Goal: Submit feedback/report problem: Leave review/rating

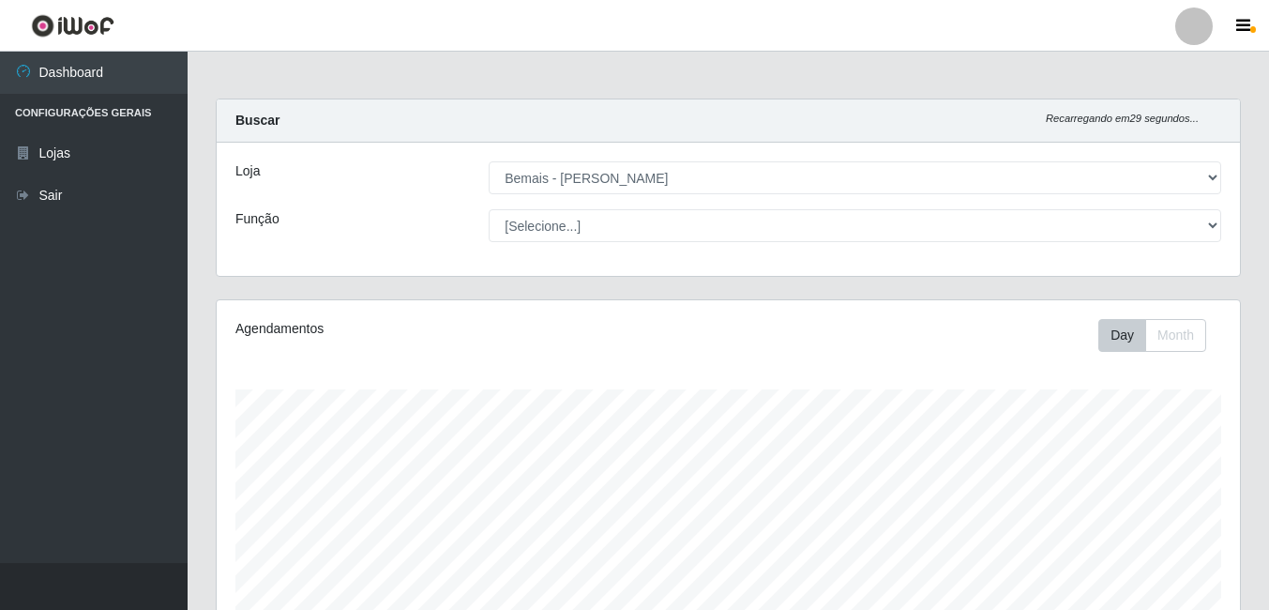
select select "230"
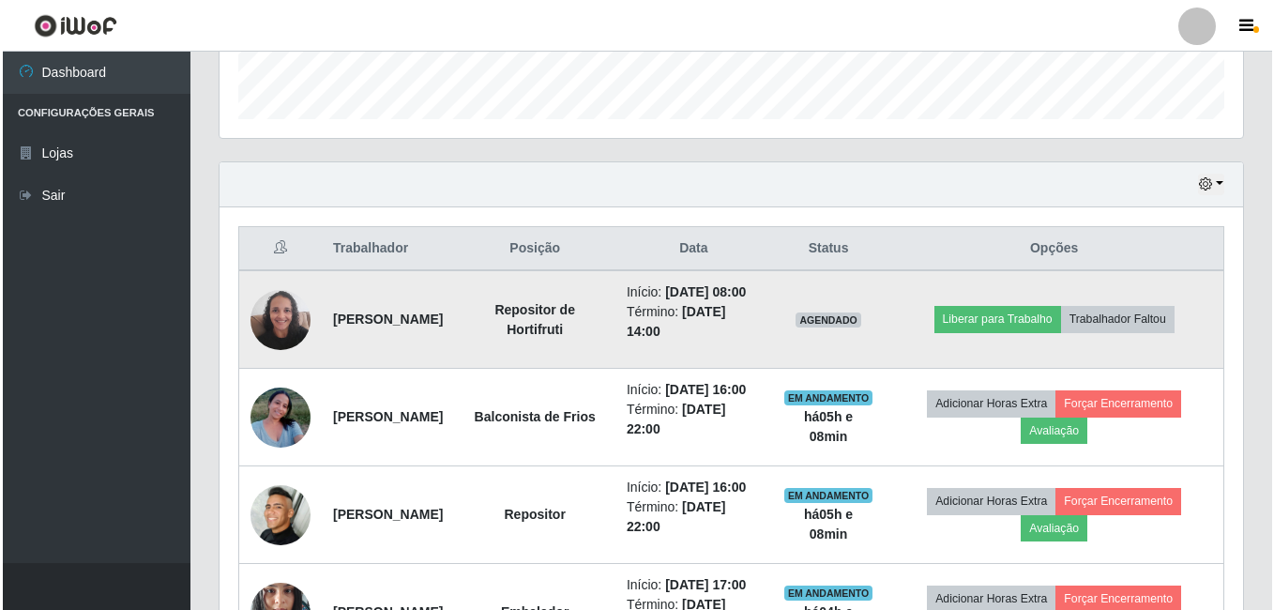
scroll to position [583, 0]
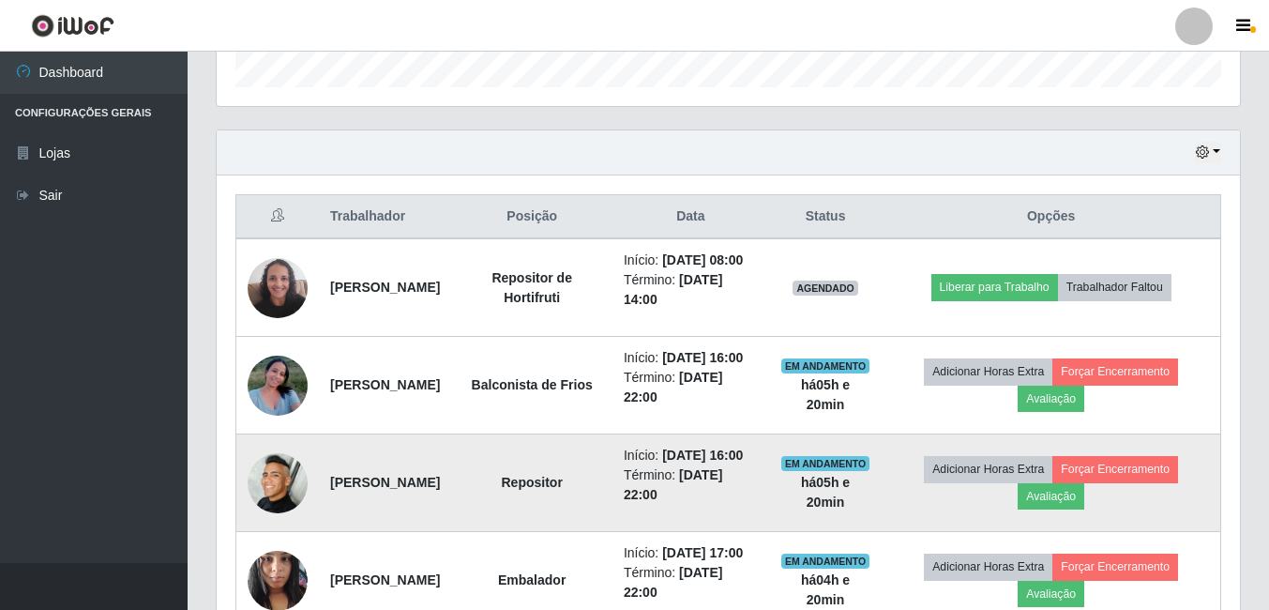
click at [278, 513] on img at bounding box center [278, 483] width 60 height 60
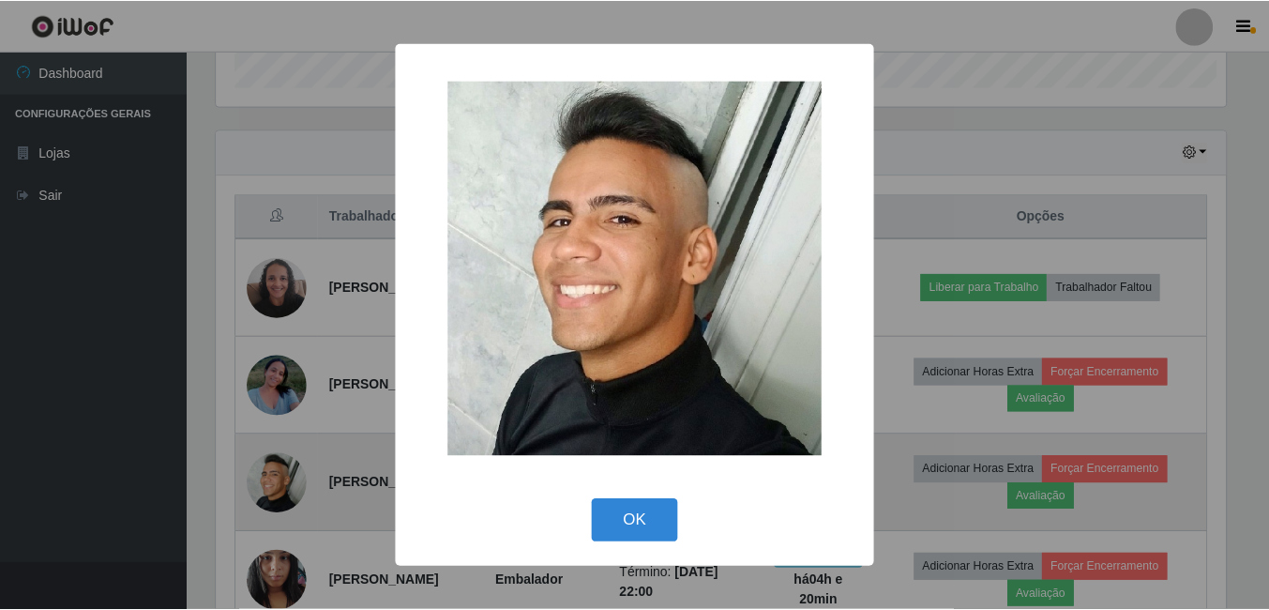
scroll to position [389, 1014]
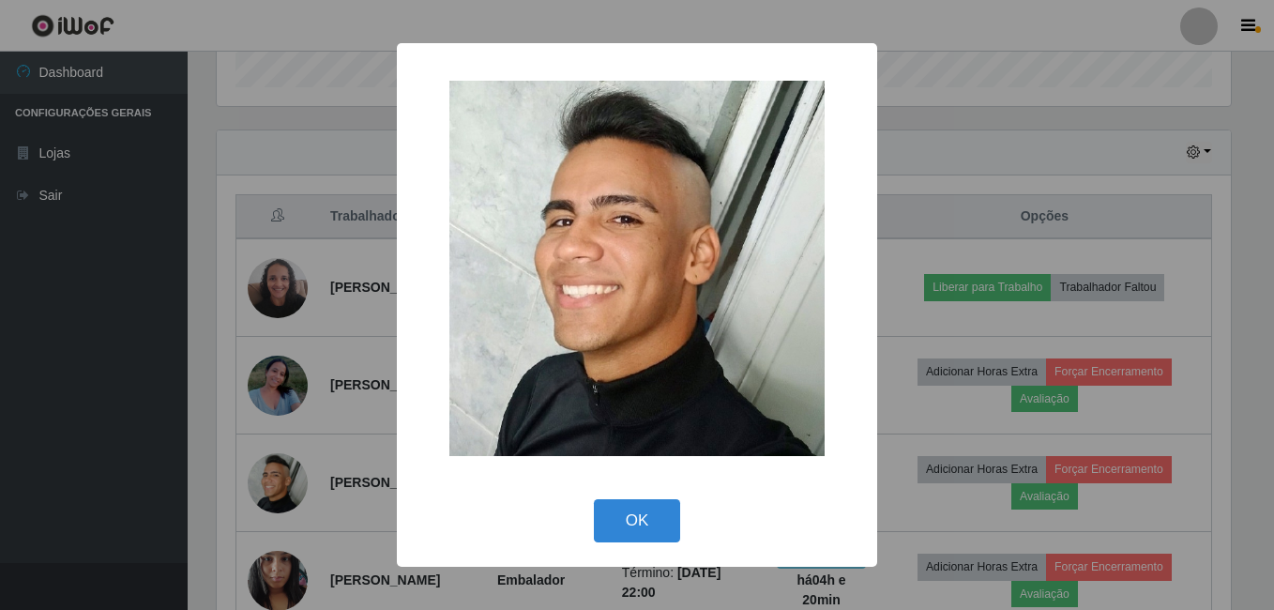
click at [313, 484] on div "× OK Cancel" at bounding box center [637, 305] width 1274 height 610
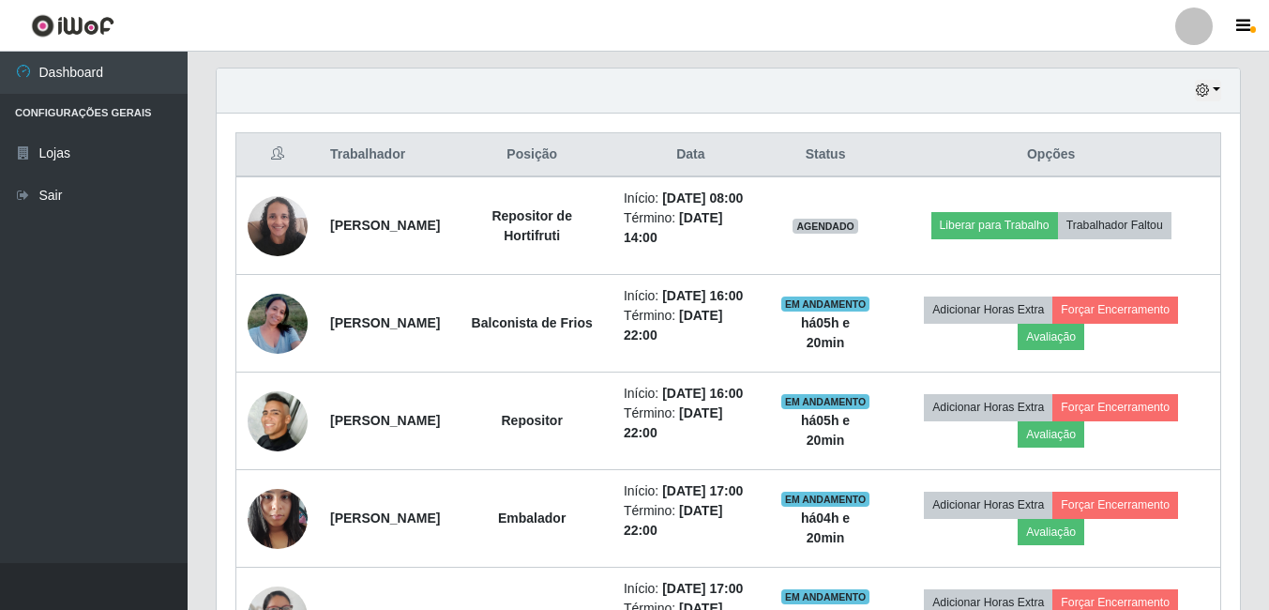
scroll to position [771, 0]
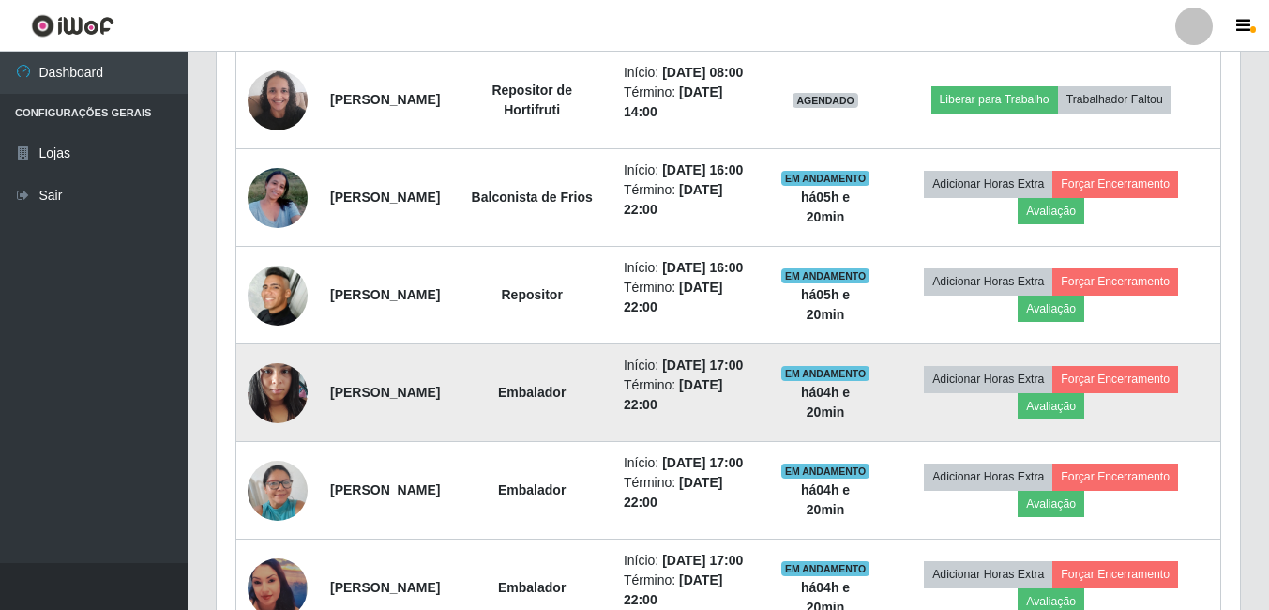
click at [285, 432] on img at bounding box center [278, 393] width 60 height 80
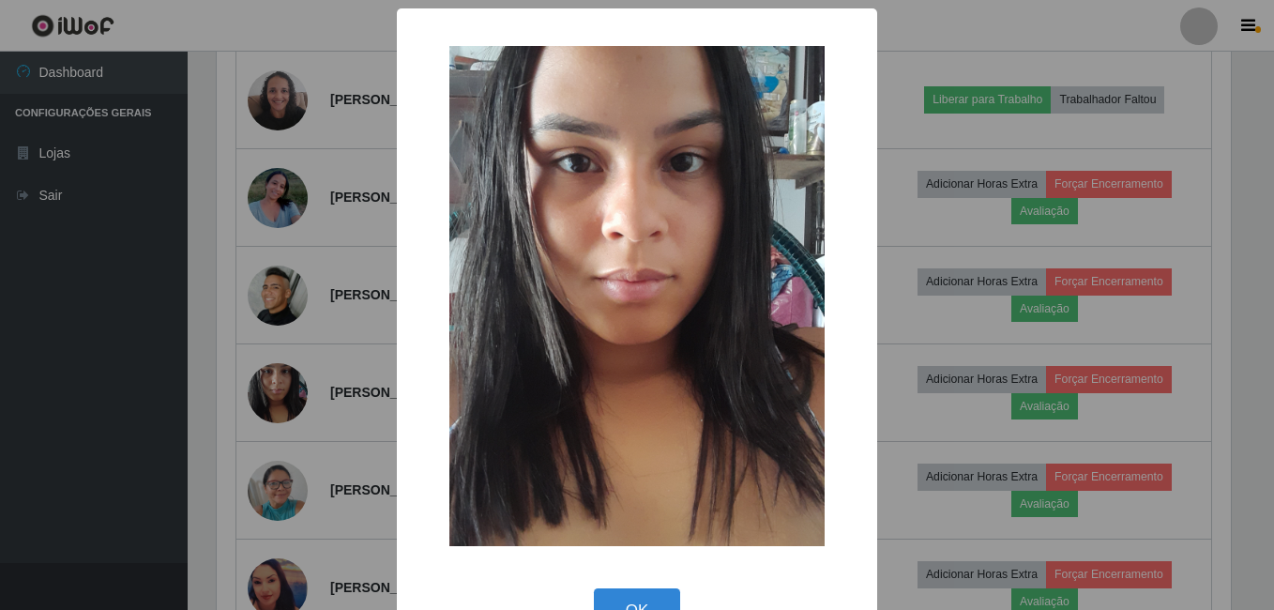
click at [285, 454] on div "× OK Cancel" at bounding box center [637, 305] width 1274 height 610
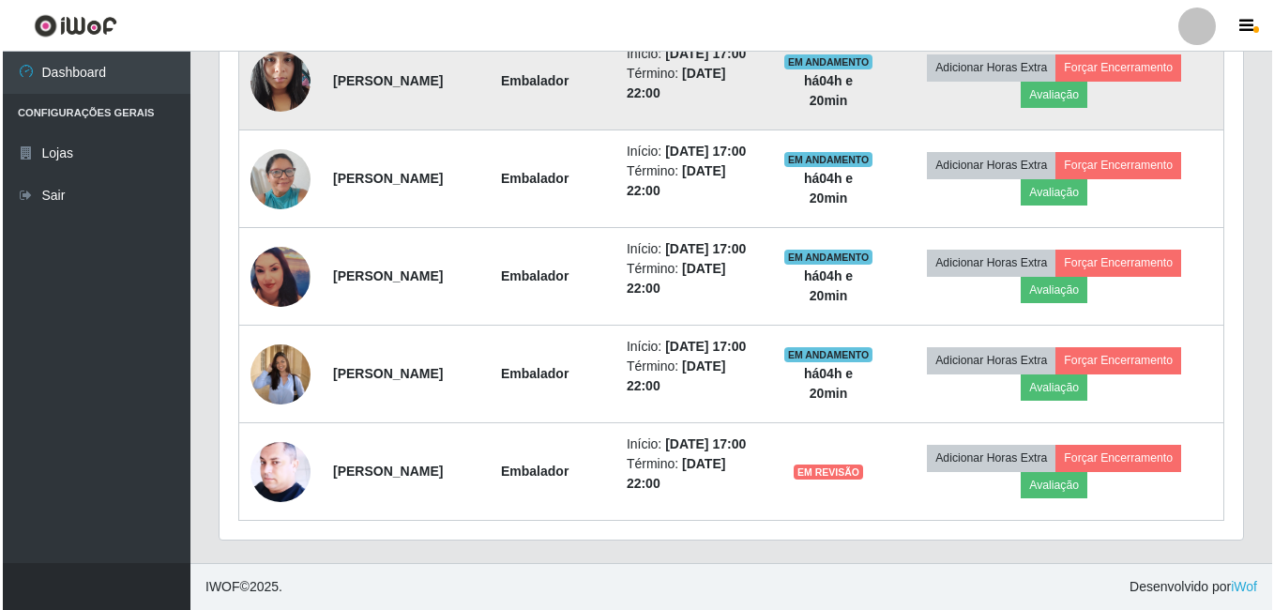
scroll to position [1146, 0]
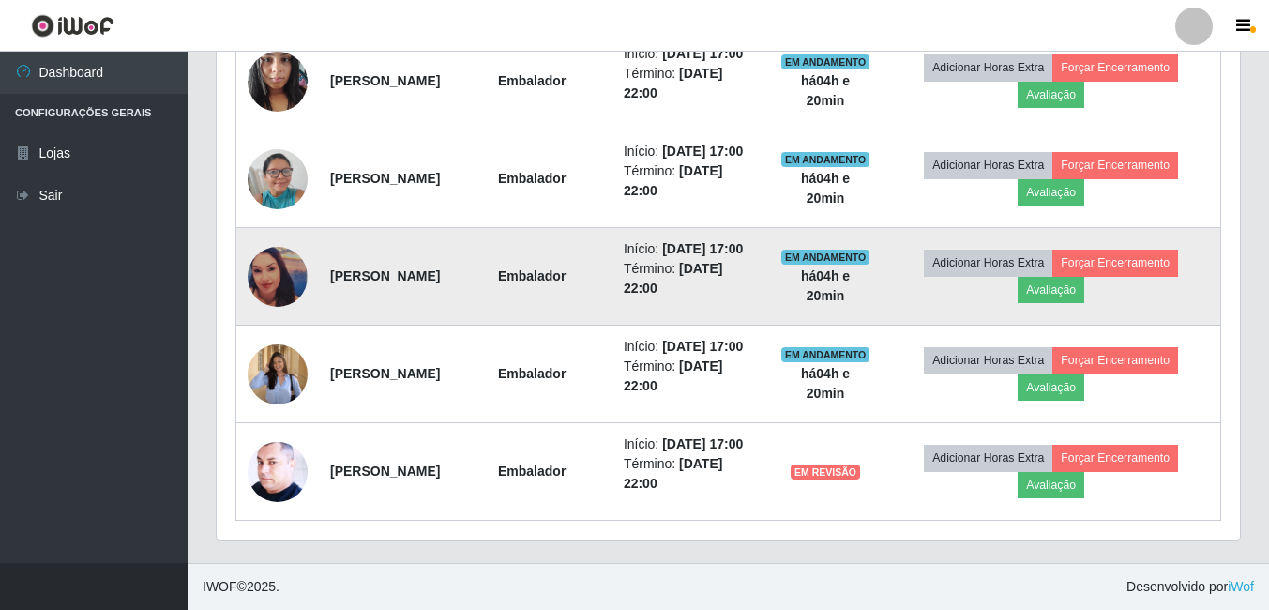
click at [286, 307] on img at bounding box center [278, 277] width 60 height 60
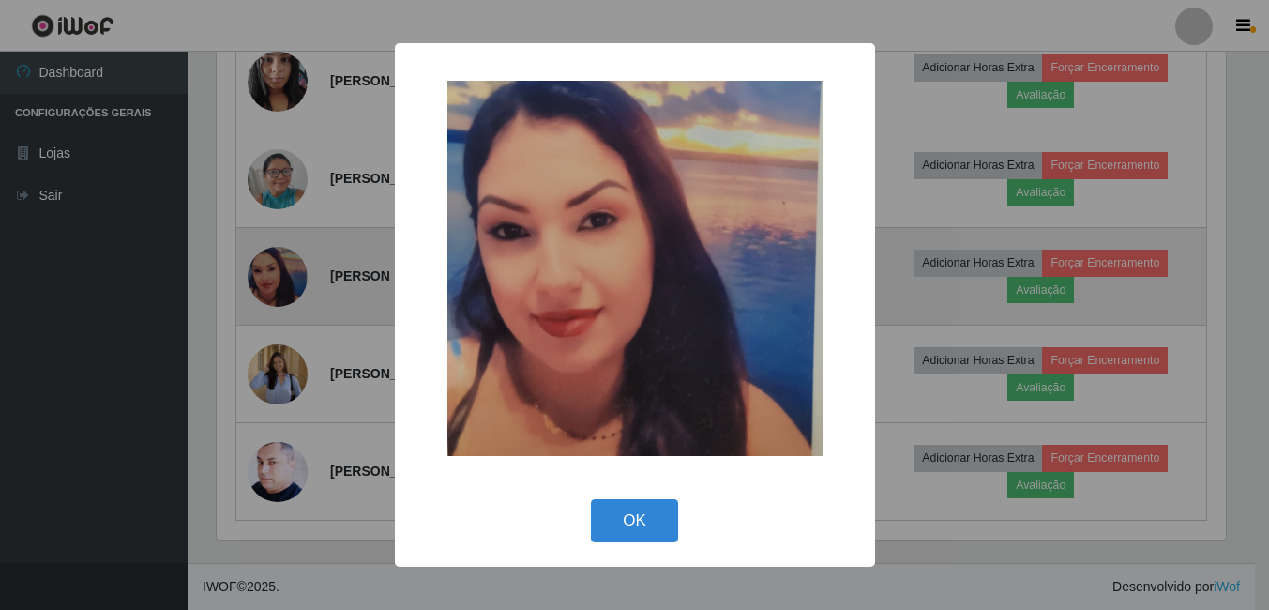
scroll to position [389, 1014]
click at [286, 339] on div "× OK Cancel" at bounding box center [637, 305] width 1274 height 610
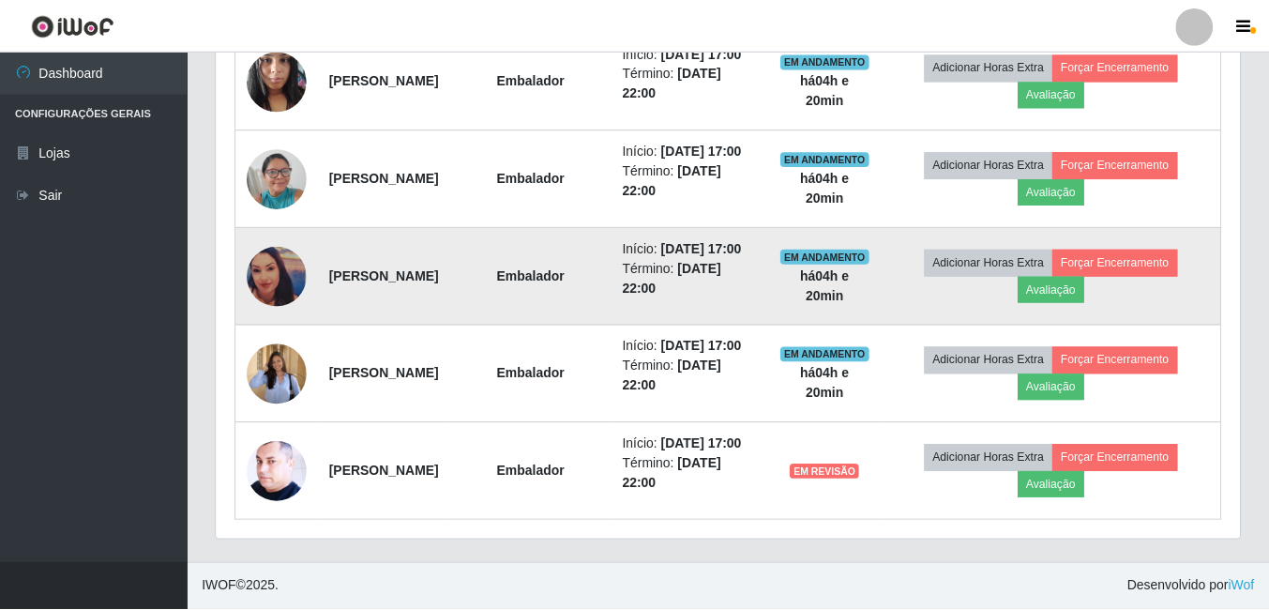
scroll to position [389, 1023]
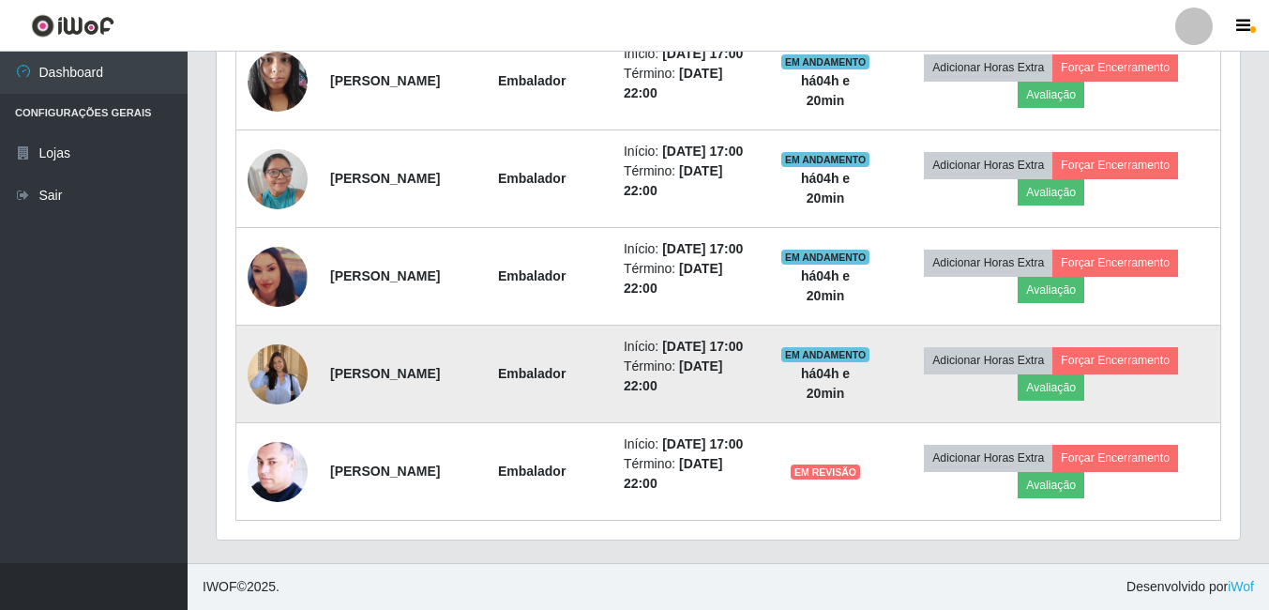
click at [276, 413] on img at bounding box center [278, 374] width 60 height 78
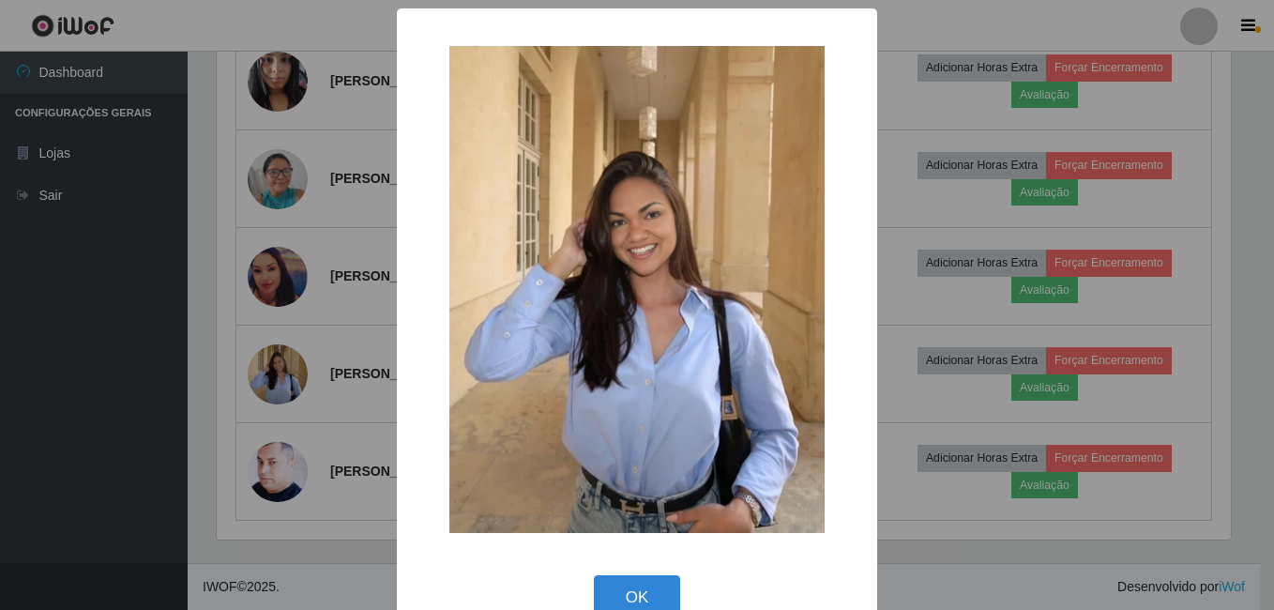
click at [293, 434] on div "× OK Cancel" at bounding box center [637, 305] width 1274 height 610
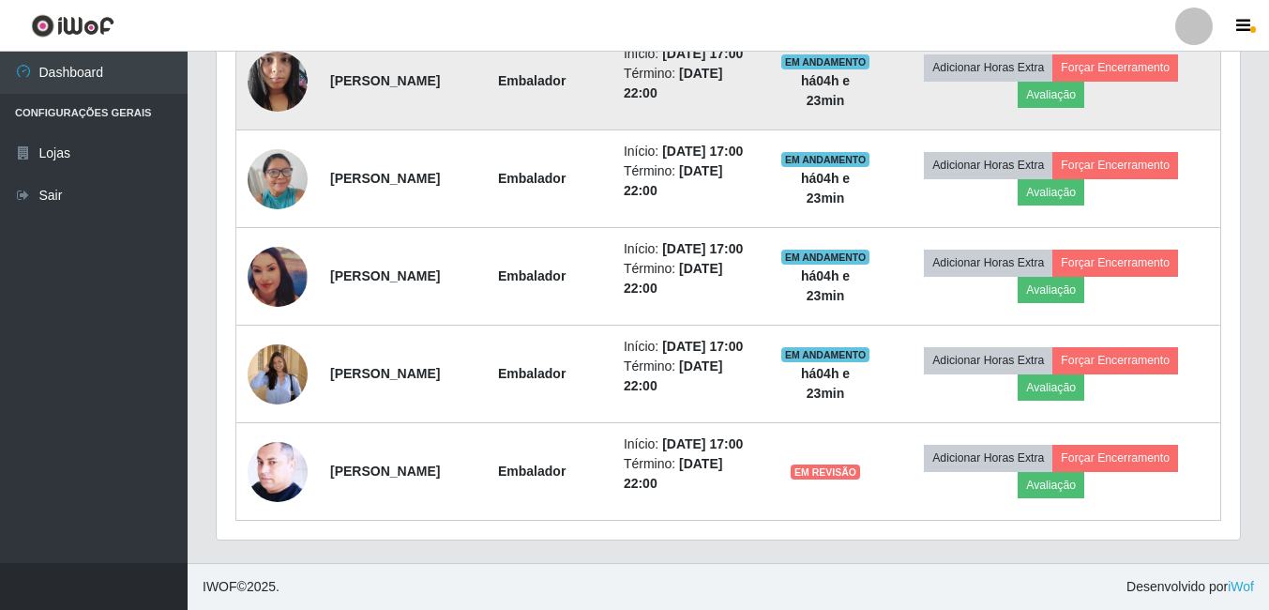
scroll to position [1240, 0]
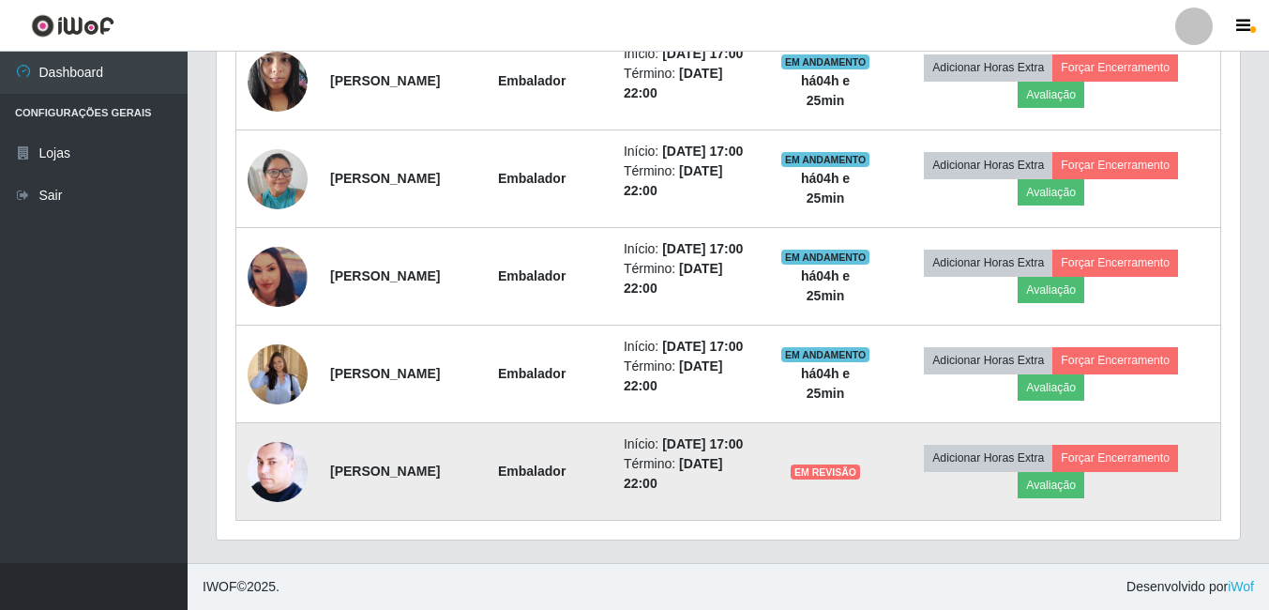
click at [276, 451] on img at bounding box center [278, 470] width 60 height 75
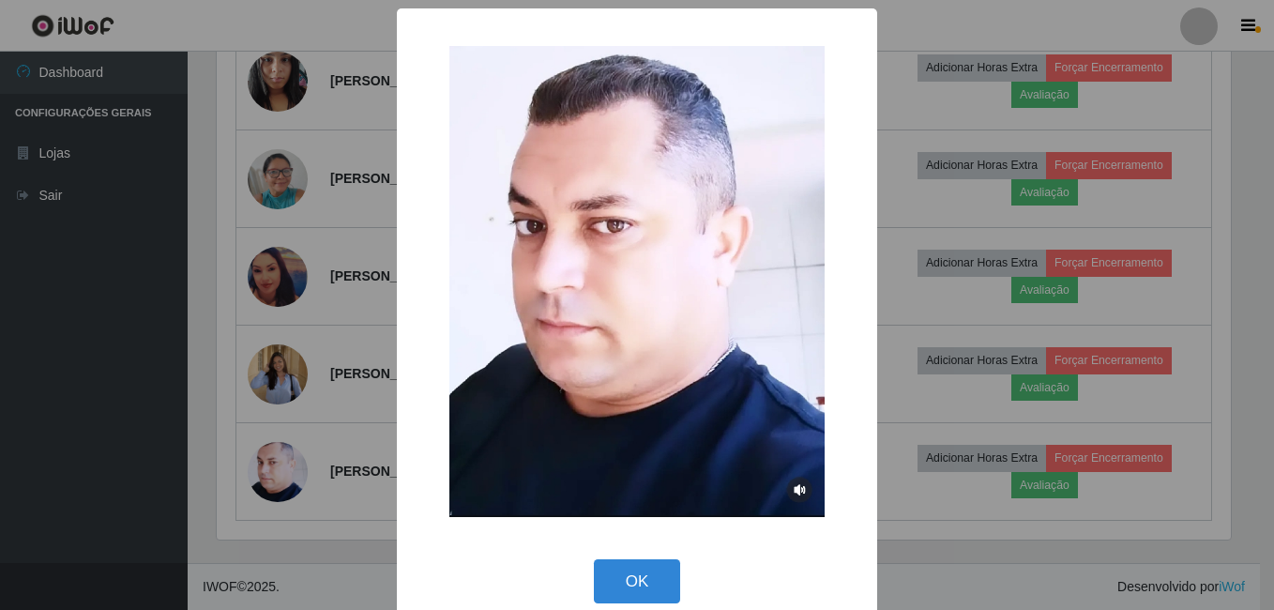
click at [260, 398] on div "× OK Cancel" at bounding box center [637, 305] width 1274 height 610
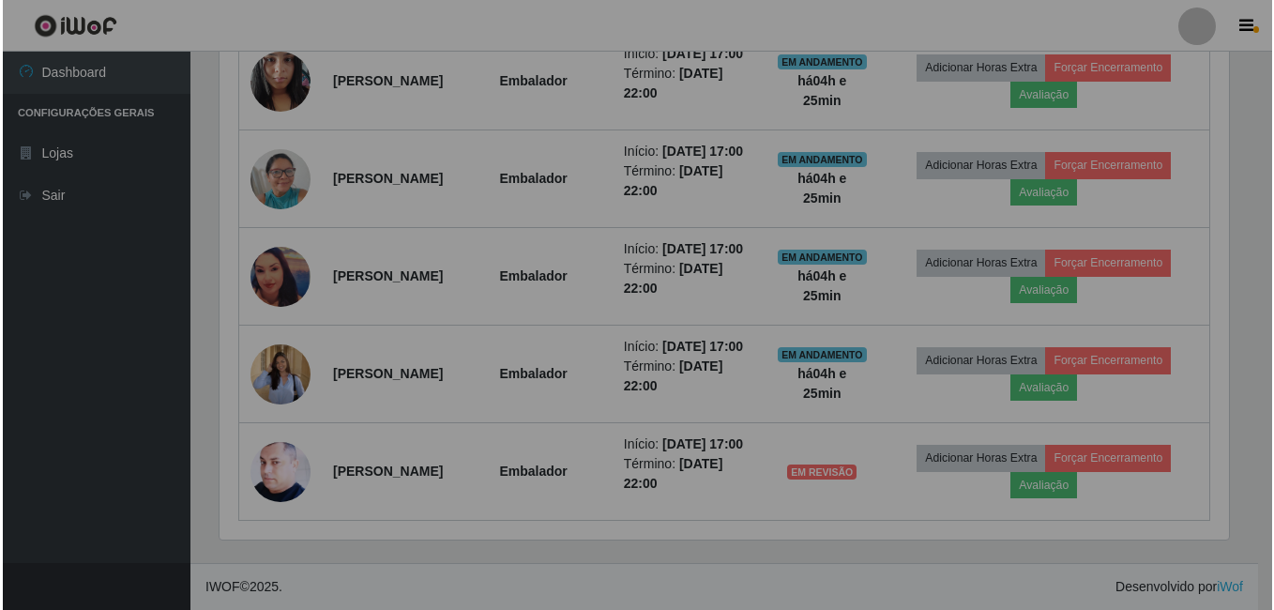
scroll to position [389, 1023]
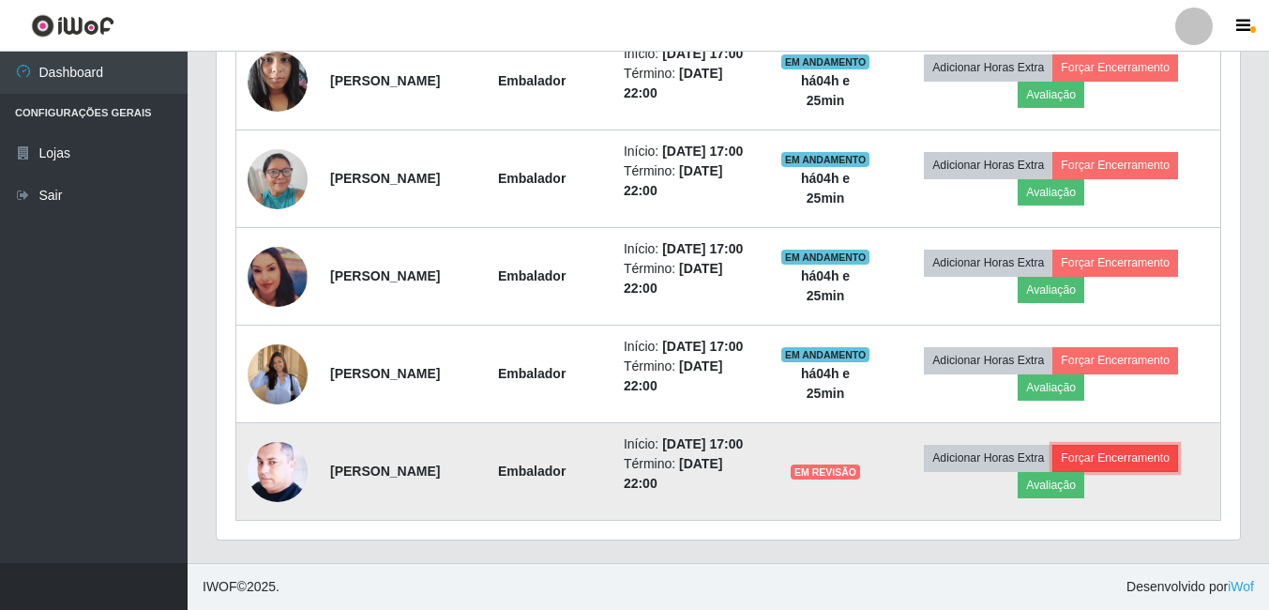
click at [1150, 453] on button "Forçar Encerramento" at bounding box center [1115, 458] width 126 height 26
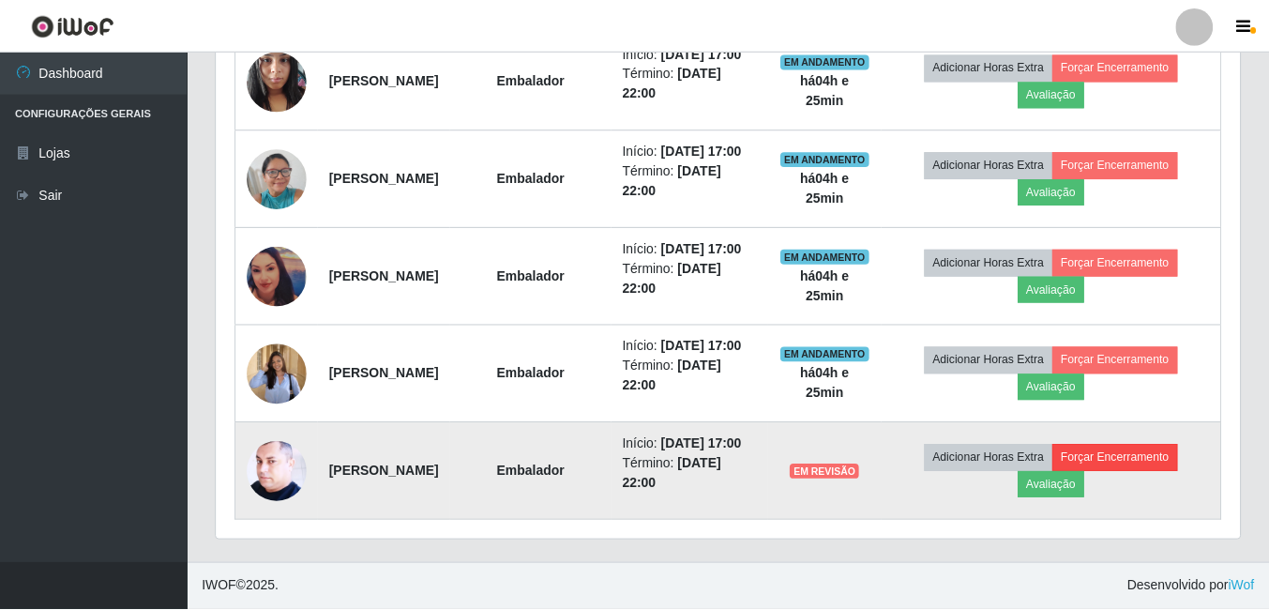
scroll to position [389, 1014]
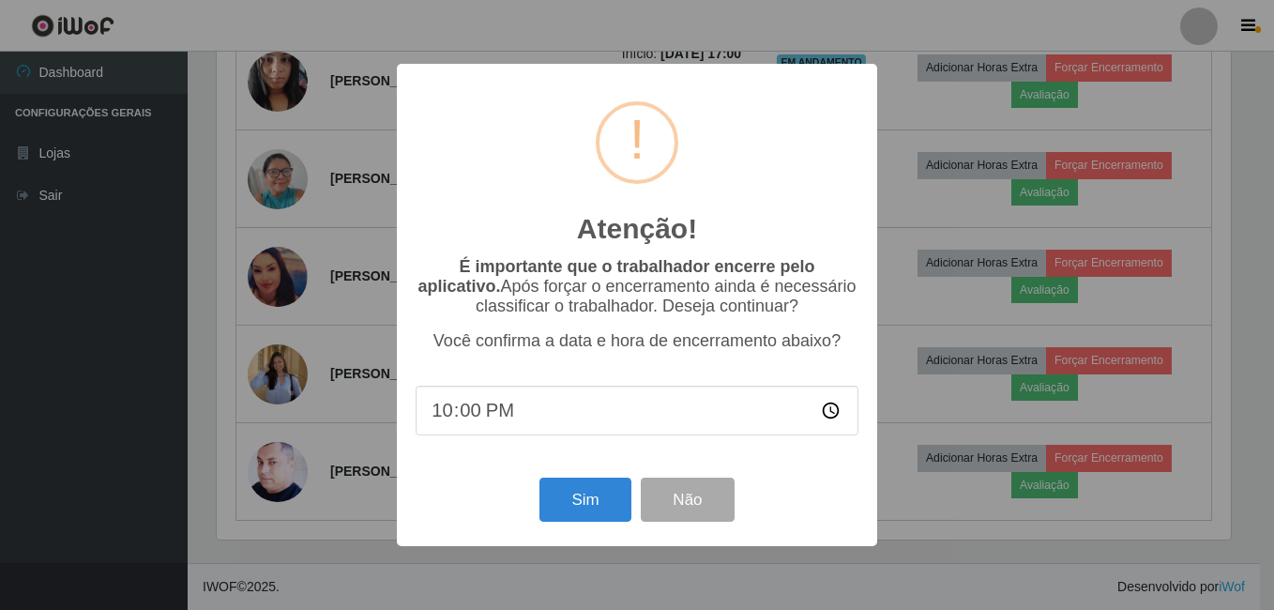
click at [485, 415] on input "22:00" at bounding box center [636, 410] width 443 height 50
click at [454, 424] on input "22:00" at bounding box center [636, 410] width 443 height 50
type input "18:30"
click at [576, 509] on button "Sim" at bounding box center [584, 499] width 91 height 44
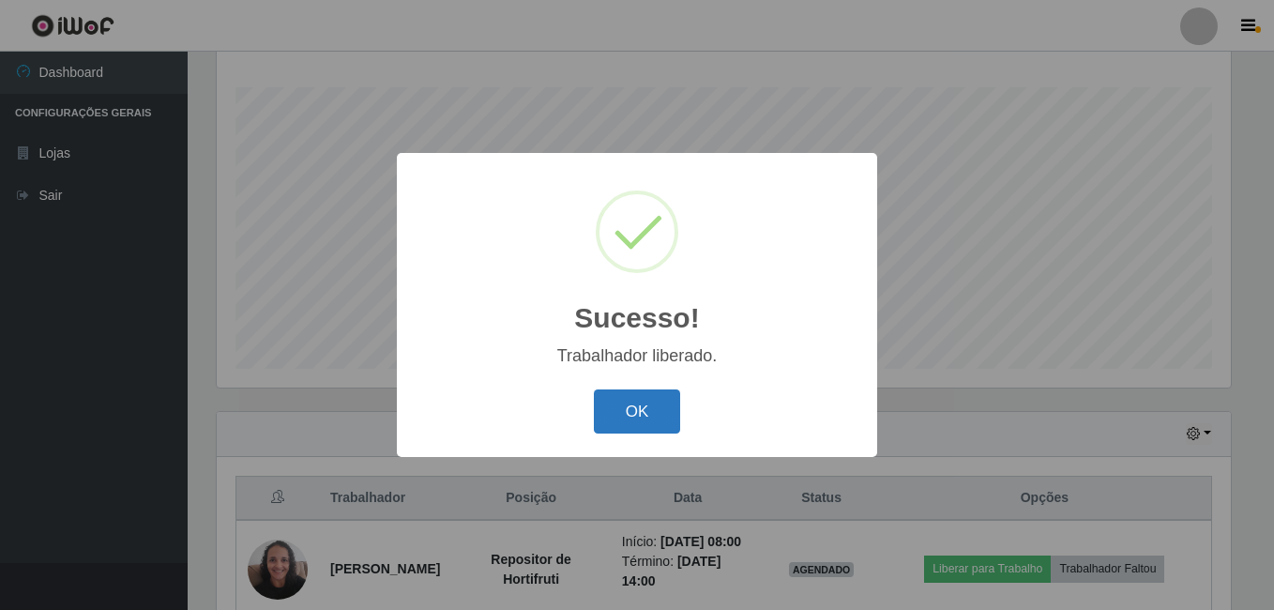
click at [633, 404] on button "OK" at bounding box center [637, 411] width 87 height 44
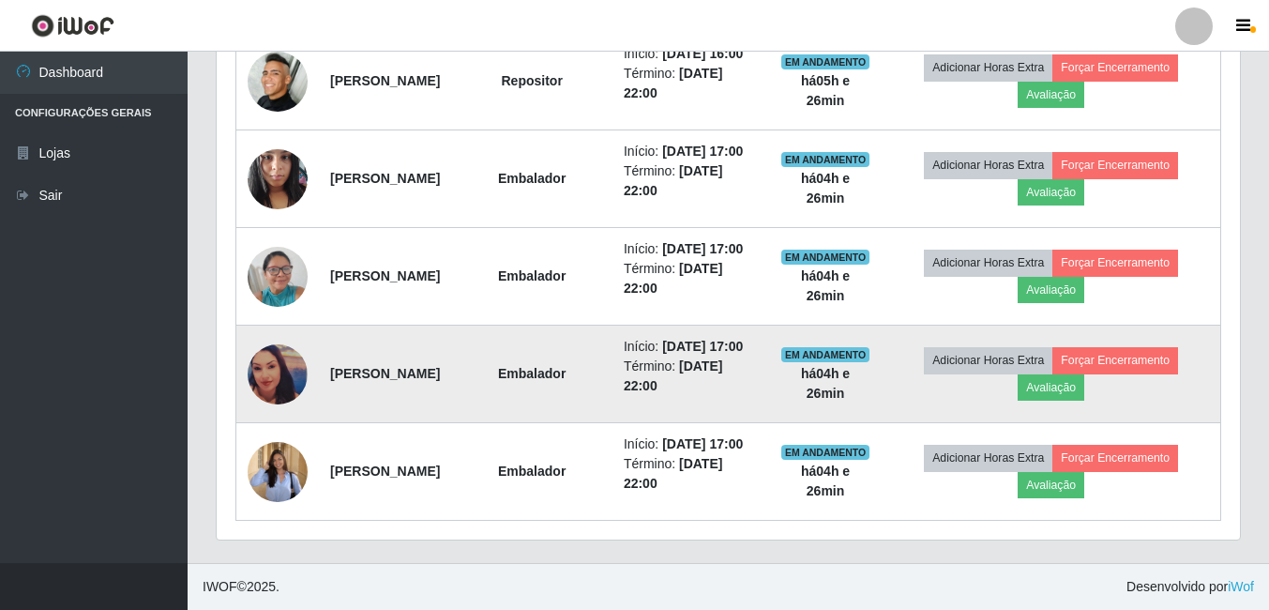
scroll to position [1123, 0]
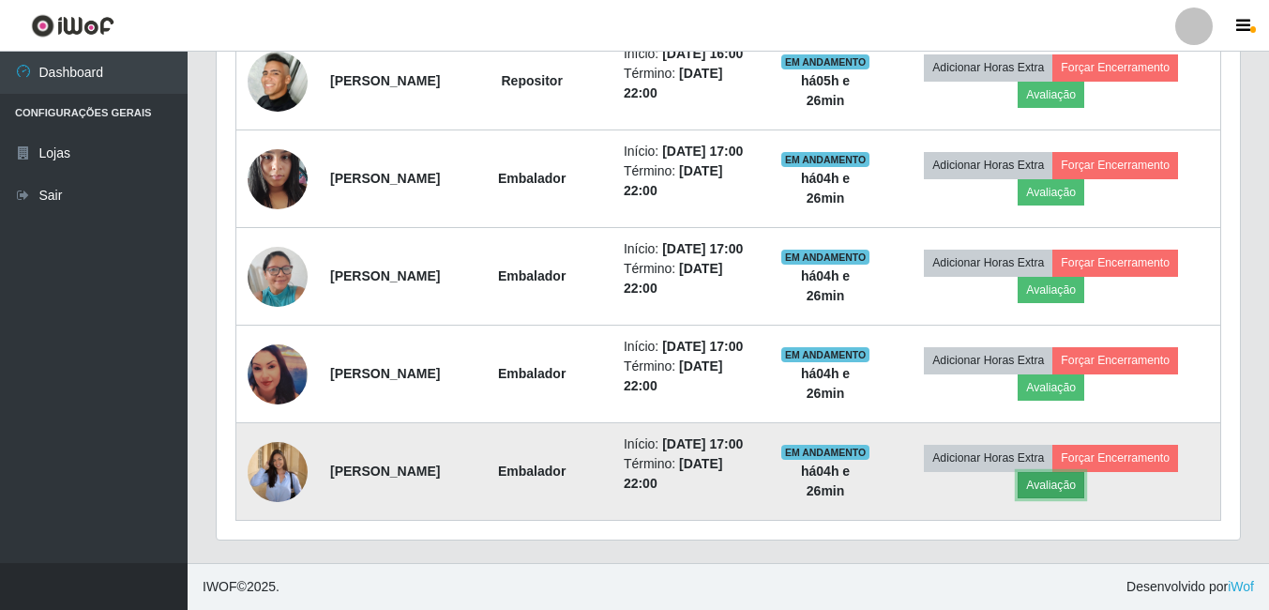
click at [1044, 481] on button "Avaliação" at bounding box center [1050, 485] width 67 height 26
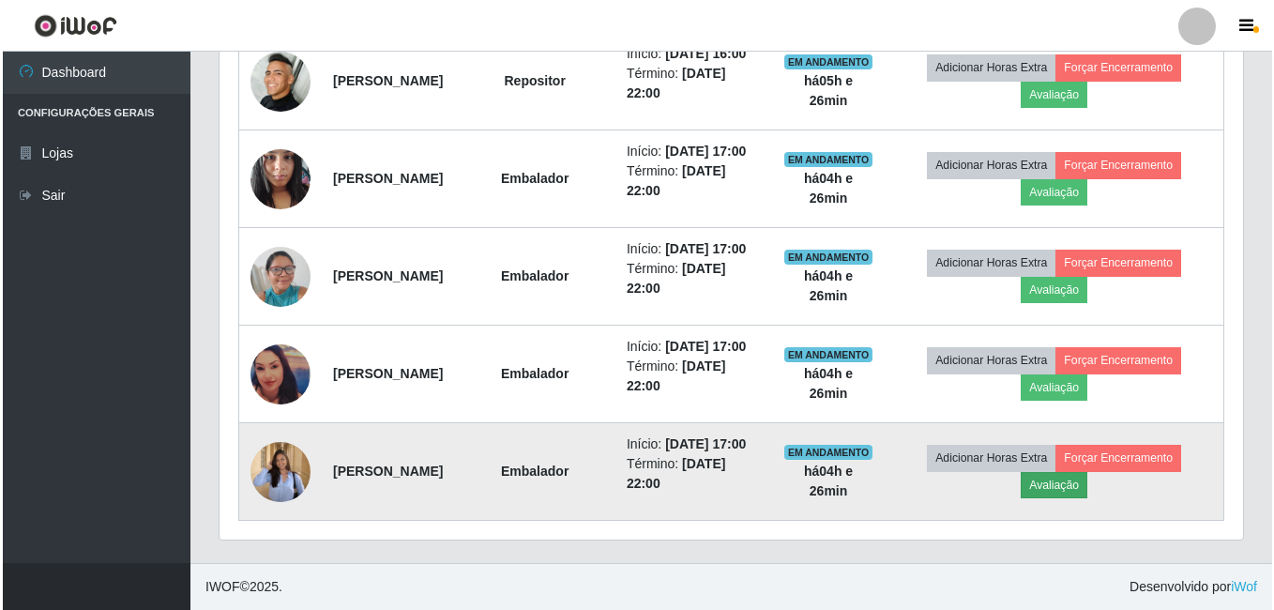
scroll to position [389, 1014]
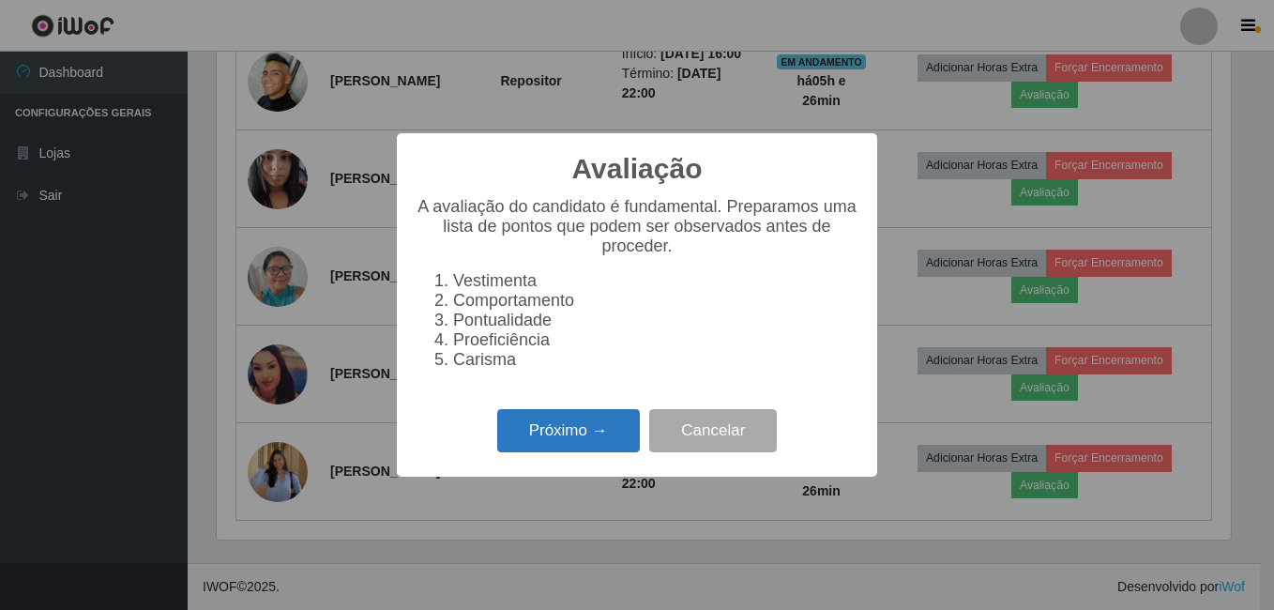
click at [560, 439] on button "Próximo →" at bounding box center [568, 431] width 143 height 44
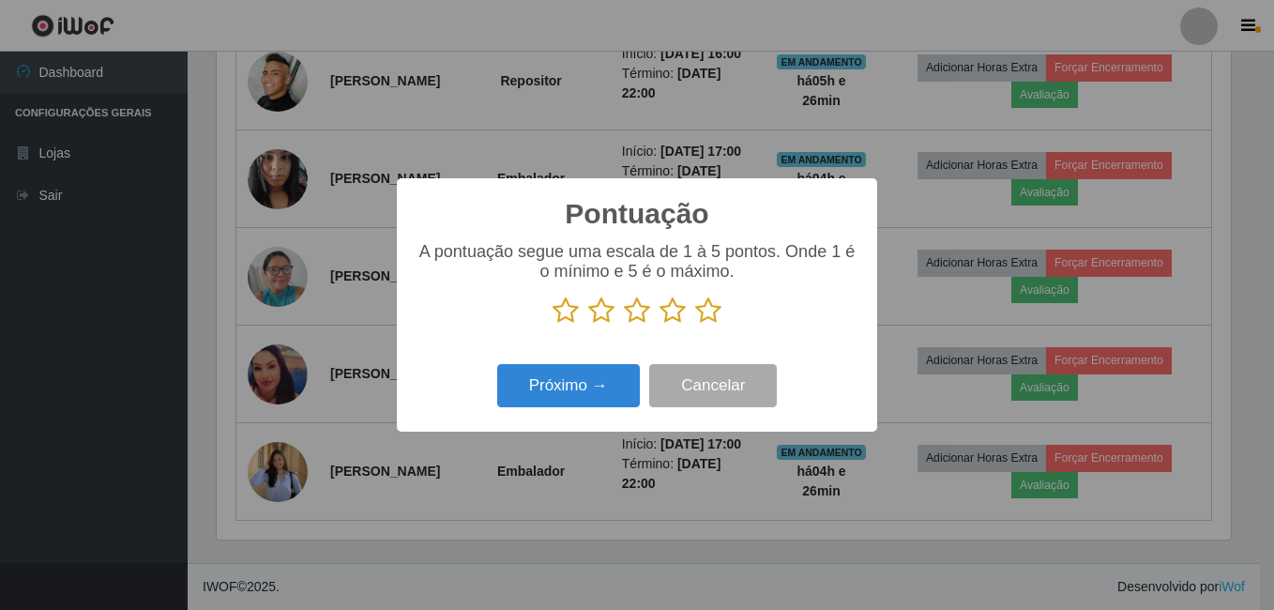
click at [706, 307] on icon at bounding box center [708, 310] width 26 height 28
click at [695, 324] on input "radio" at bounding box center [695, 324] width 0 height 0
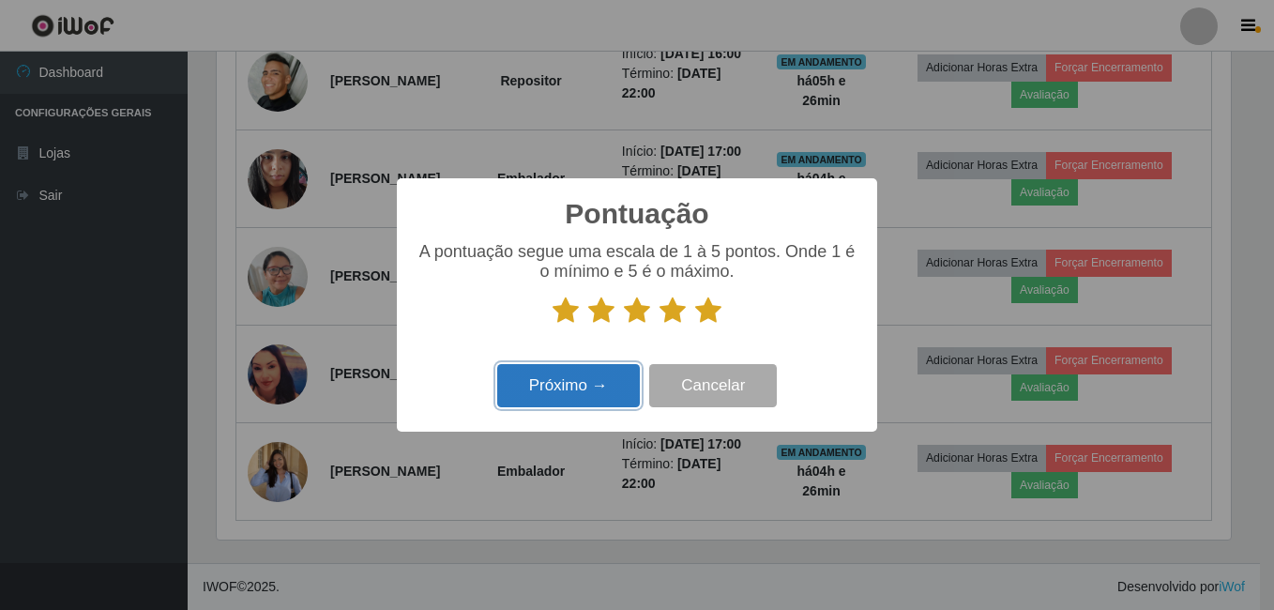
click at [578, 387] on button "Próximo →" at bounding box center [568, 386] width 143 height 44
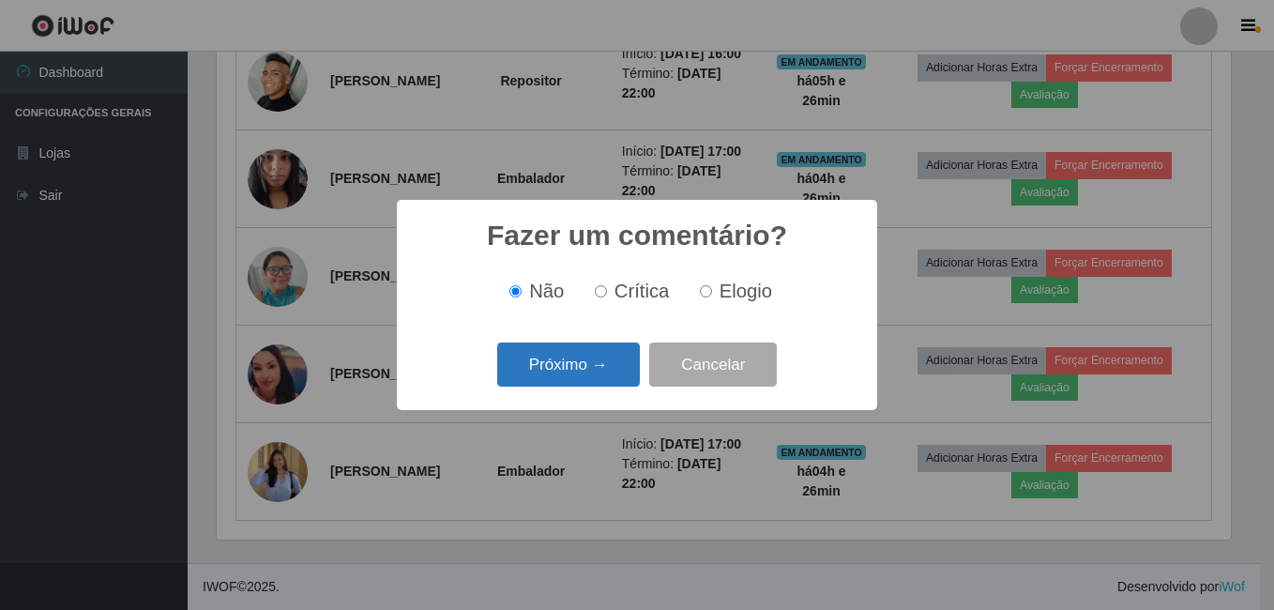
click at [580, 369] on button "Próximo →" at bounding box center [568, 364] width 143 height 44
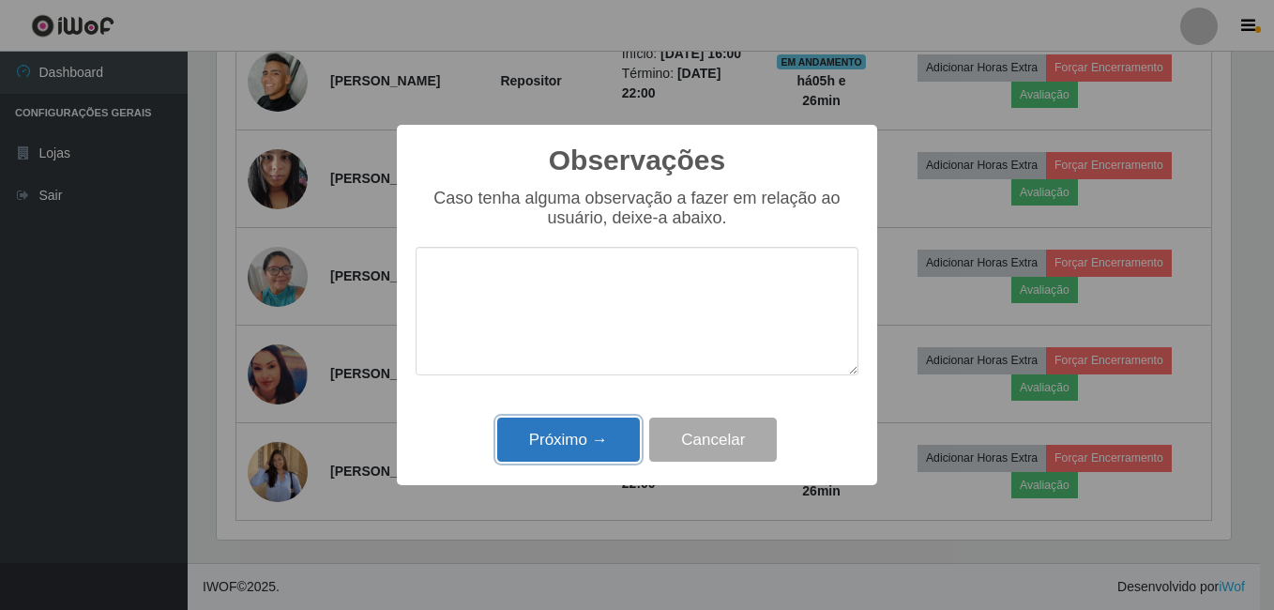
click at [578, 439] on button "Próximo →" at bounding box center [568, 439] width 143 height 44
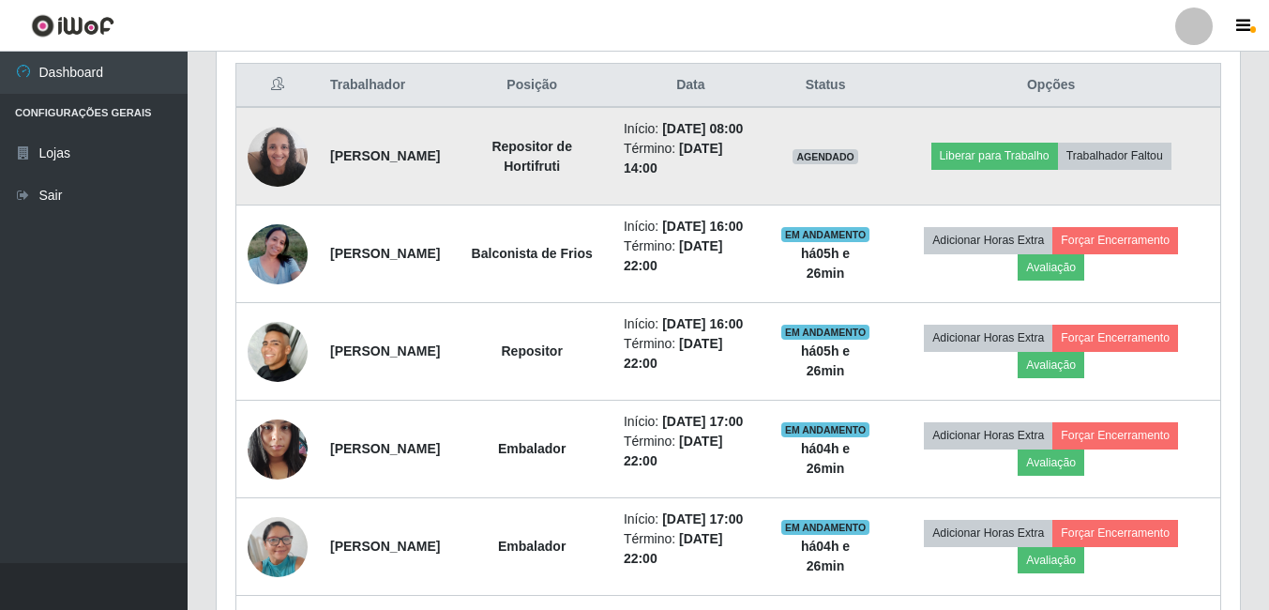
scroll to position [747, 0]
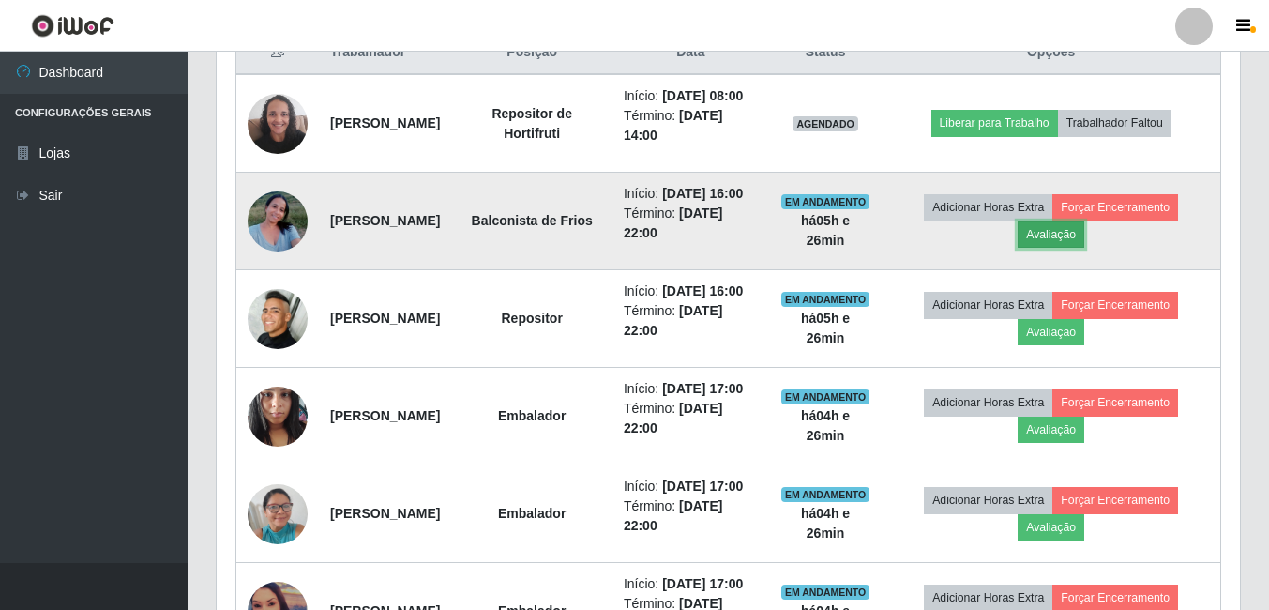
click at [1071, 248] on button "Avaliação" at bounding box center [1050, 234] width 67 height 26
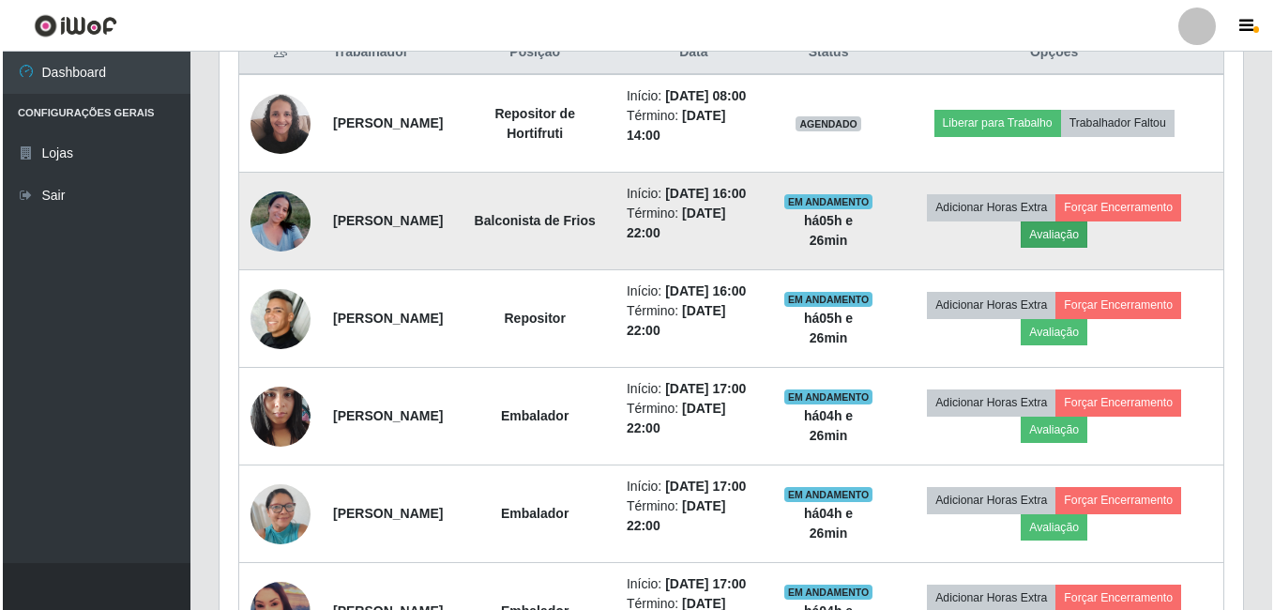
scroll to position [389, 1014]
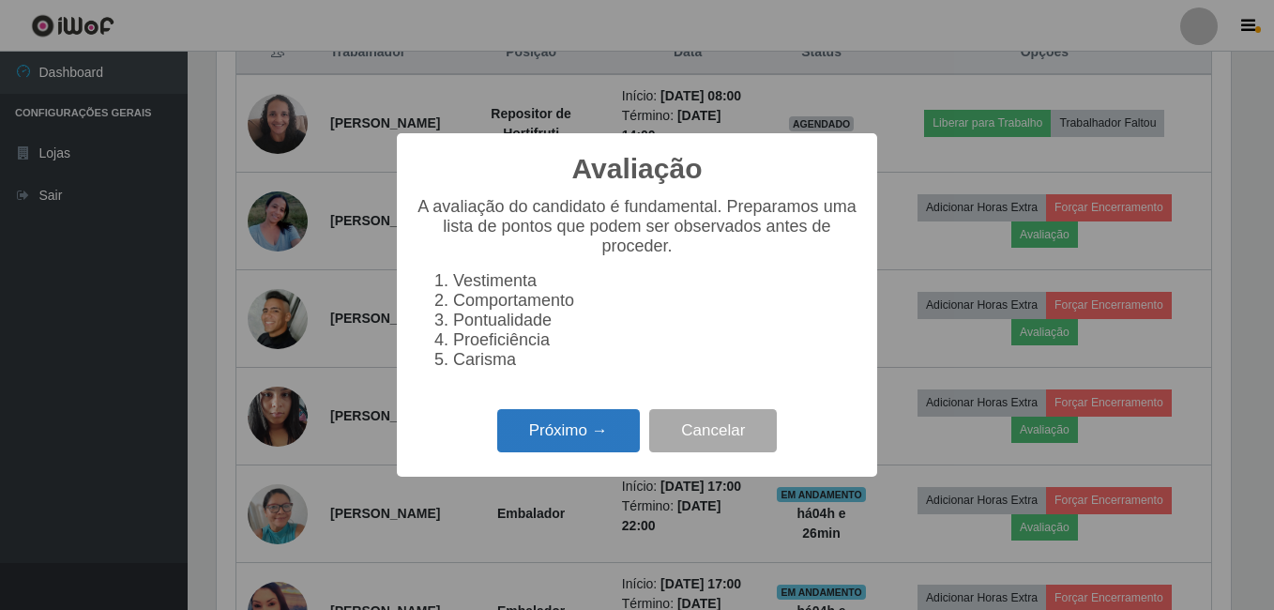
click at [541, 436] on button "Próximo →" at bounding box center [568, 431] width 143 height 44
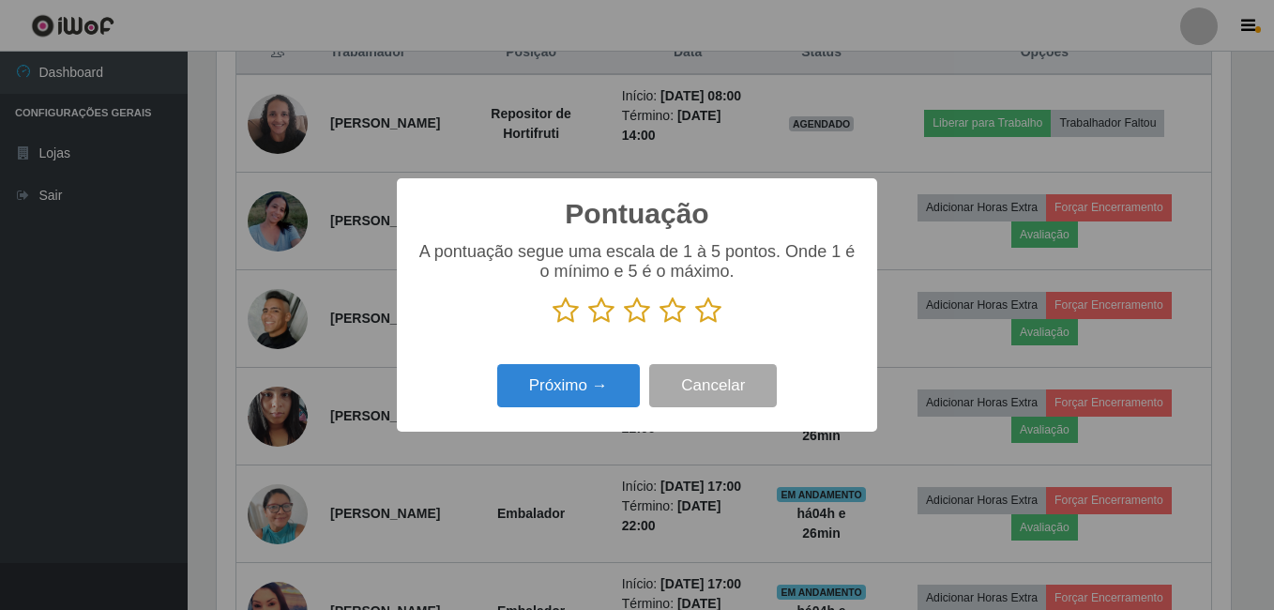
scroll to position [937392, 936768]
click at [706, 312] on icon at bounding box center [708, 310] width 26 height 28
click at [695, 324] on input "radio" at bounding box center [695, 324] width 0 height 0
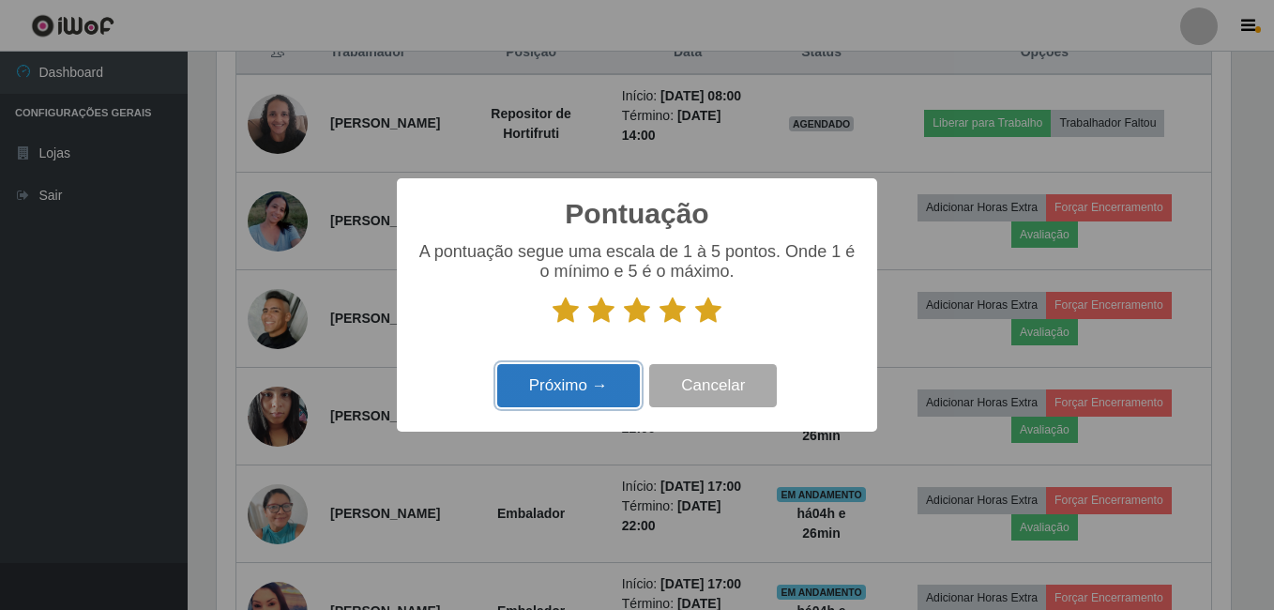
click at [584, 393] on button "Próximo →" at bounding box center [568, 386] width 143 height 44
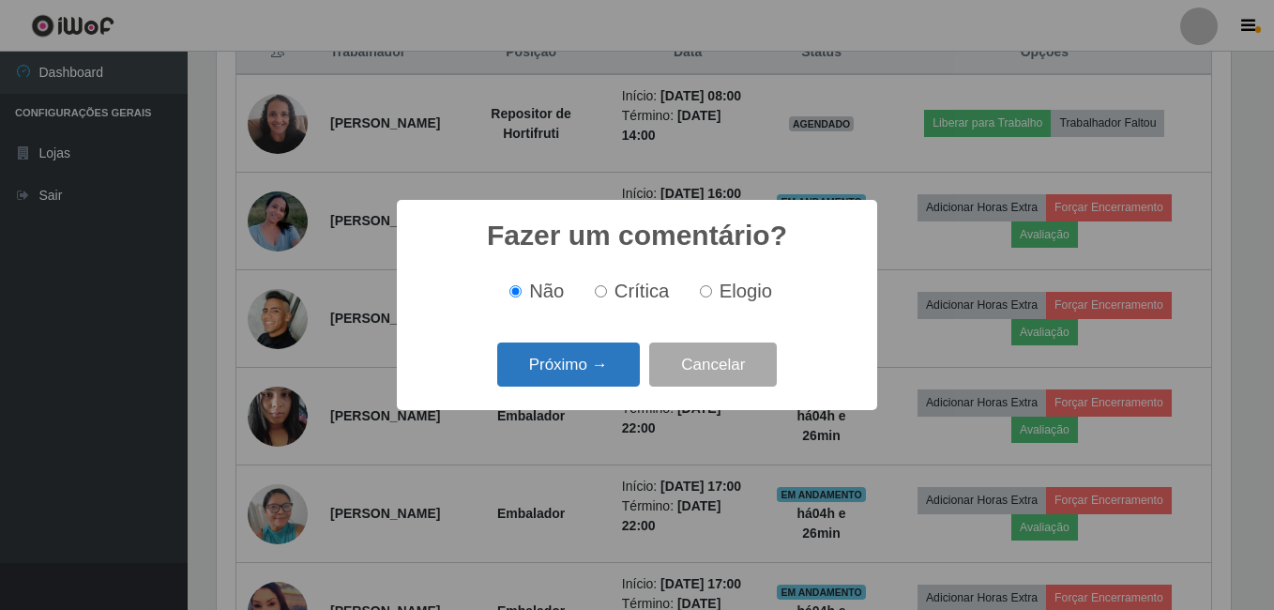
click at [585, 368] on button "Próximo →" at bounding box center [568, 364] width 143 height 44
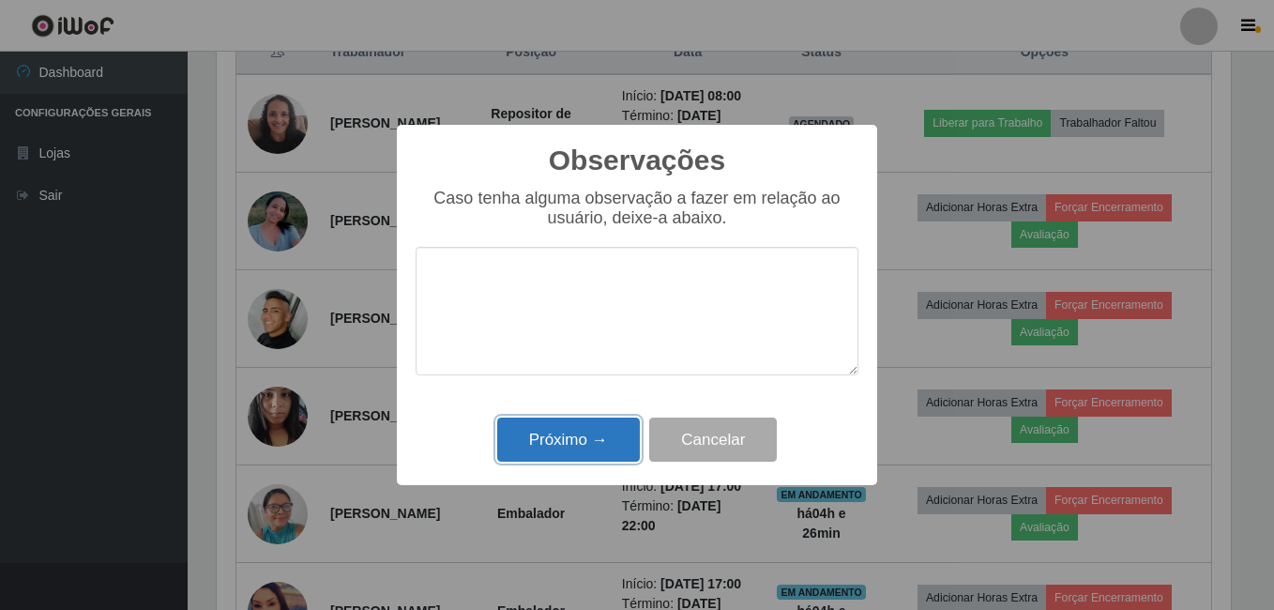
click at [601, 448] on button "Próximo →" at bounding box center [568, 439] width 143 height 44
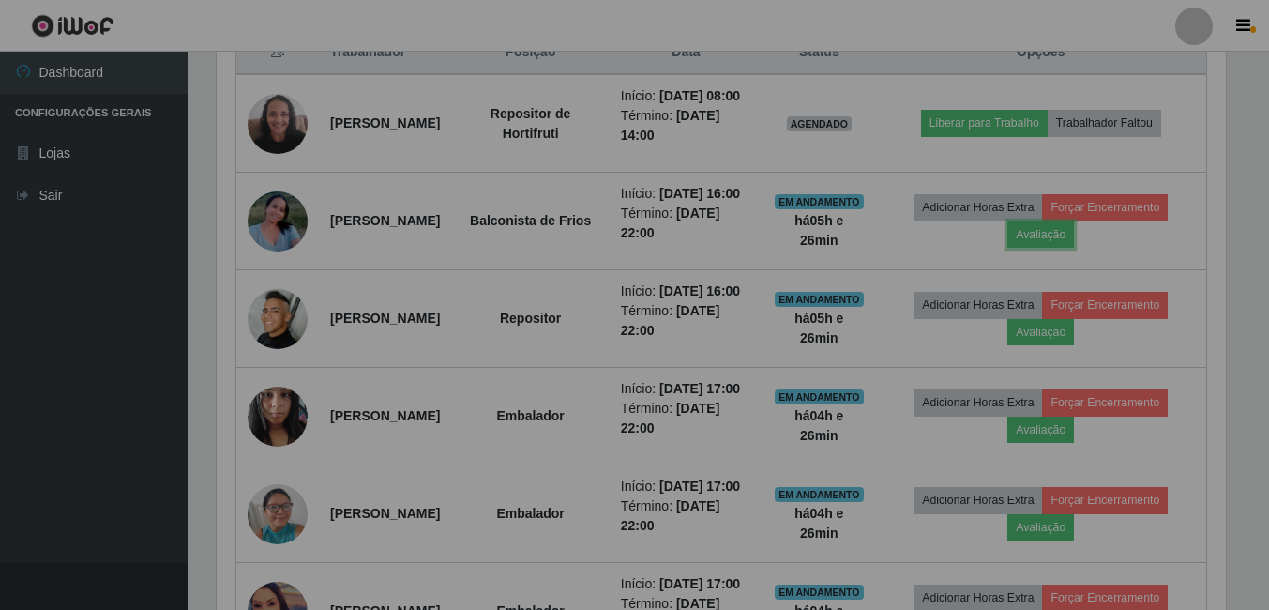
scroll to position [389, 1023]
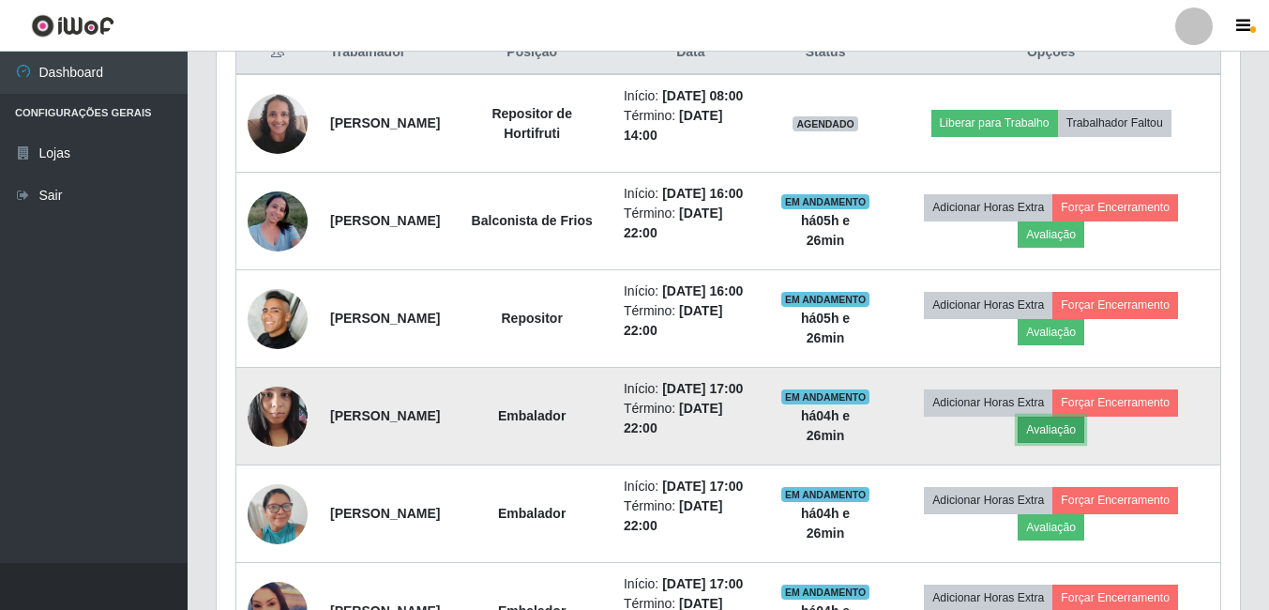
click at [1075, 443] on button "Avaliação" at bounding box center [1050, 429] width 67 height 26
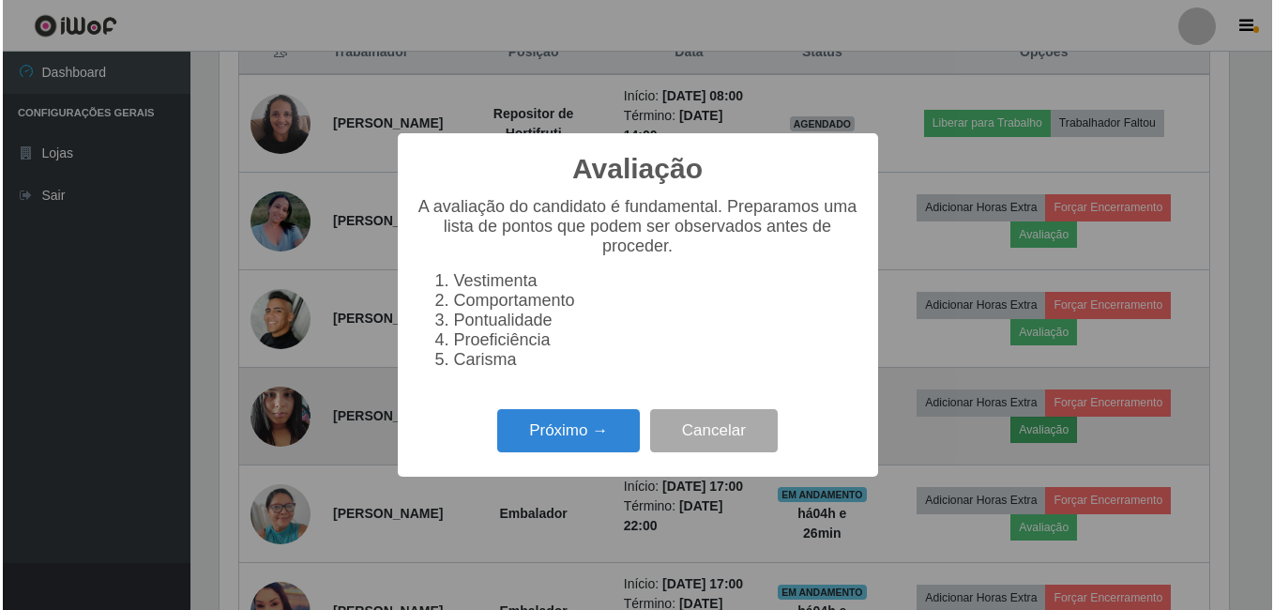
scroll to position [389, 1014]
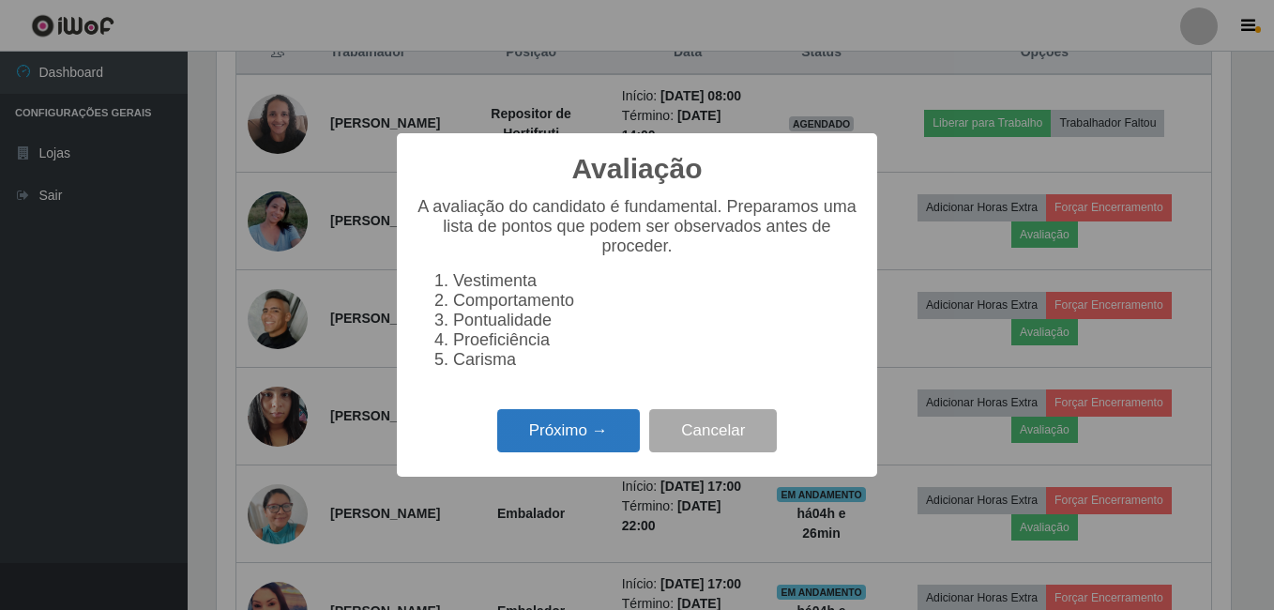
click at [580, 447] on button "Próximo →" at bounding box center [568, 431] width 143 height 44
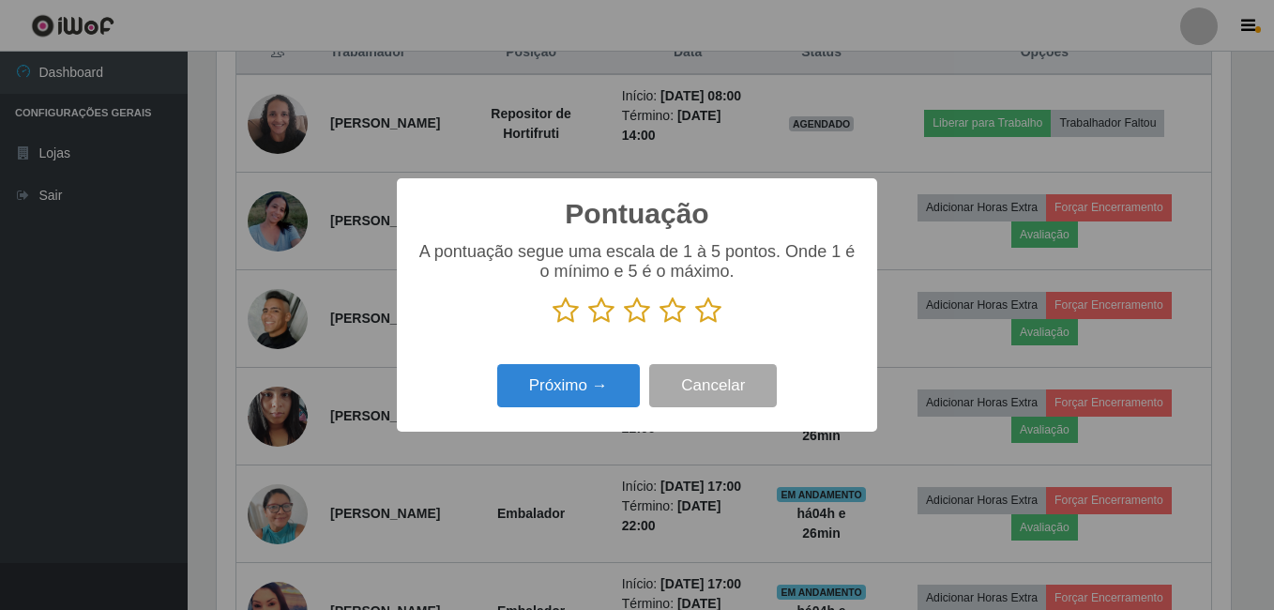
click at [709, 313] on icon at bounding box center [708, 310] width 26 height 28
click at [695, 324] on input "radio" at bounding box center [695, 324] width 0 height 0
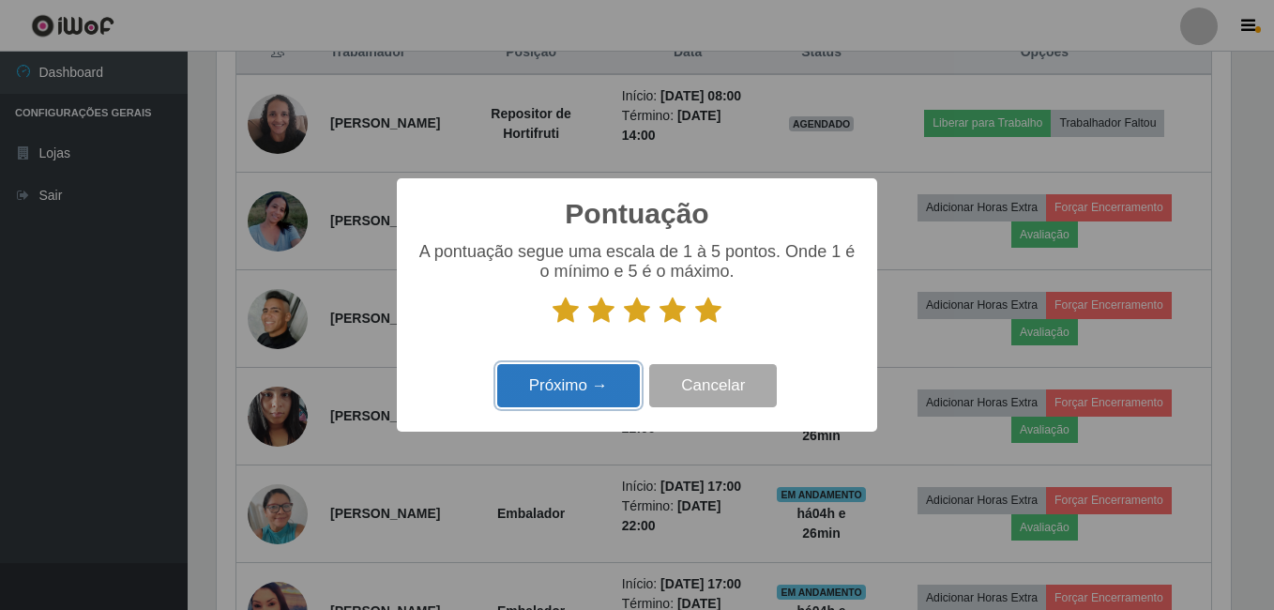
click at [585, 400] on button "Próximo →" at bounding box center [568, 386] width 143 height 44
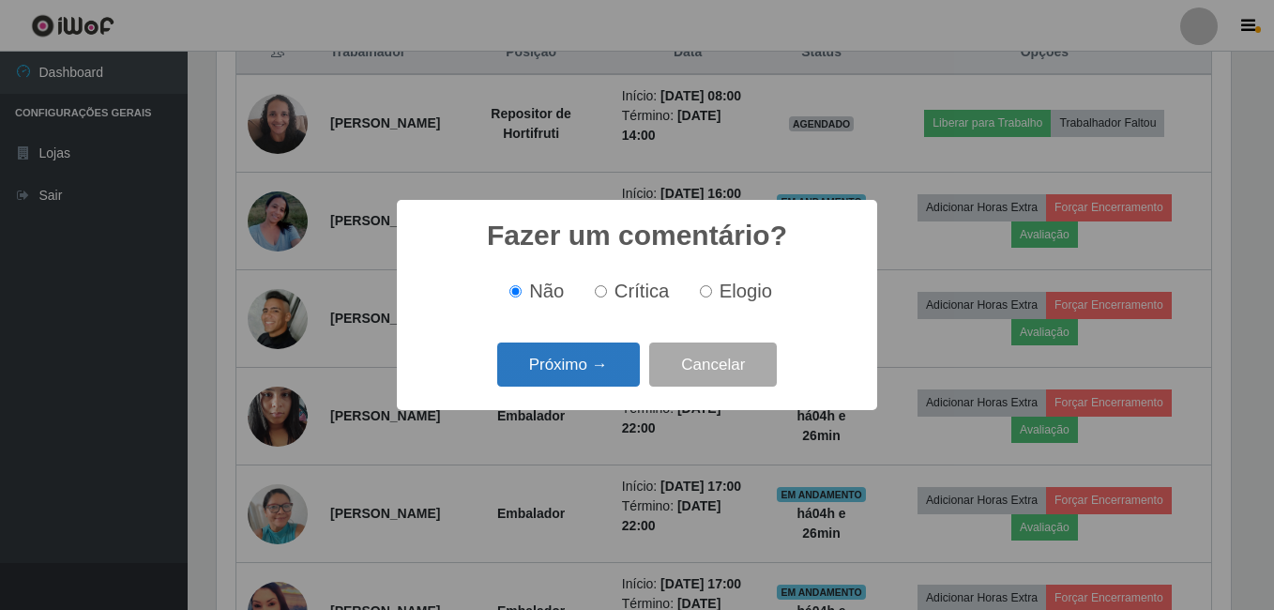
click at [585, 370] on button "Próximo →" at bounding box center [568, 364] width 143 height 44
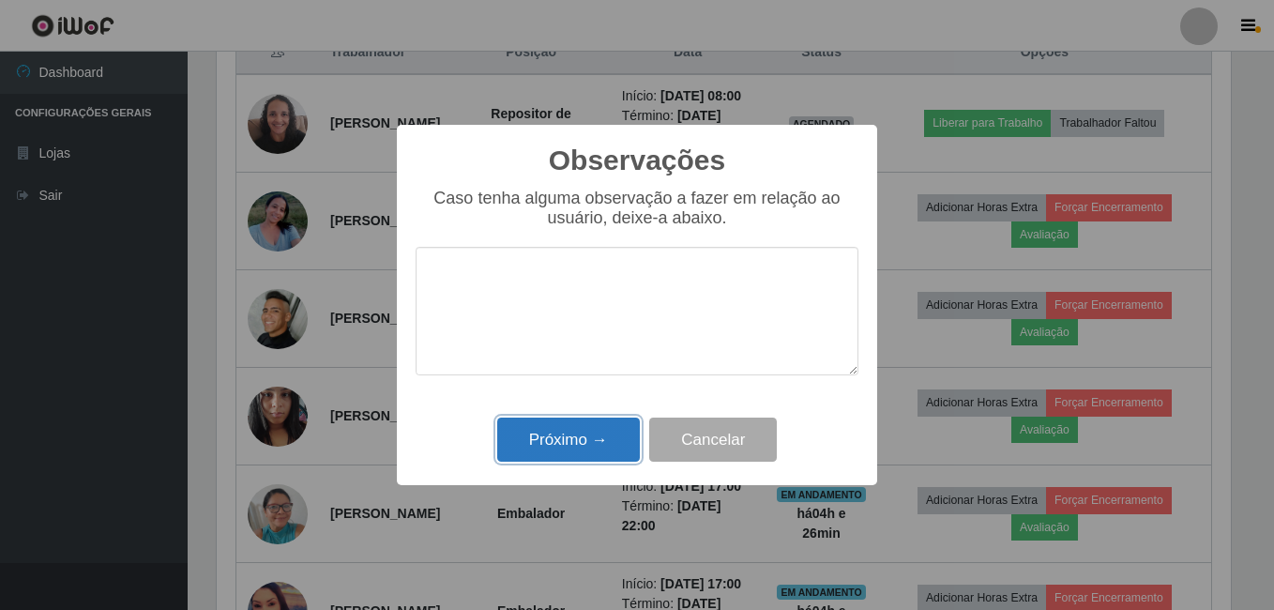
click at [594, 438] on button "Próximo →" at bounding box center [568, 439] width 143 height 44
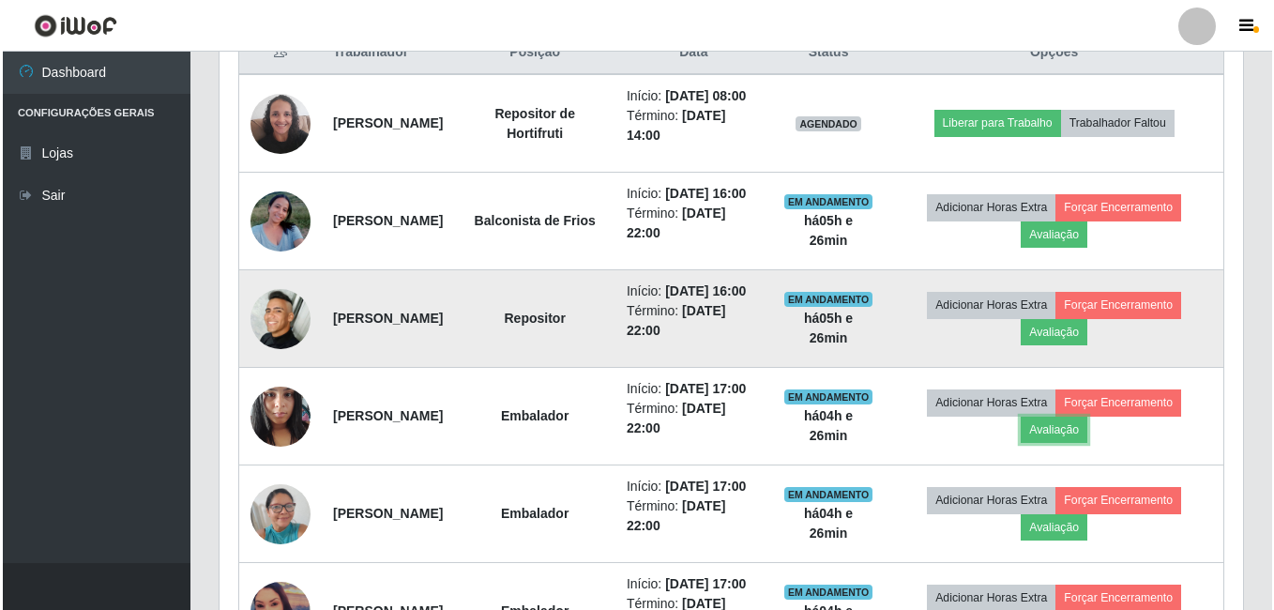
scroll to position [841, 0]
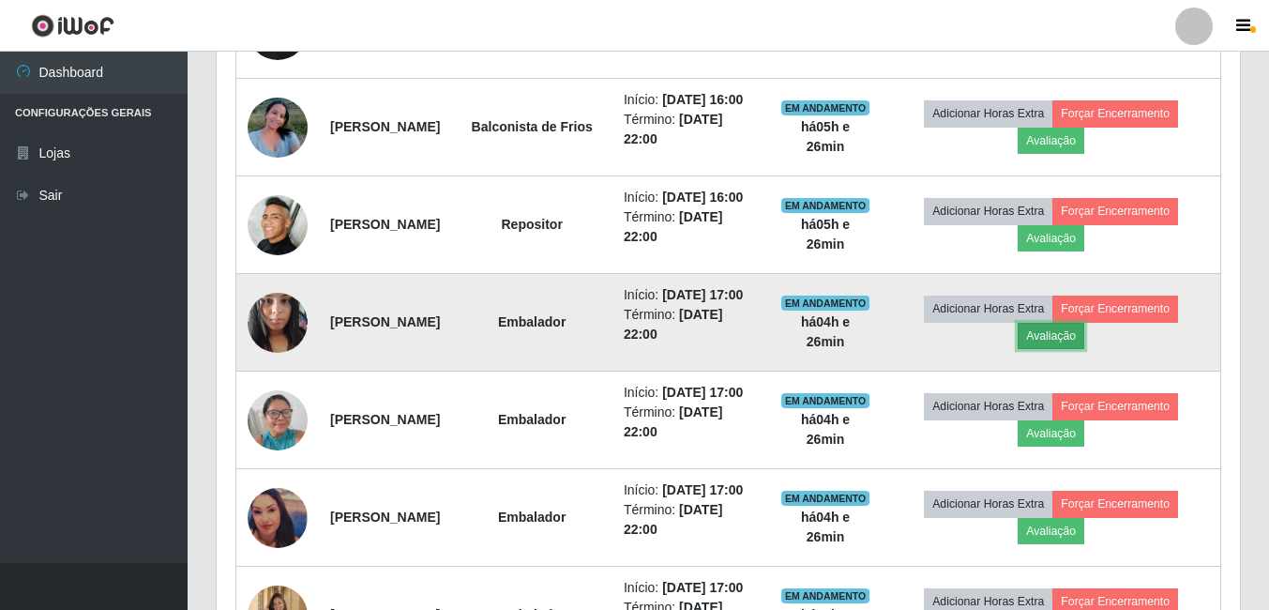
click at [1081, 349] on button "Avaliação" at bounding box center [1050, 336] width 67 height 26
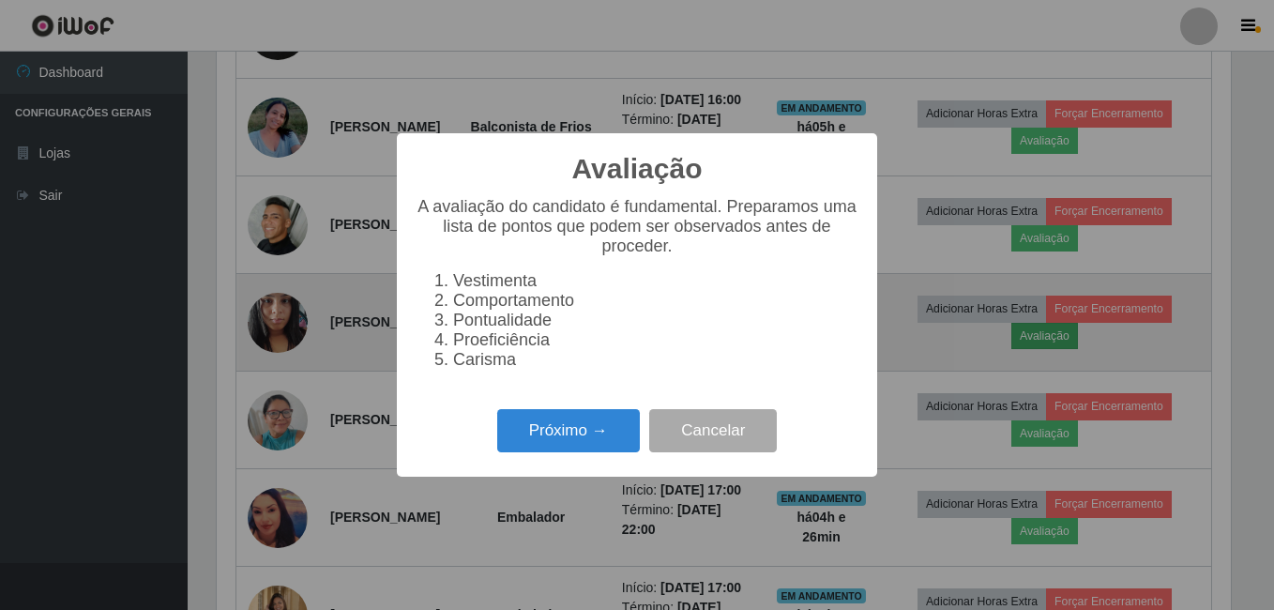
scroll to position [389, 1014]
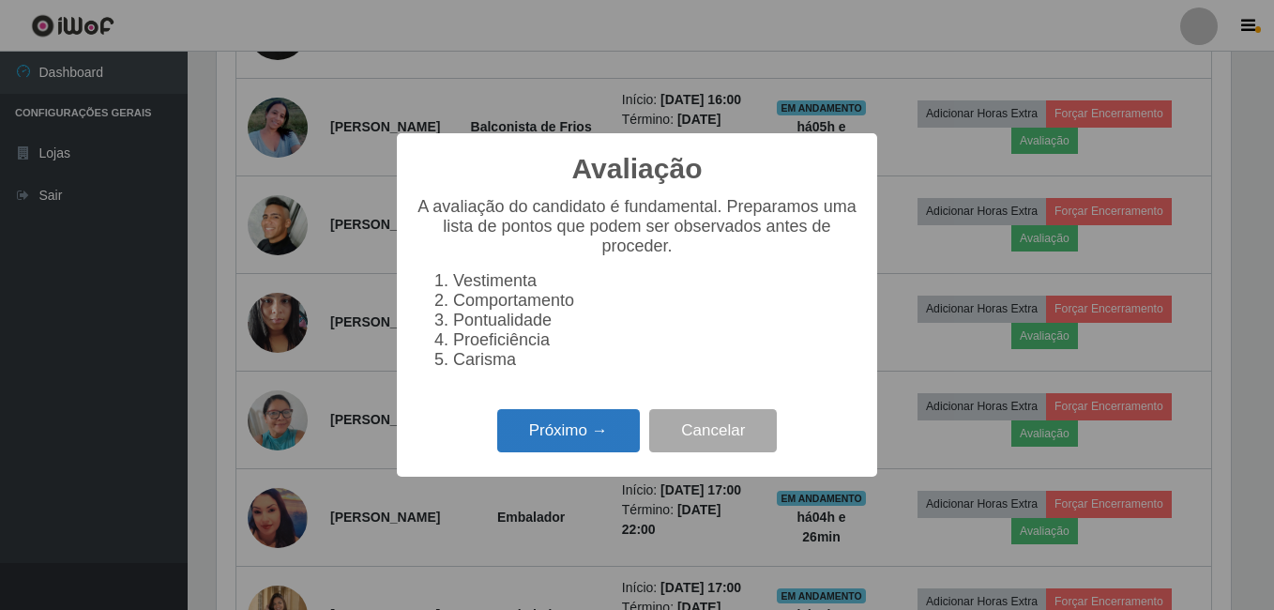
click at [597, 435] on button "Próximo →" at bounding box center [568, 431] width 143 height 44
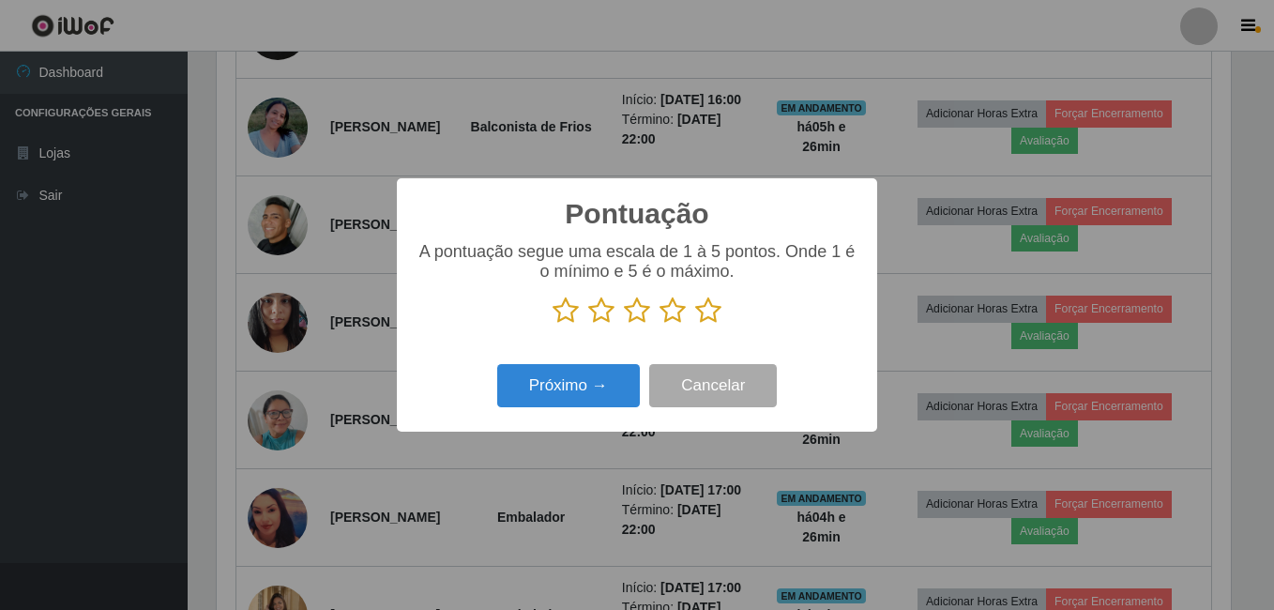
scroll to position [937392, 936768]
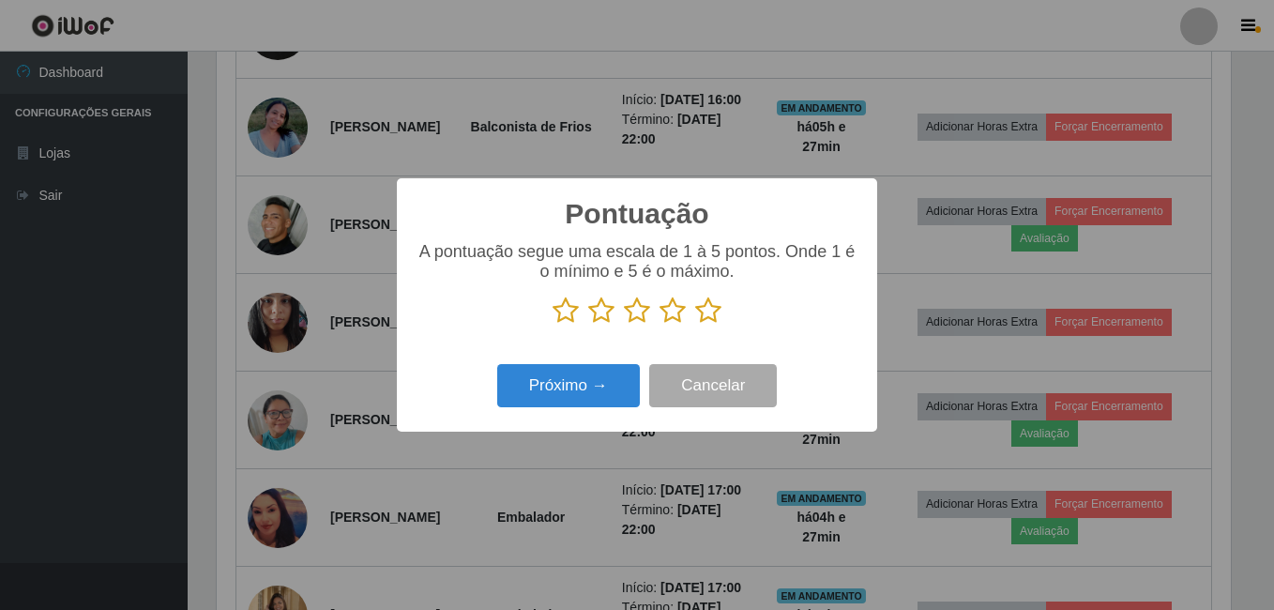
click at [711, 307] on icon at bounding box center [708, 310] width 26 height 28
click at [695, 324] on input "radio" at bounding box center [695, 324] width 0 height 0
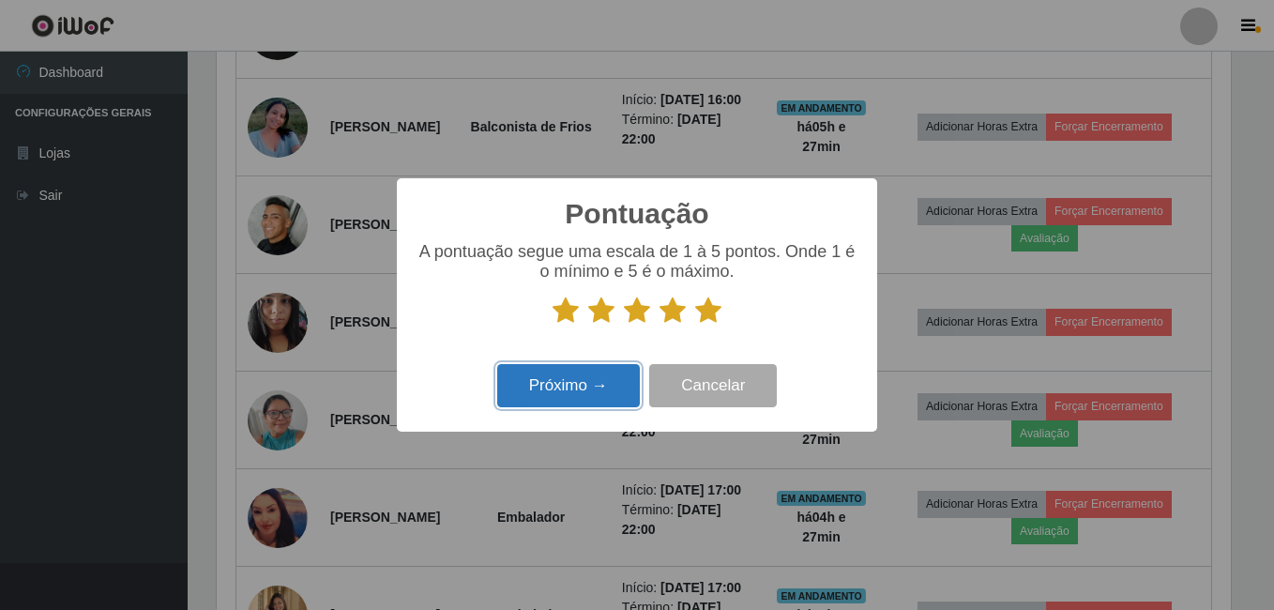
click at [602, 386] on button "Próximo →" at bounding box center [568, 386] width 143 height 44
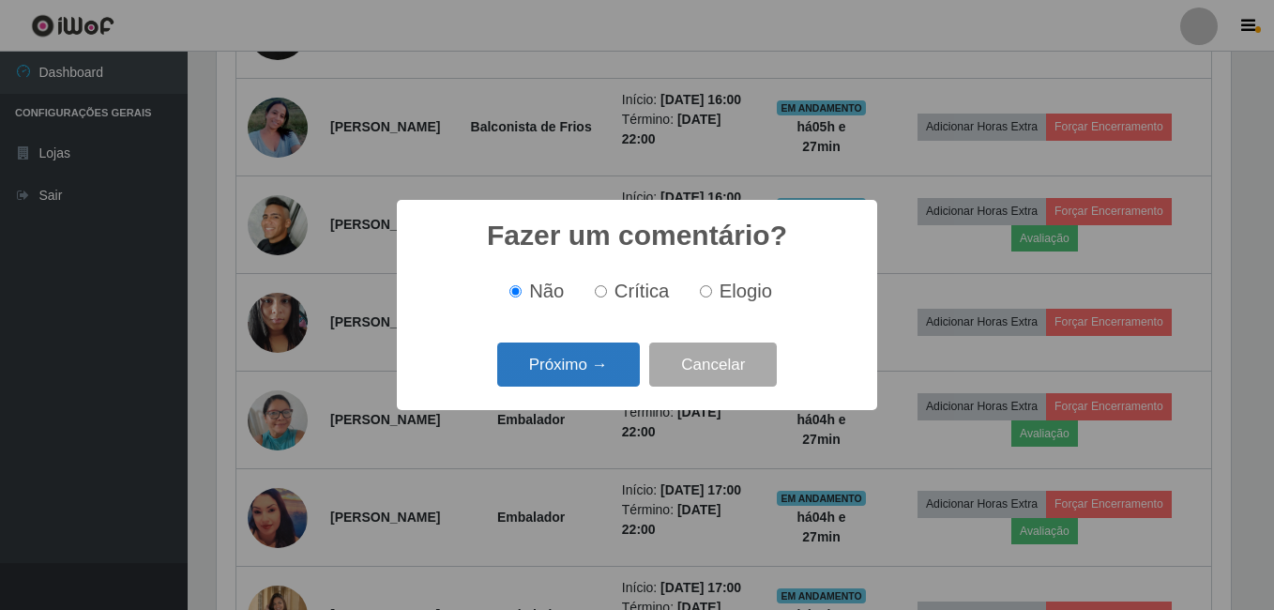
click at [610, 372] on button "Próximo →" at bounding box center [568, 364] width 143 height 44
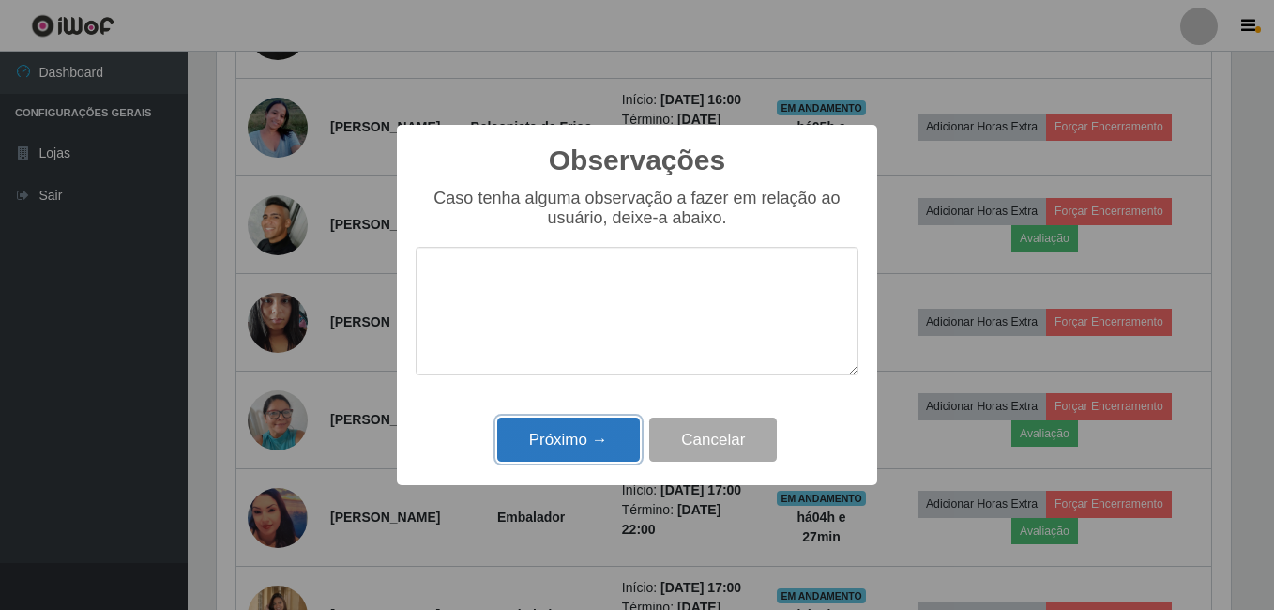
click at [588, 442] on button "Próximo →" at bounding box center [568, 439] width 143 height 44
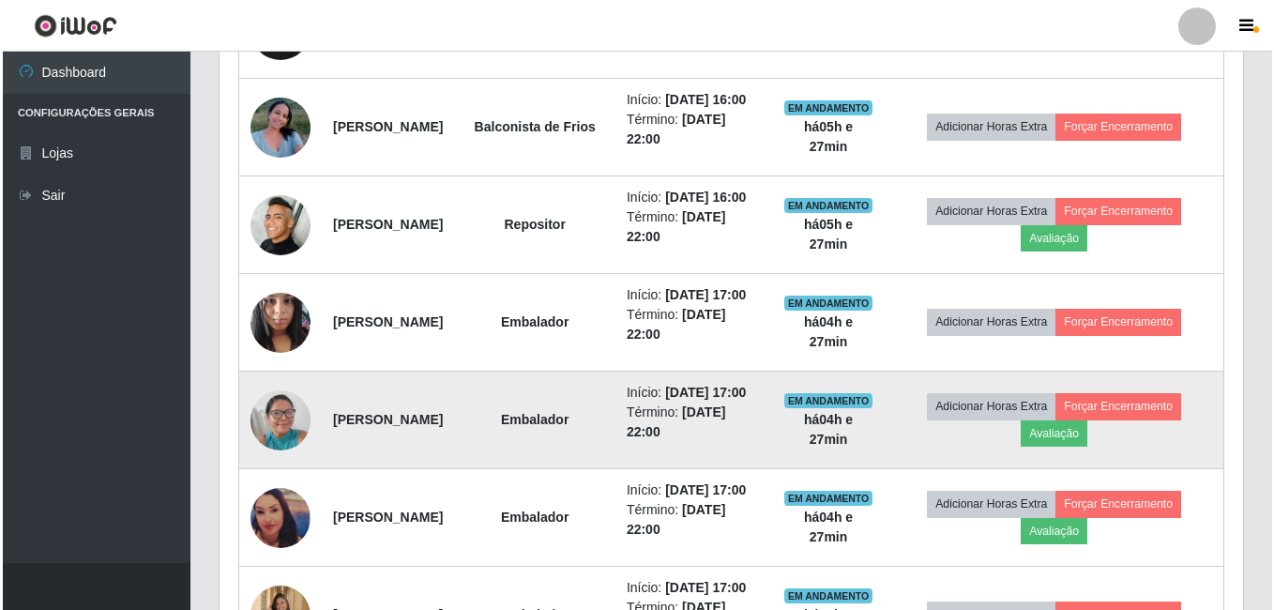
scroll to position [935, 0]
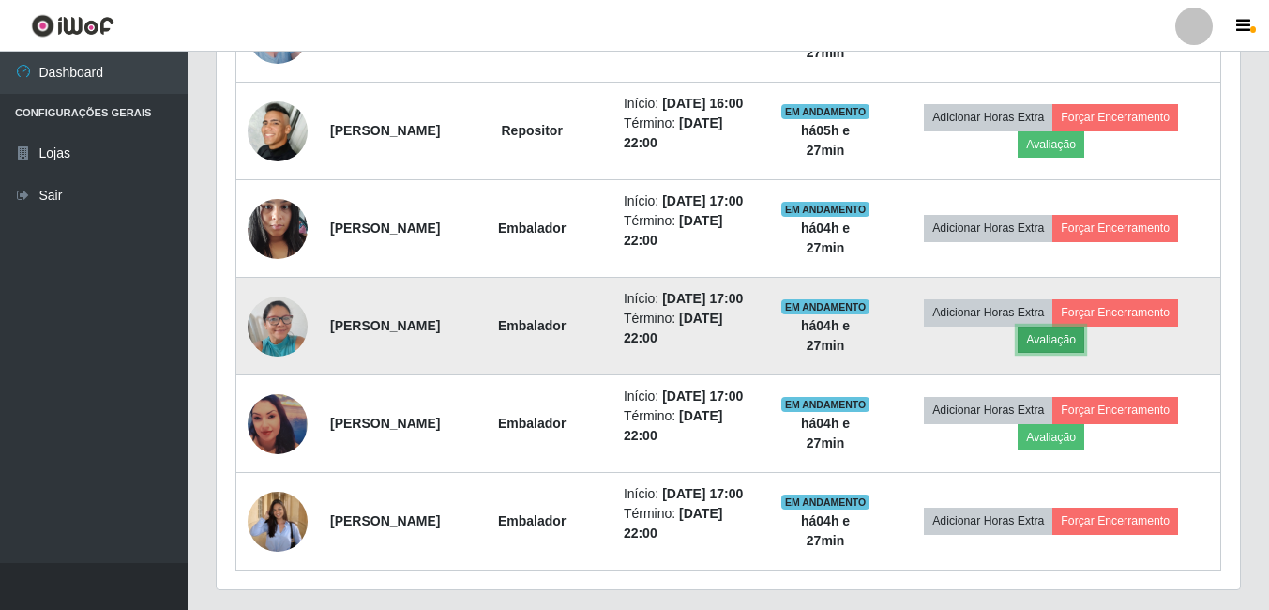
click at [1078, 353] on button "Avaliação" at bounding box center [1050, 339] width 67 height 26
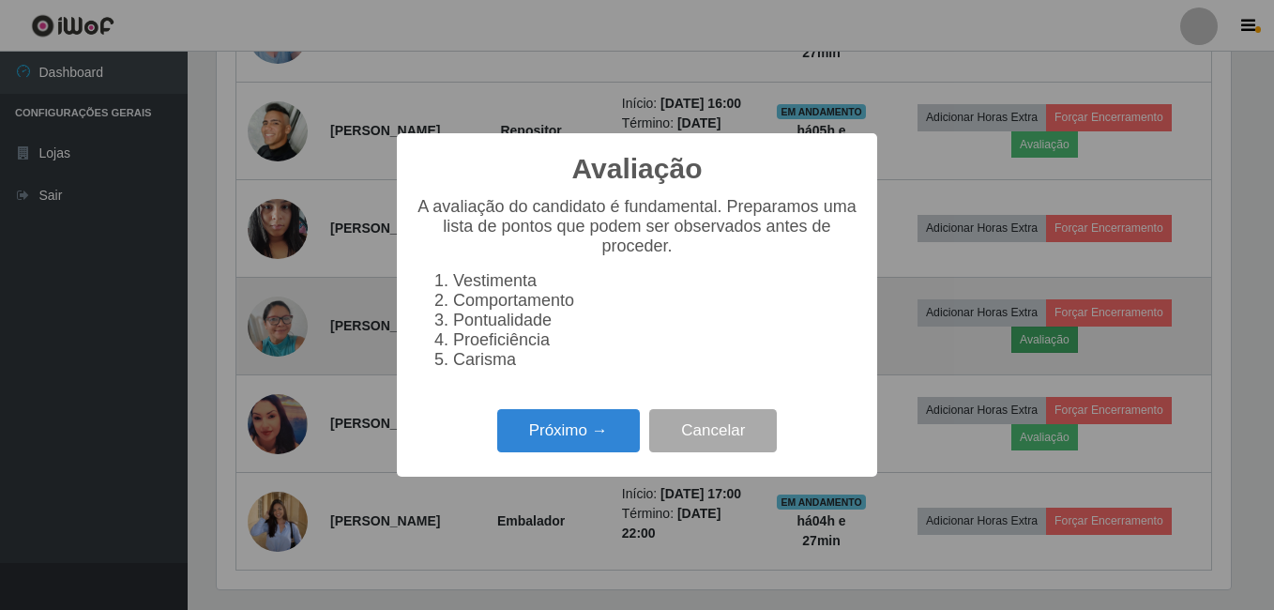
scroll to position [0, 0]
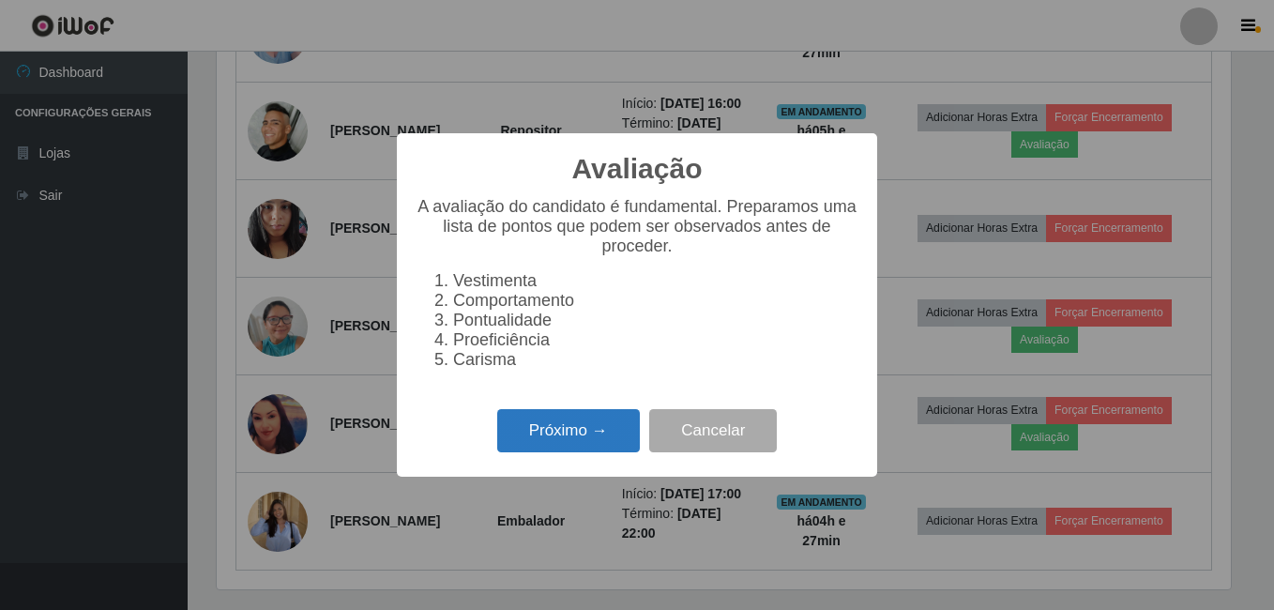
click at [579, 429] on button "Próximo →" at bounding box center [568, 431] width 143 height 44
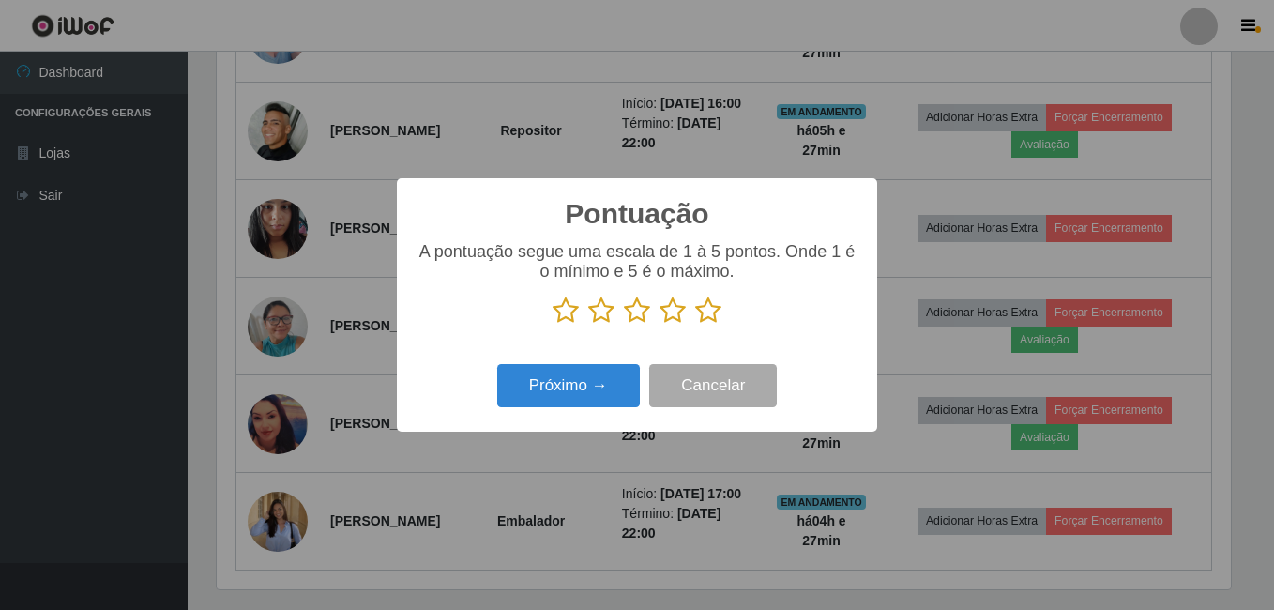
click at [703, 310] on icon at bounding box center [708, 310] width 26 height 28
click at [695, 324] on input "radio" at bounding box center [695, 324] width 0 height 0
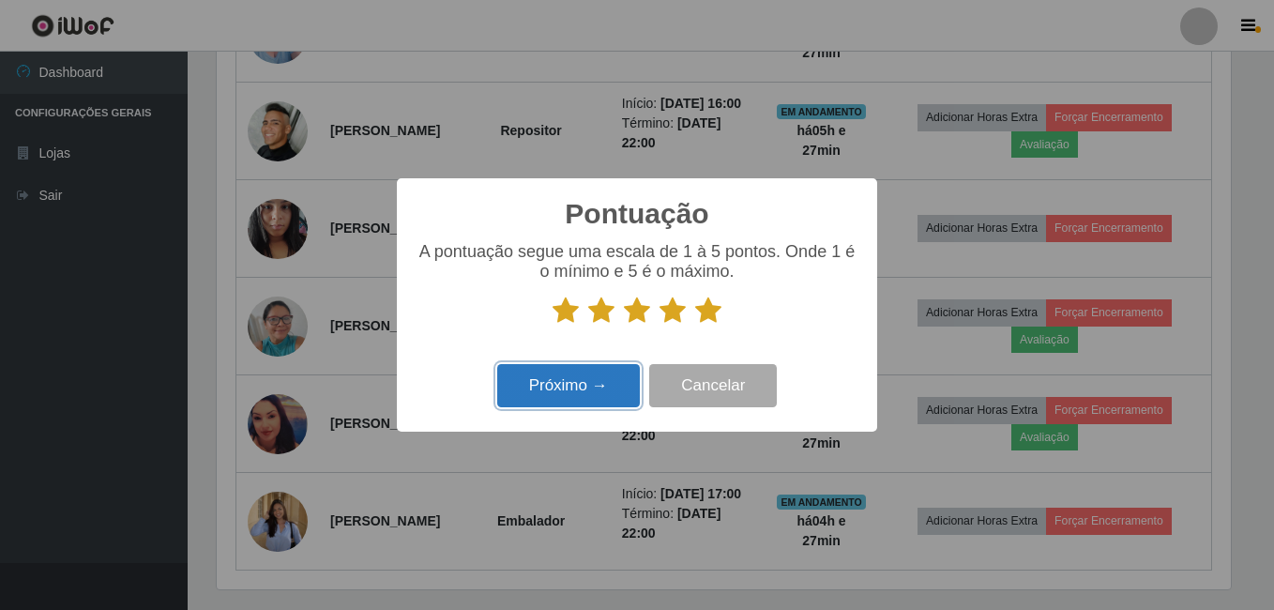
click at [595, 384] on button "Próximo →" at bounding box center [568, 386] width 143 height 44
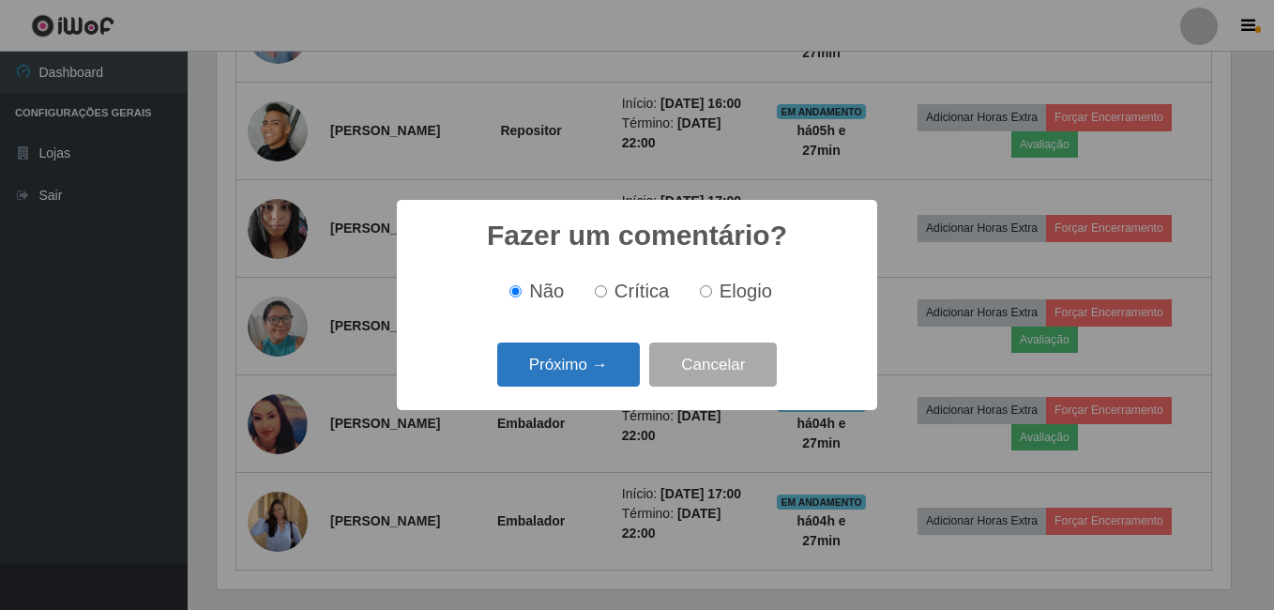
click at [599, 370] on button "Próximo →" at bounding box center [568, 364] width 143 height 44
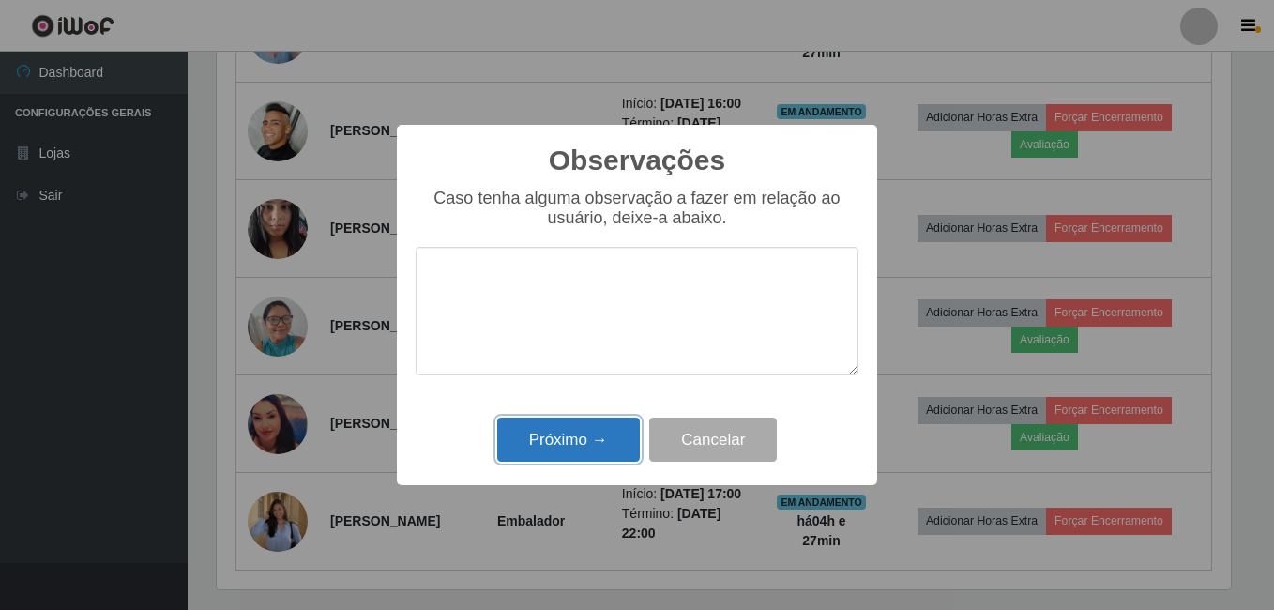
click at [525, 439] on button "Próximo →" at bounding box center [568, 439] width 143 height 44
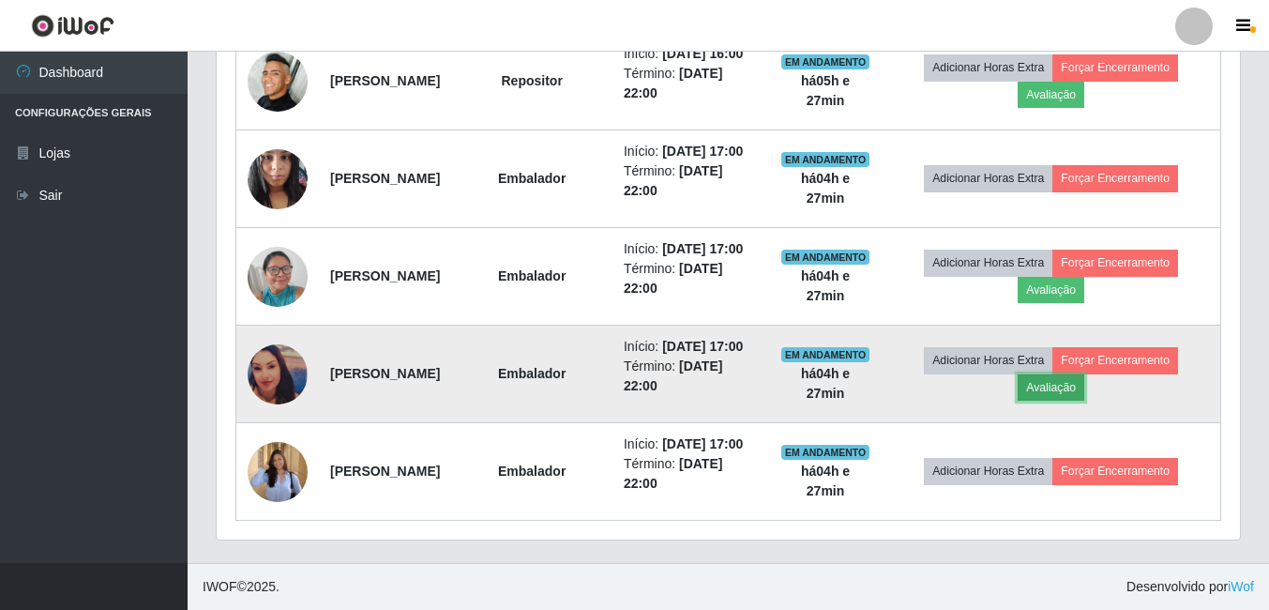
click at [1074, 374] on button "Avaliação" at bounding box center [1050, 387] width 67 height 26
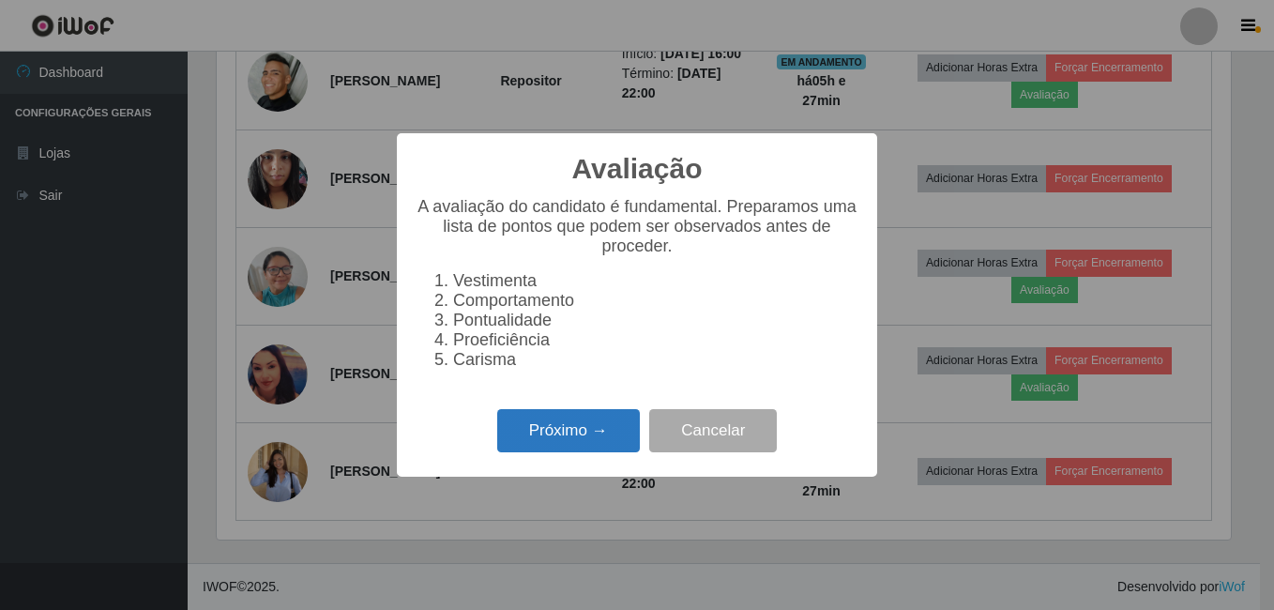
click at [596, 439] on button "Próximo →" at bounding box center [568, 431] width 143 height 44
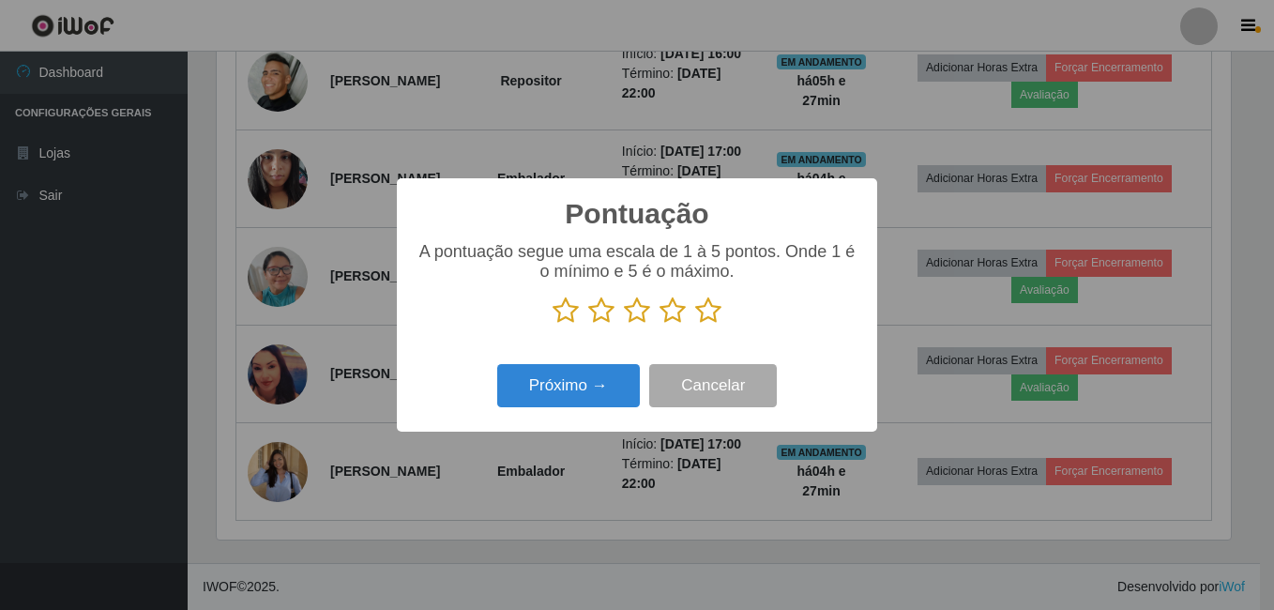
click at [712, 311] on icon at bounding box center [708, 310] width 26 height 28
click at [695, 324] on input "radio" at bounding box center [695, 324] width 0 height 0
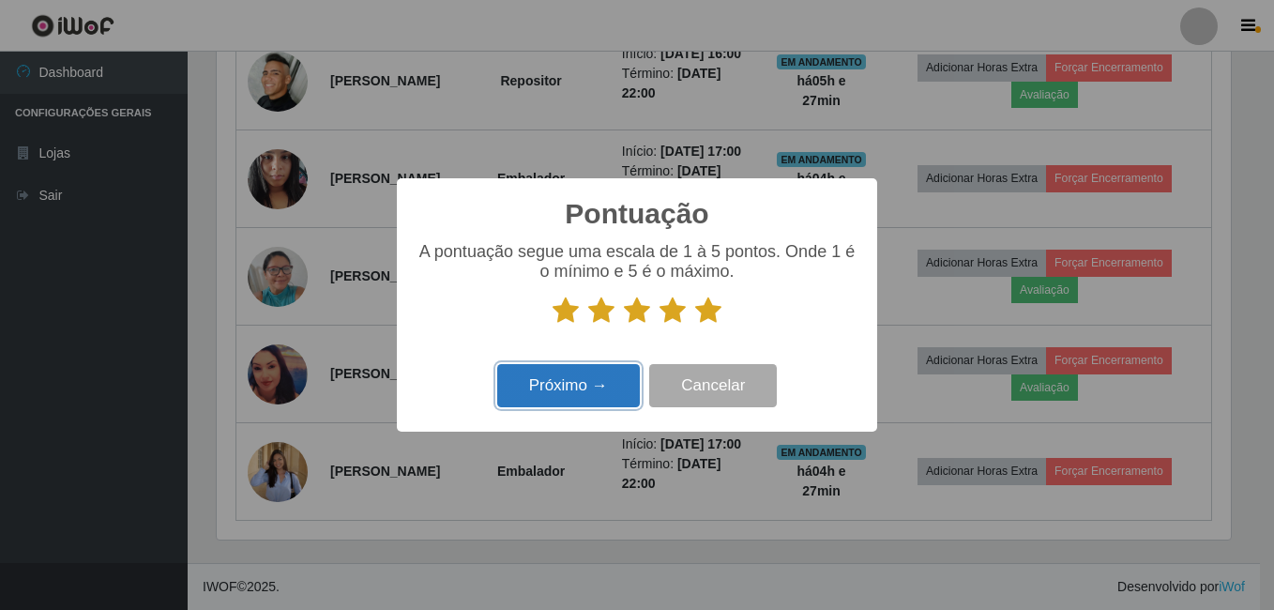
click at [604, 383] on button "Próximo →" at bounding box center [568, 386] width 143 height 44
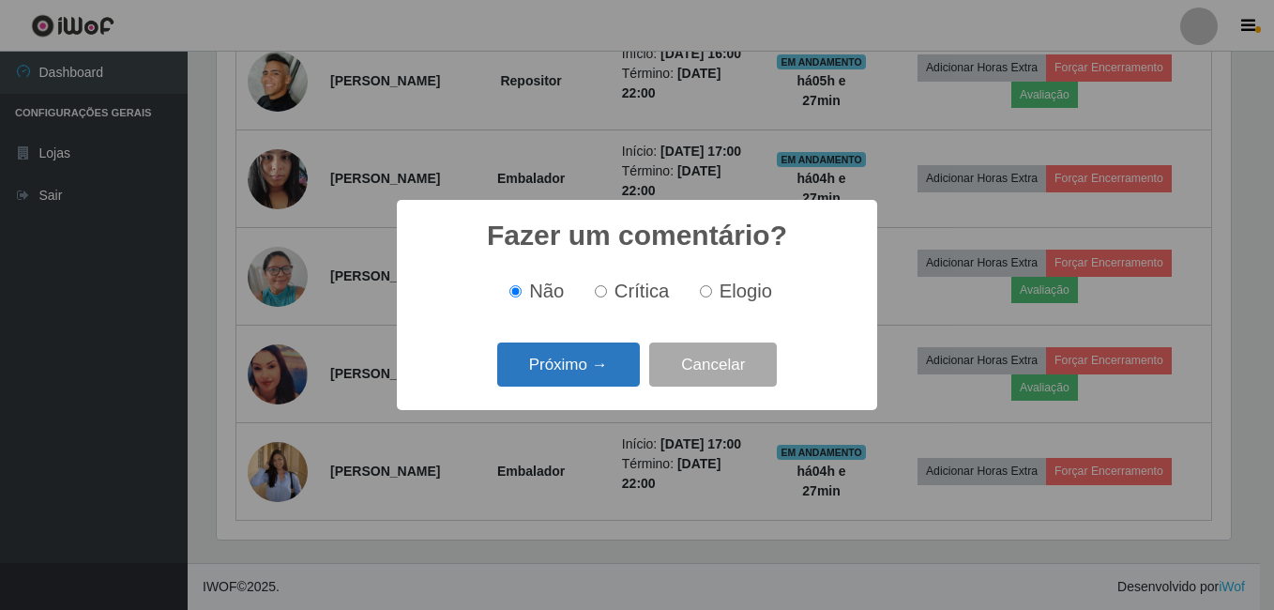
click at [580, 354] on button "Próximo →" at bounding box center [568, 364] width 143 height 44
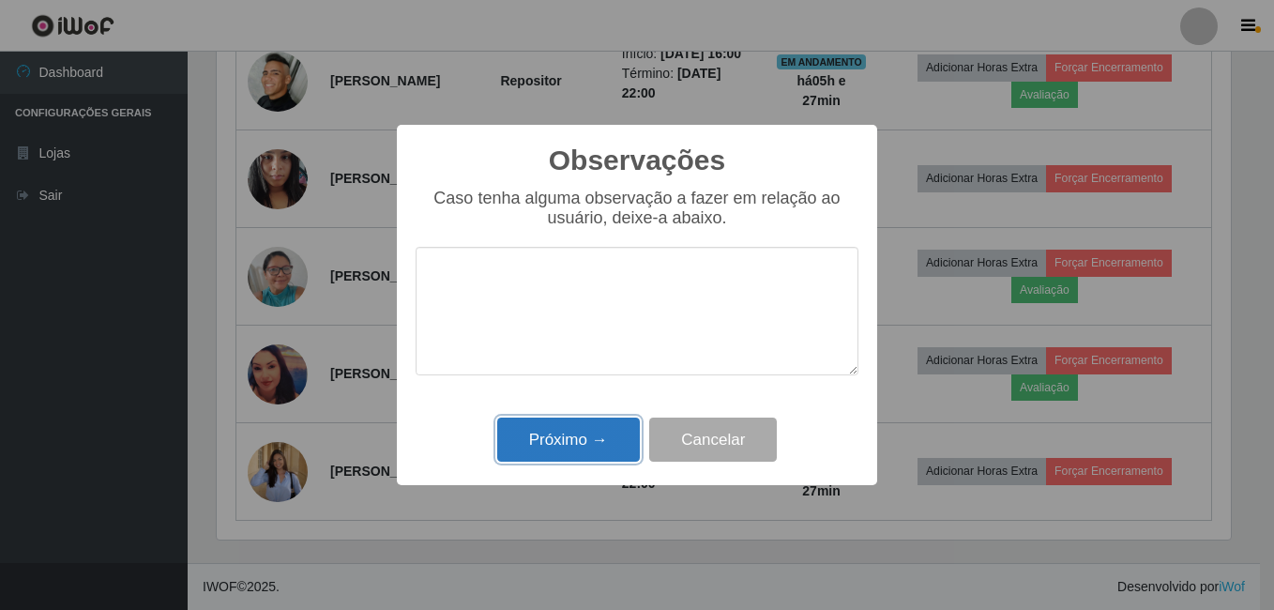
click at [571, 446] on button "Próximo →" at bounding box center [568, 439] width 143 height 44
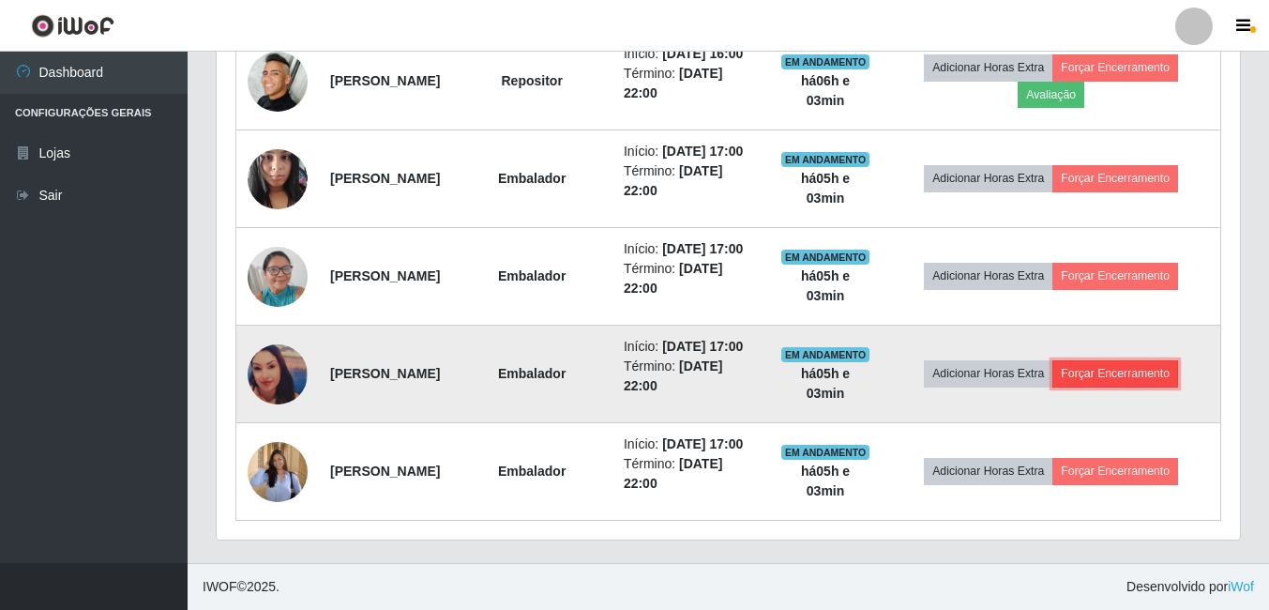
click at [1132, 360] on button "Forçar Encerramento" at bounding box center [1115, 373] width 126 height 26
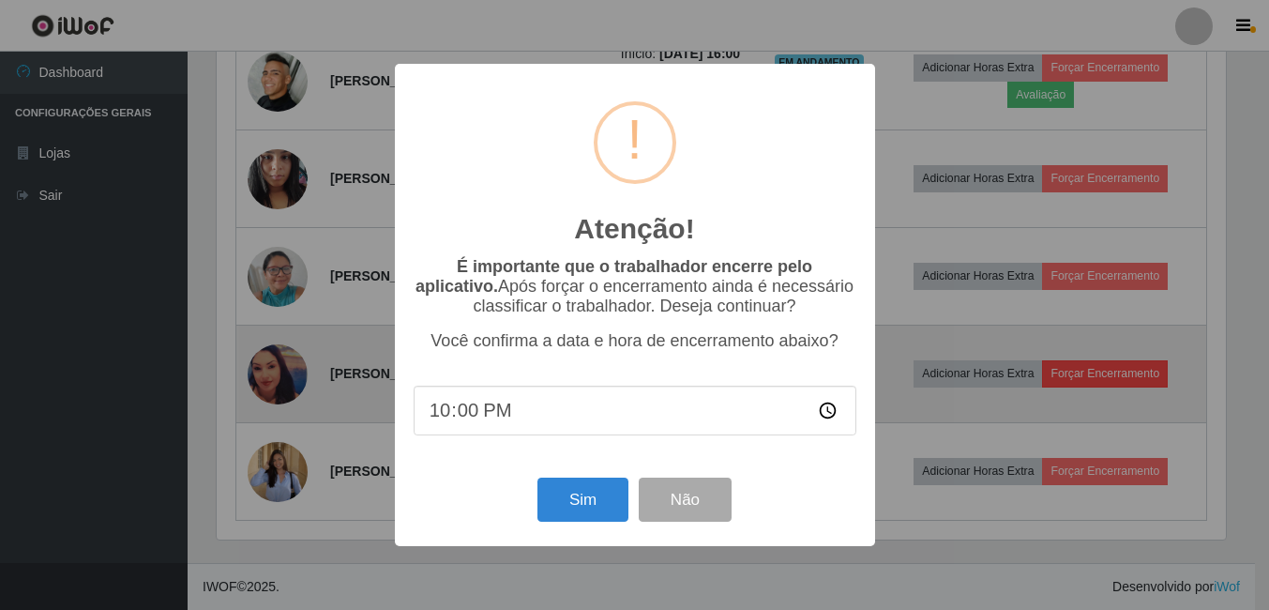
scroll to position [389, 1014]
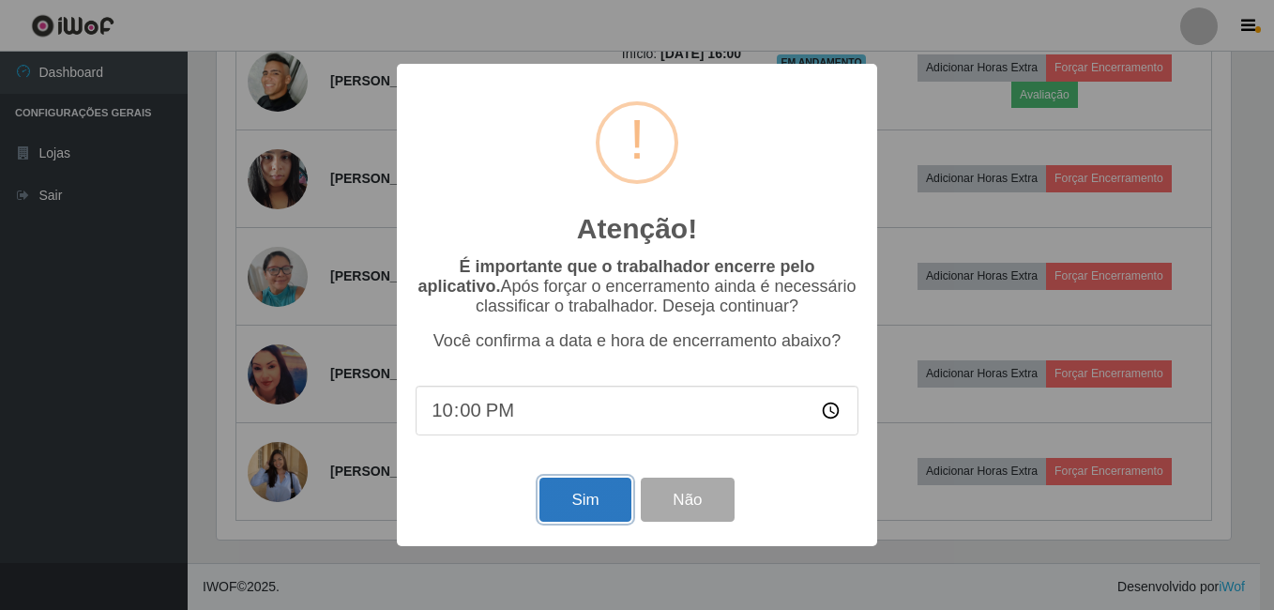
click at [595, 497] on button "Sim" at bounding box center [584, 499] width 91 height 44
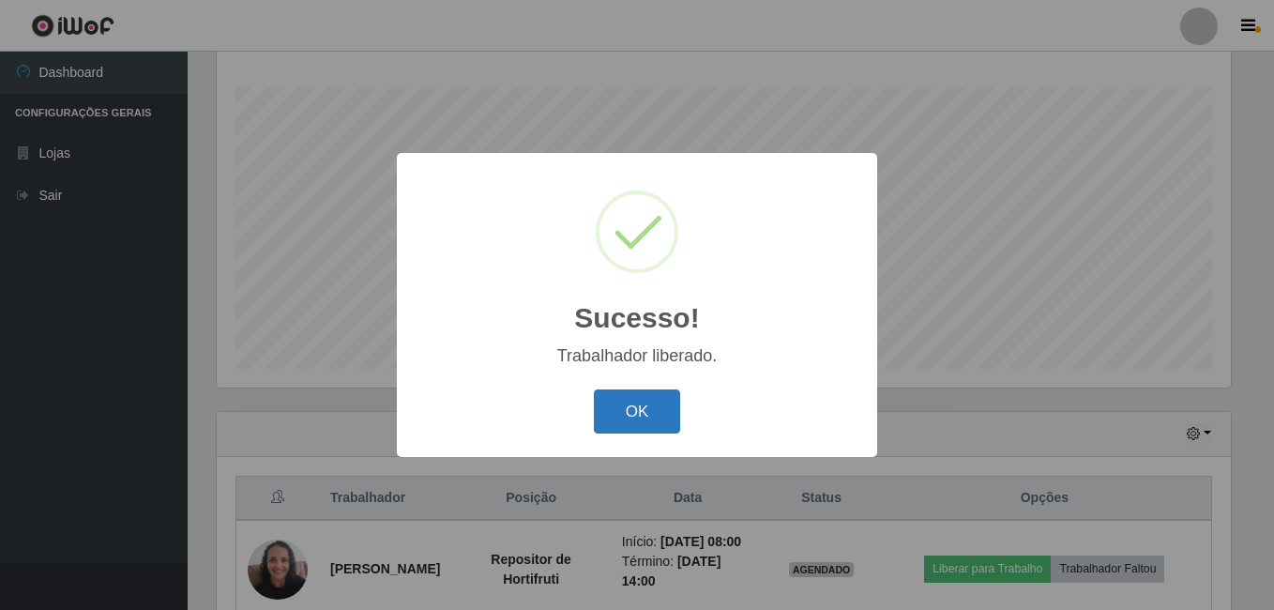
click at [613, 396] on button "OK" at bounding box center [637, 411] width 87 height 44
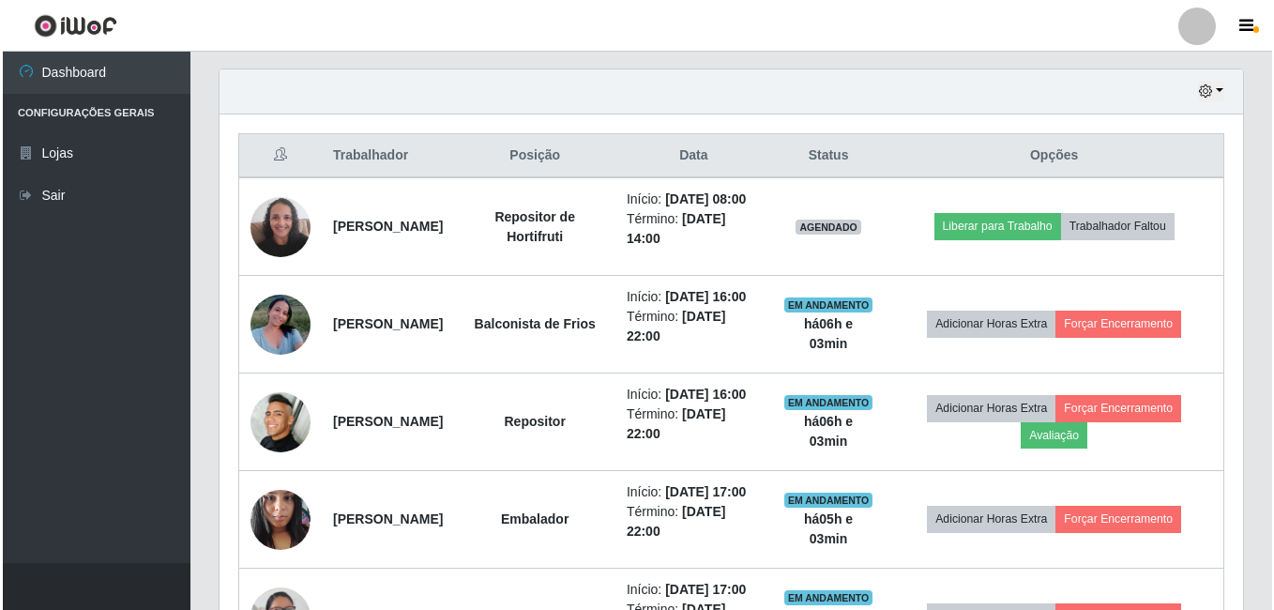
scroll to position [677, 0]
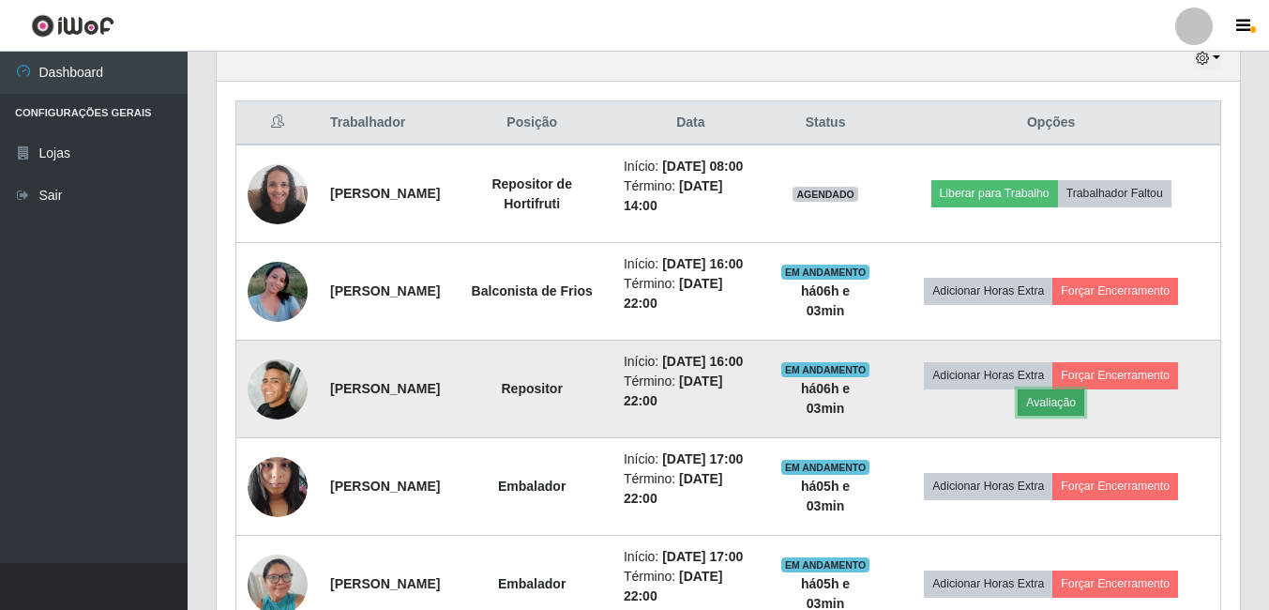
click at [1077, 415] on button "Avaliação" at bounding box center [1050, 402] width 67 height 26
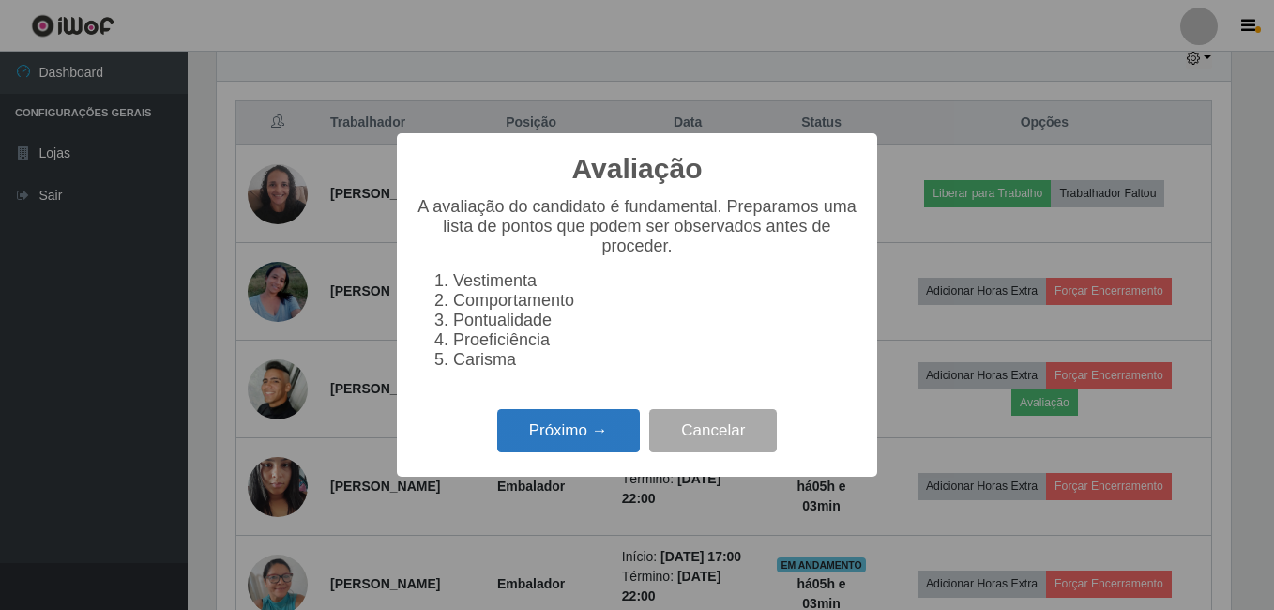
click at [557, 447] on button "Próximo →" at bounding box center [568, 431] width 143 height 44
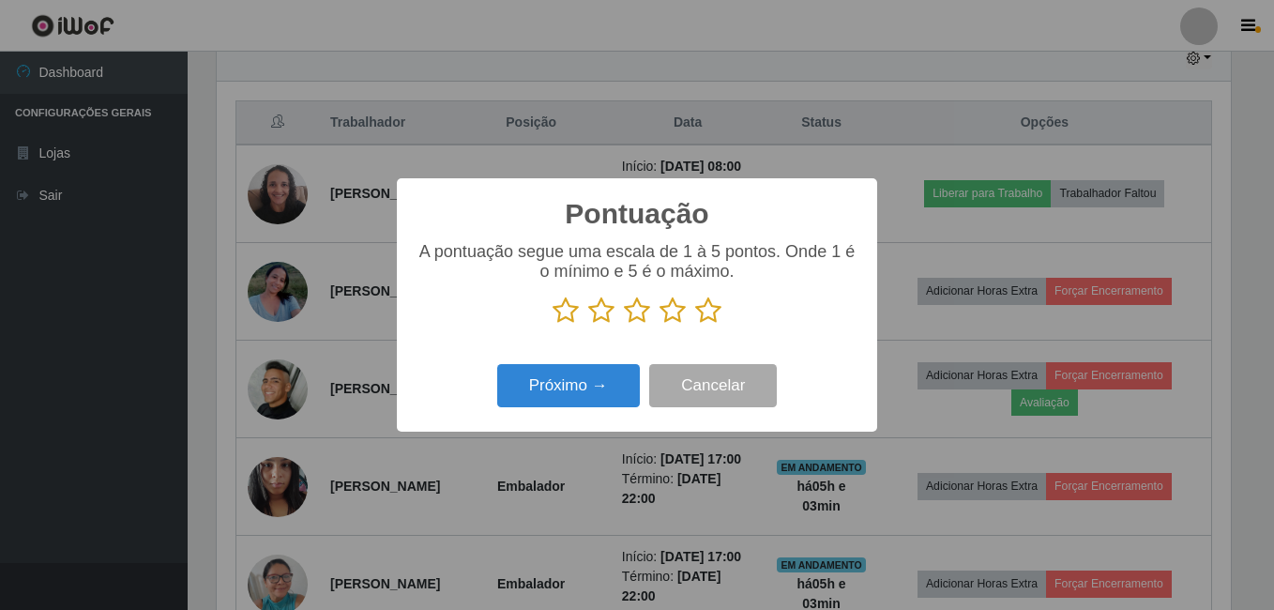
scroll to position [937392, 936768]
click at [706, 317] on icon at bounding box center [708, 310] width 26 height 28
click at [695, 324] on input "radio" at bounding box center [695, 324] width 0 height 0
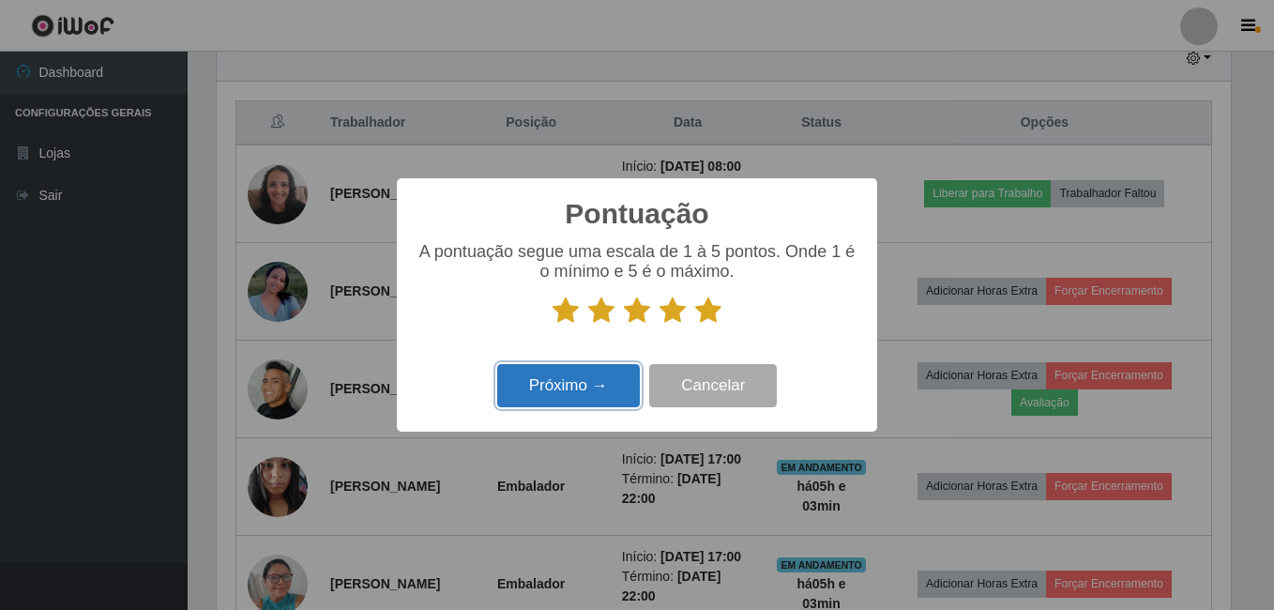
click at [613, 382] on button "Próximo →" at bounding box center [568, 386] width 143 height 44
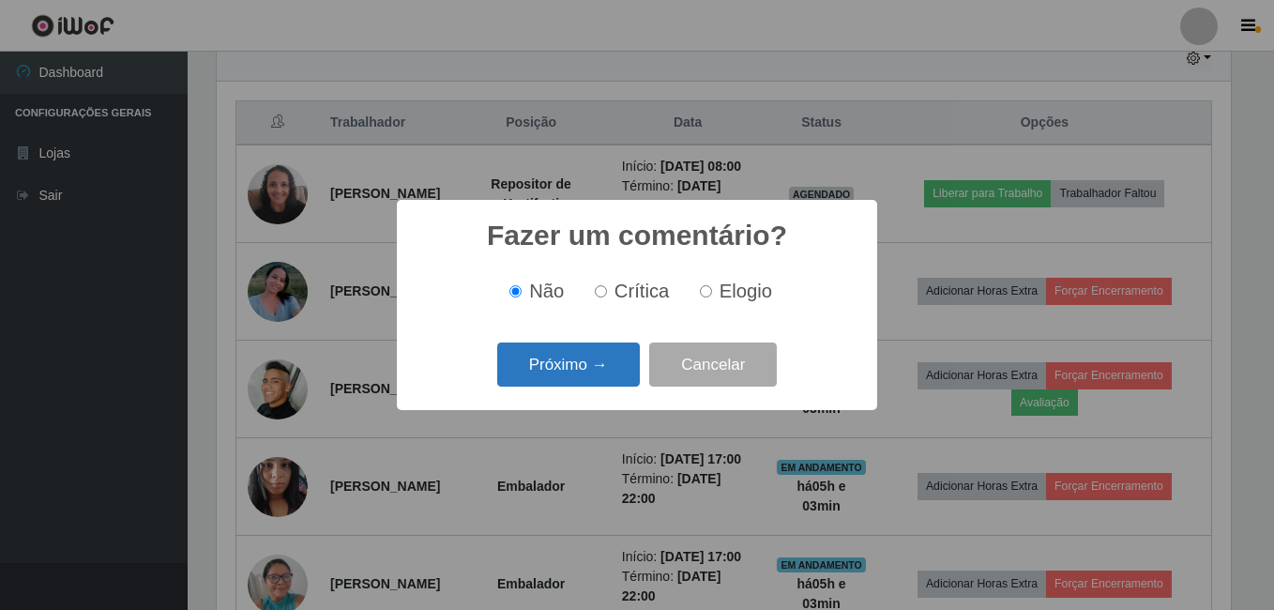
click at [576, 365] on button "Próximo →" at bounding box center [568, 364] width 143 height 44
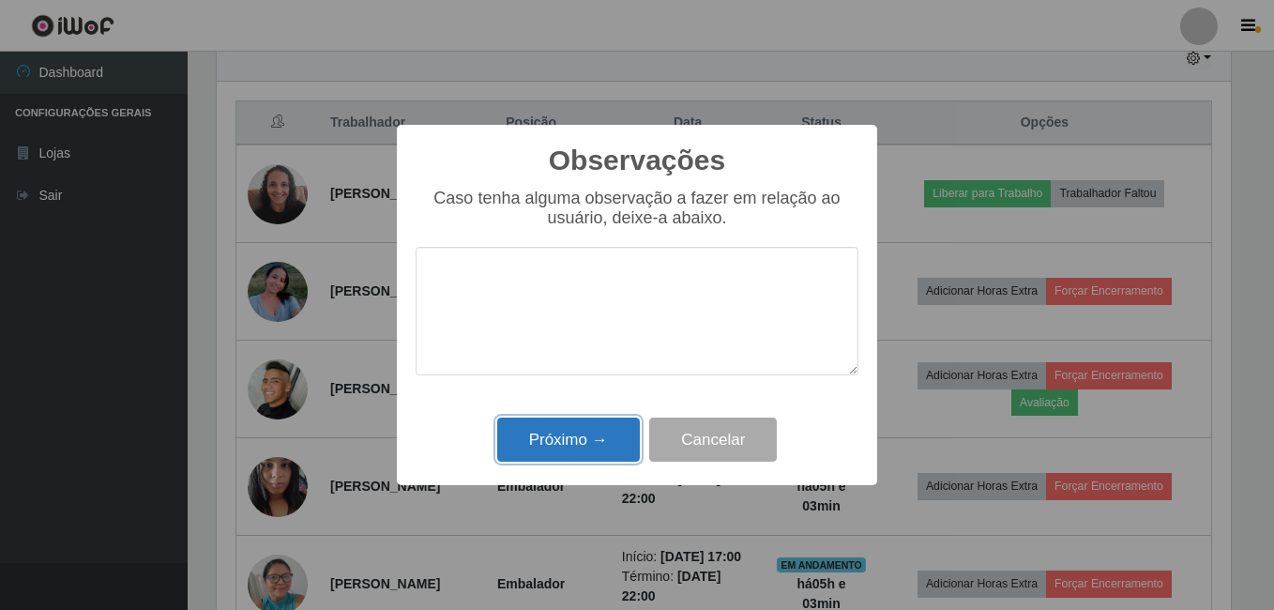
click at [605, 450] on button "Próximo →" at bounding box center [568, 439] width 143 height 44
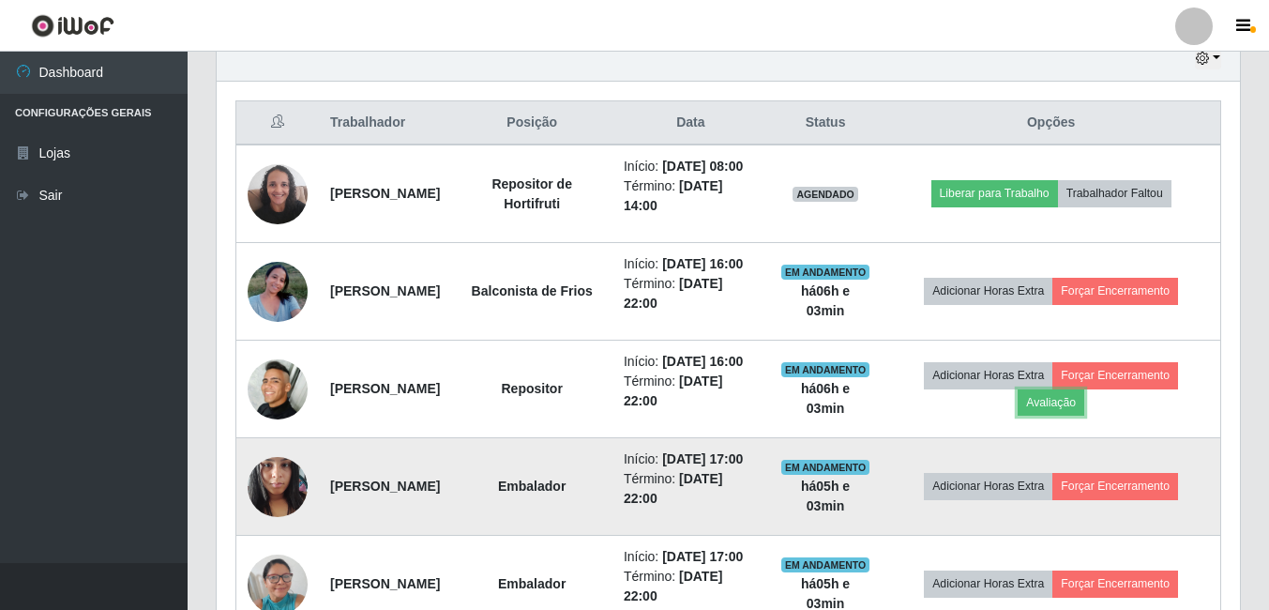
scroll to position [389, 1023]
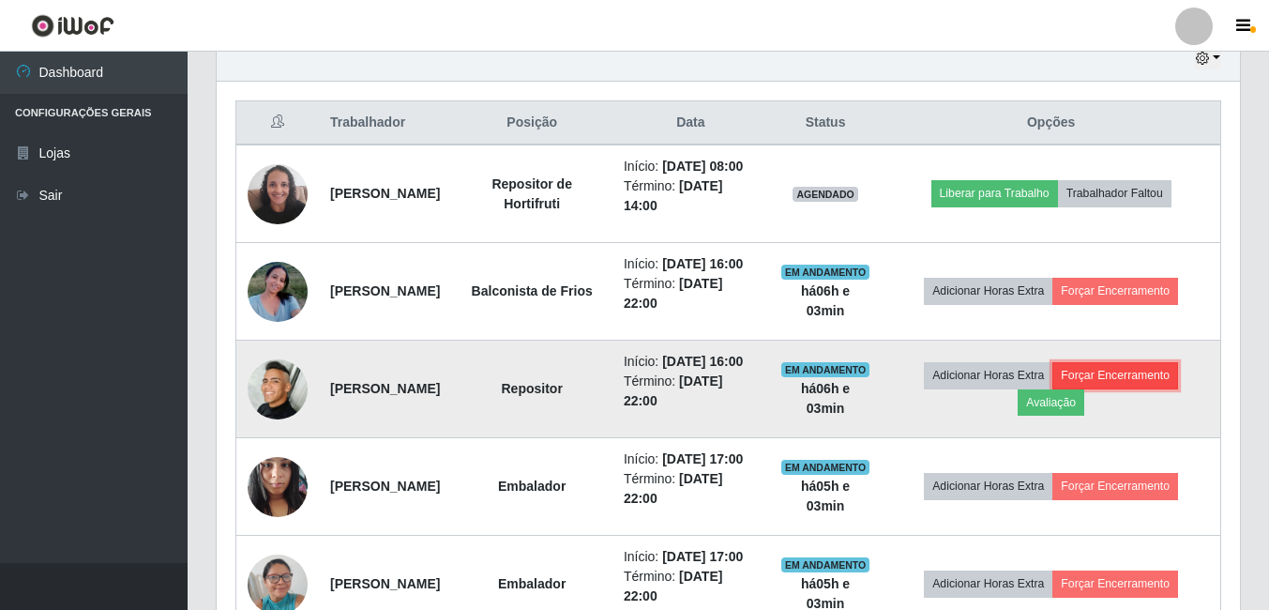
click at [1153, 388] on button "Forçar Encerramento" at bounding box center [1115, 375] width 126 height 26
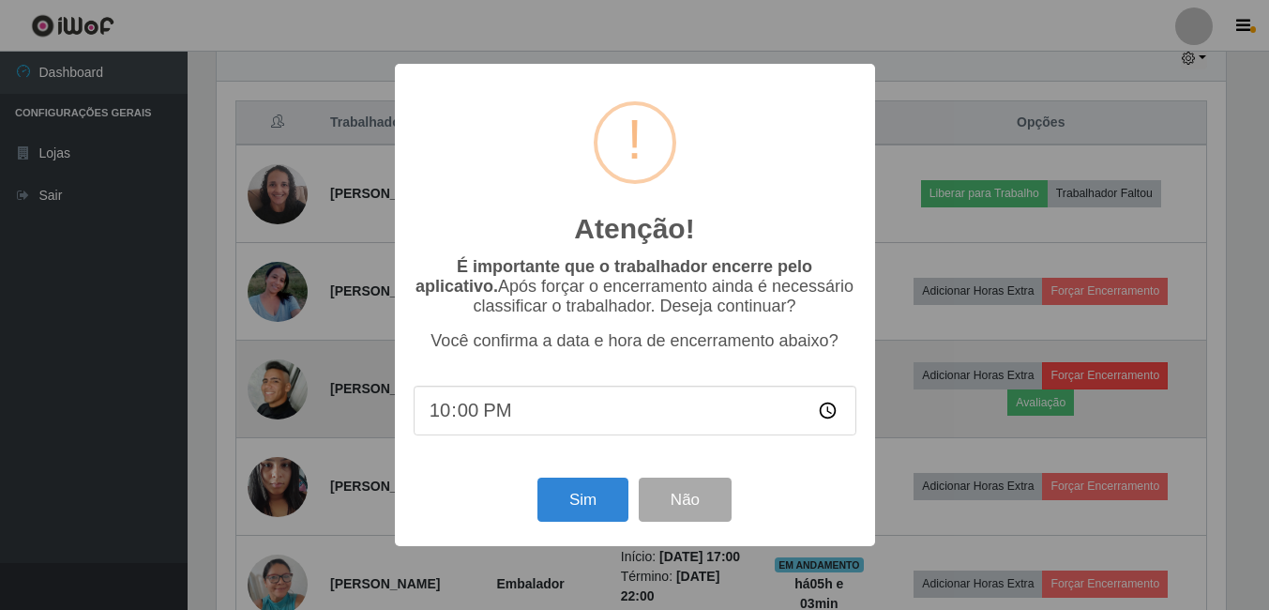
scroll to position [389, 1014]
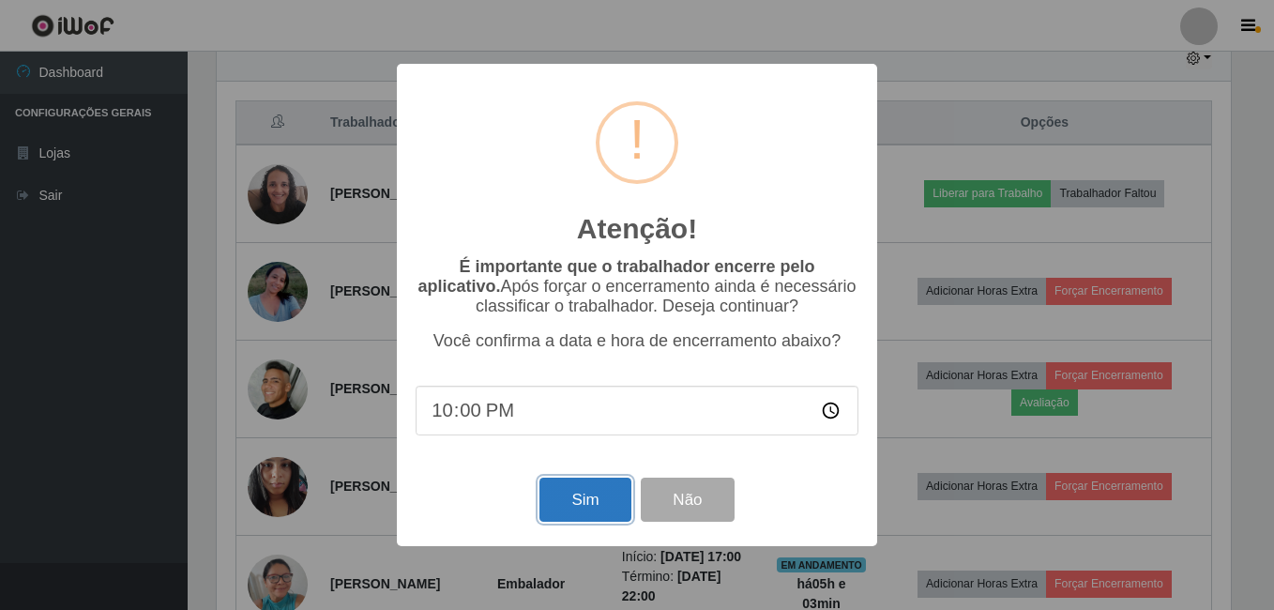
click at [599, 509] on button "Sim" at bounding box center [584, 499] width 91 height 44
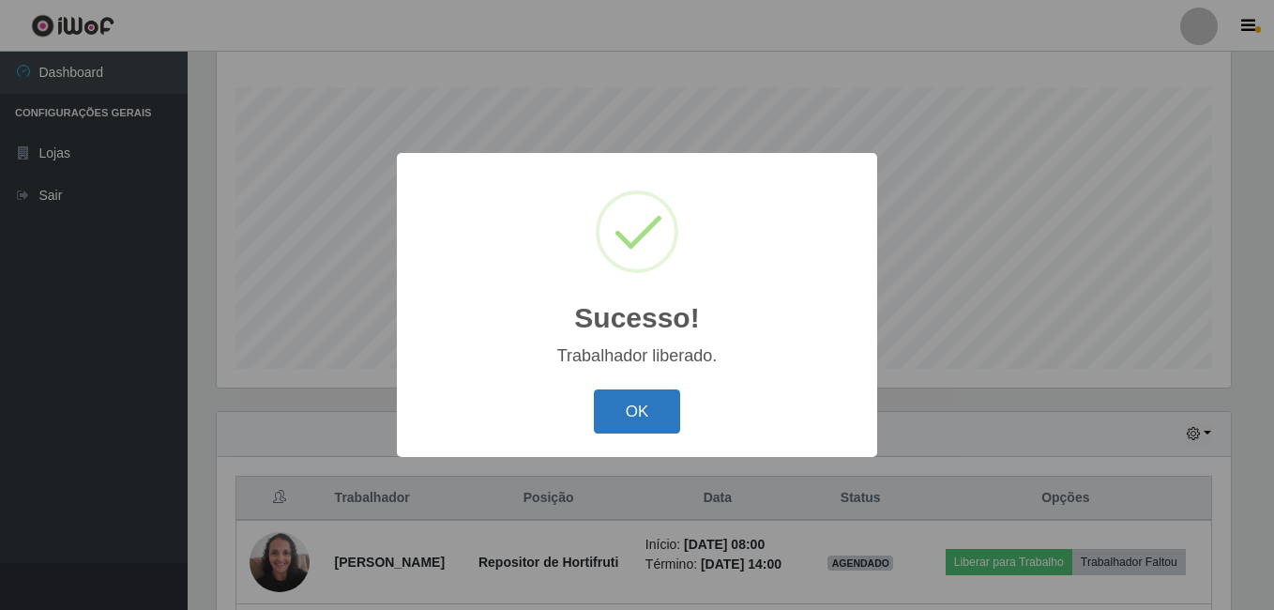
click at [635, 398] on button "OK" at bounding box center [637, 411] width 87 height 44
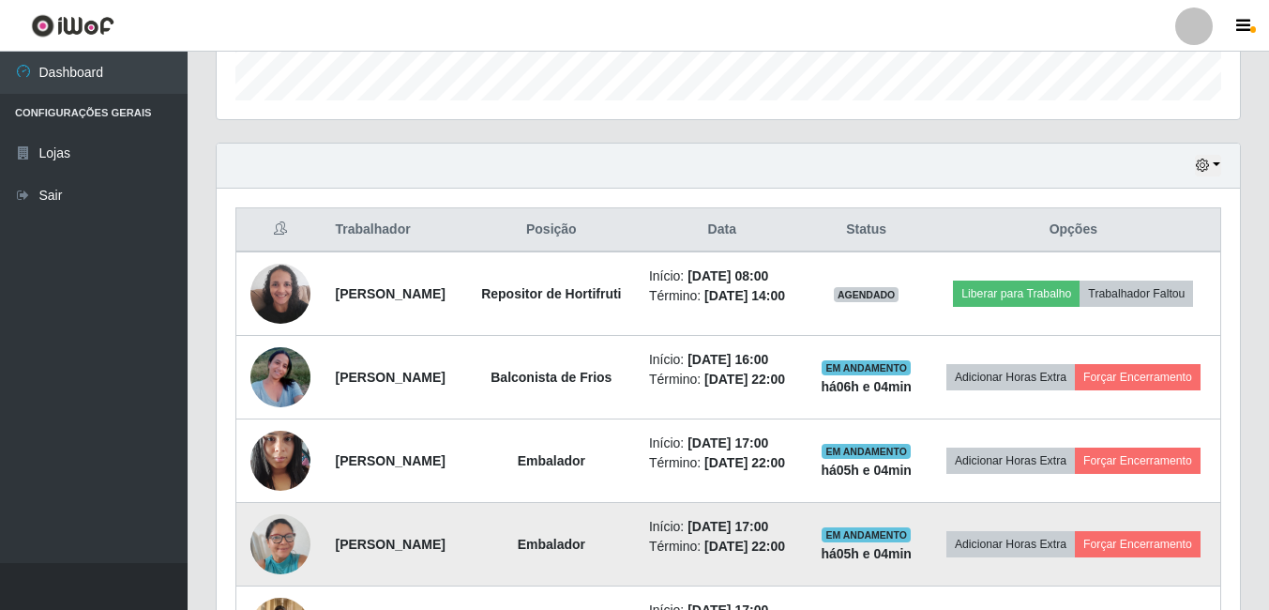
scroll to position [677, 0]
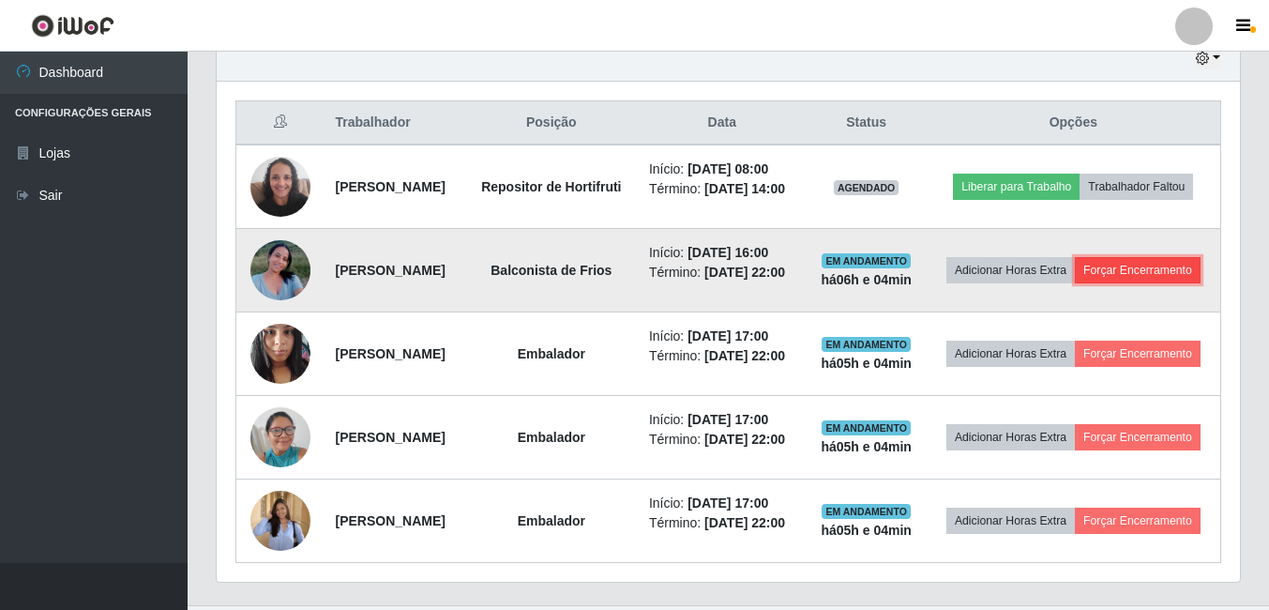
click at [1096, 283] on button "Forçar Encerramento" at bounding box center [1138, 270] width 126 height 26
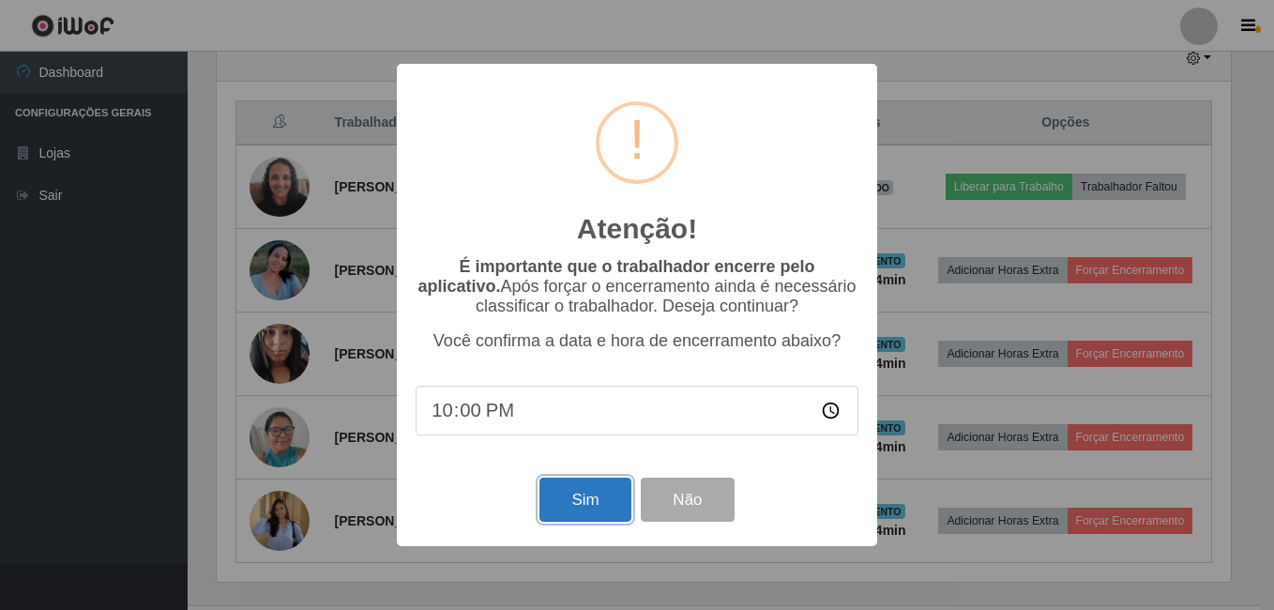
click at [566, 506] on button "Sim" at bounding box center [584, 499] width 91 height 44
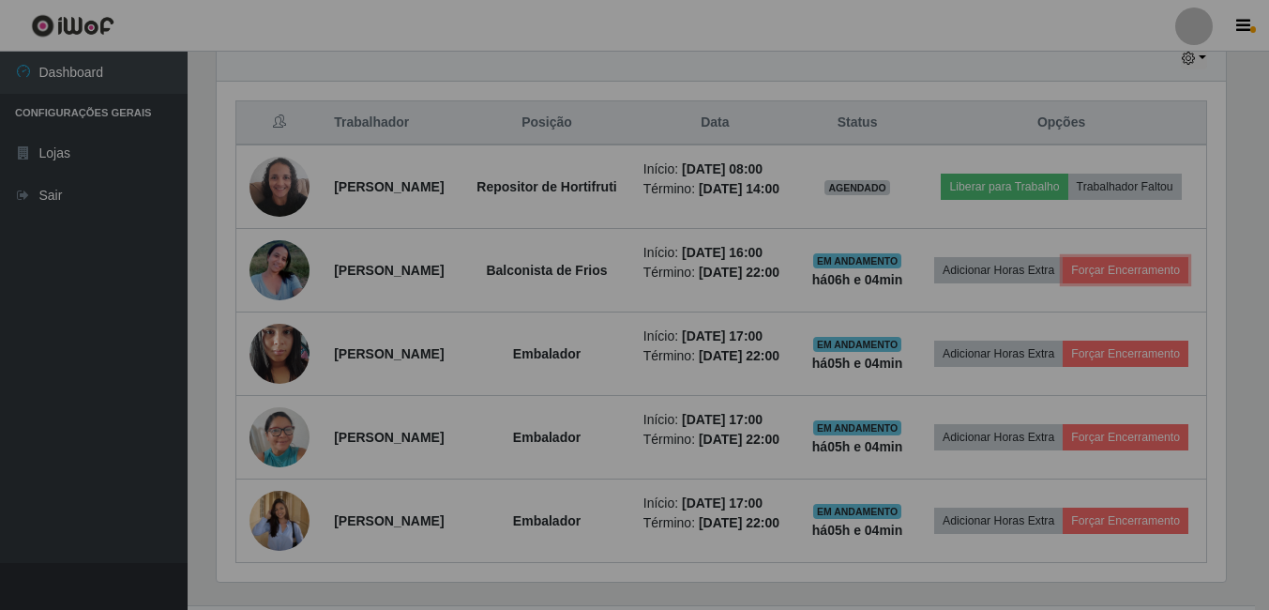
scroll to position [937392, 936758]
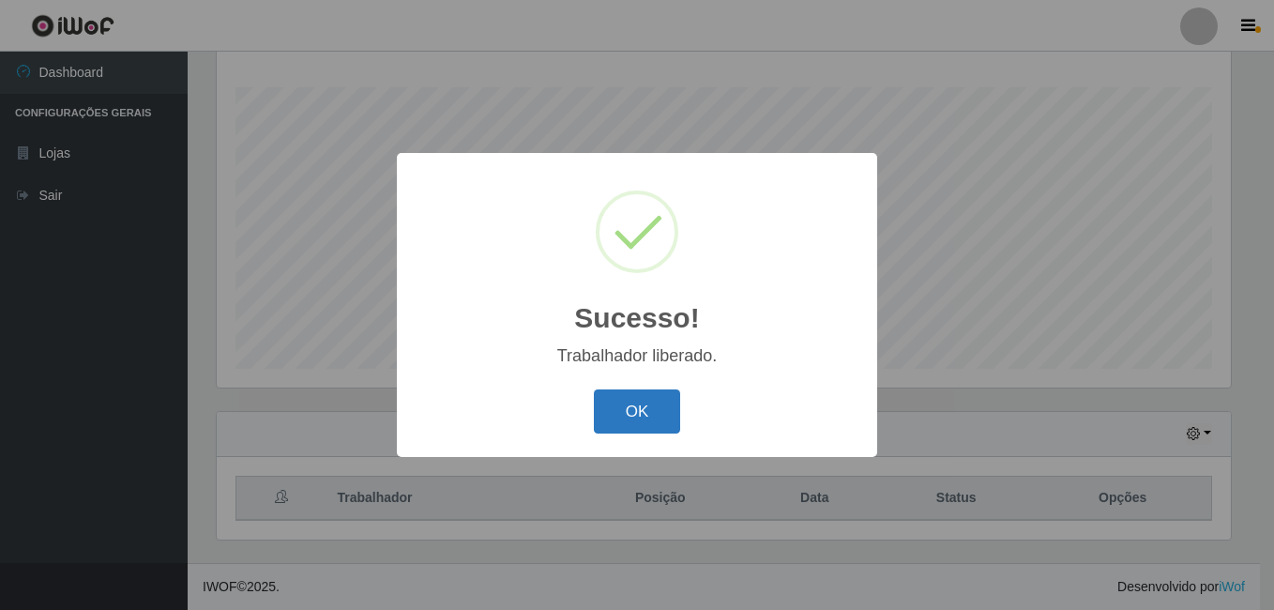
click at [621, 422] on button "OK" at bounding box center [637, 411] width 87 height 44
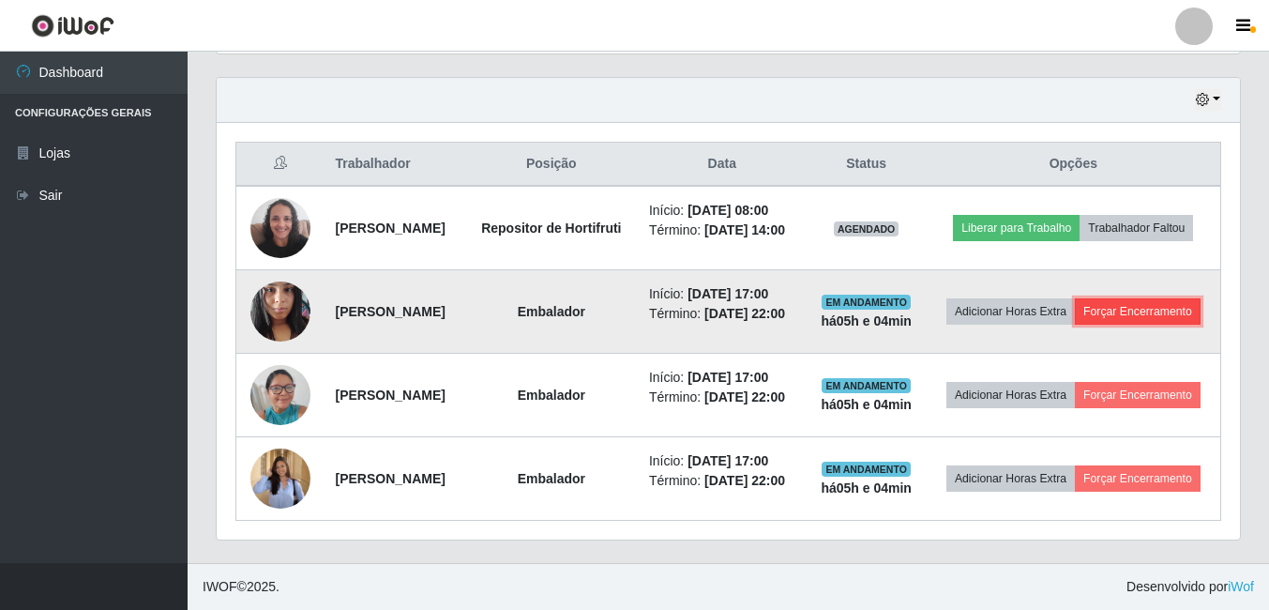
click at [1078, 309] on button "Forçar Encerramento" at bounding box center [1138, 311] width 126 height 26
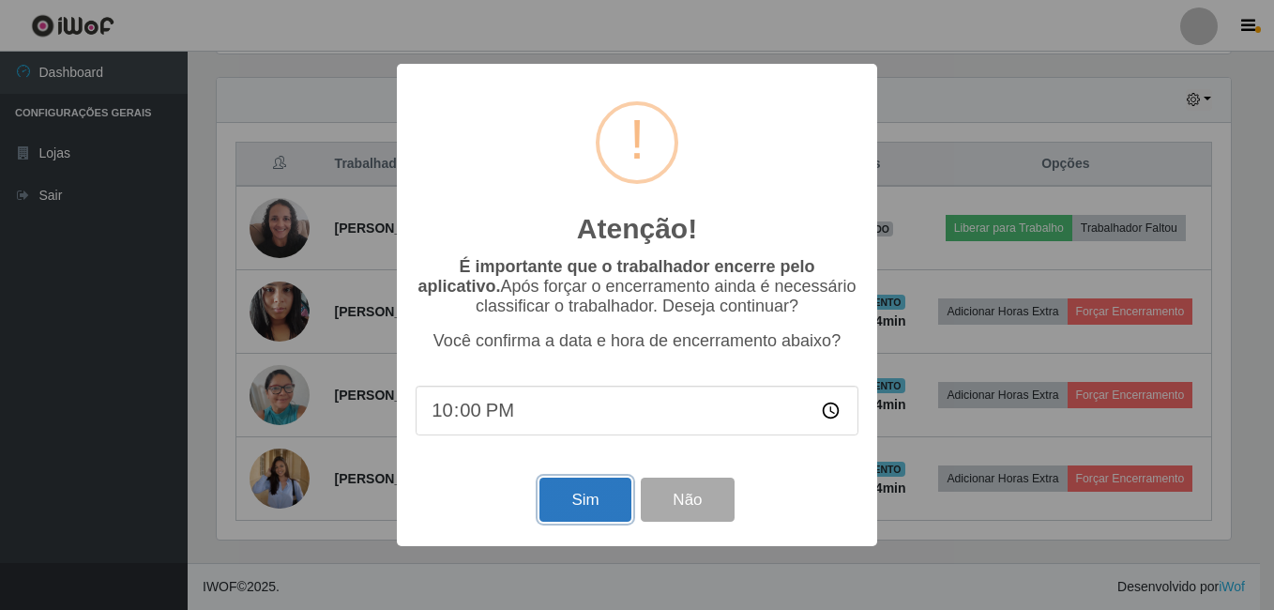
click at [578, 499] on button "Sim" at bounding box center [584, 499] width 91 height 44
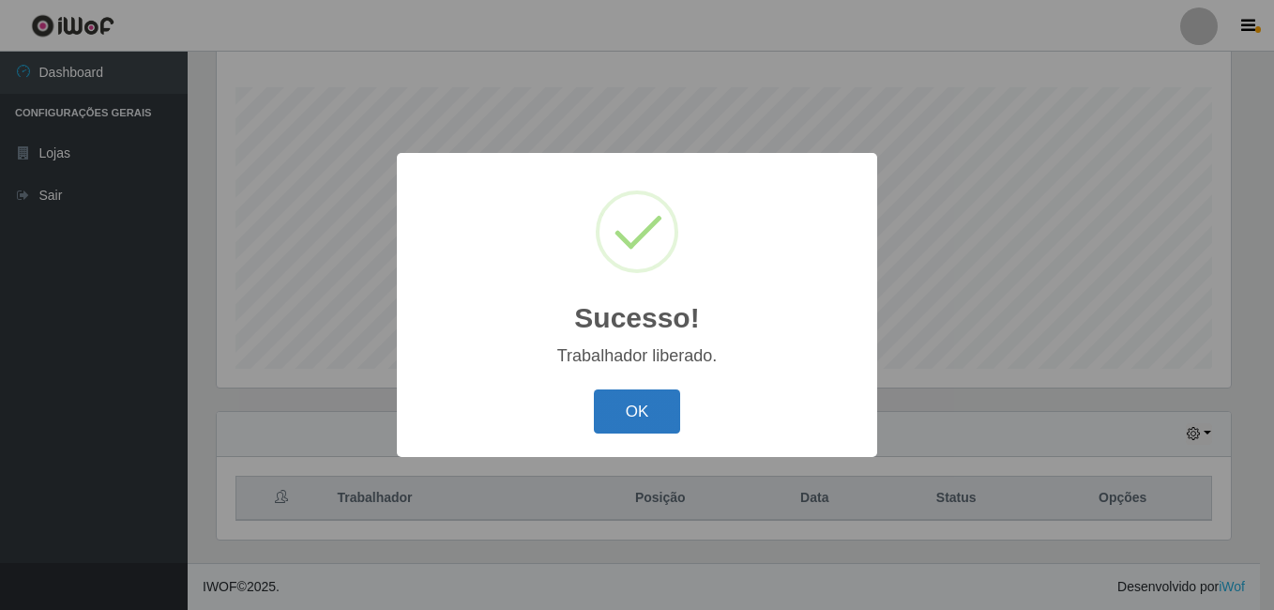
click at [658, 407] on button "OK" at bounding box center [637, 411] width 87 height 44
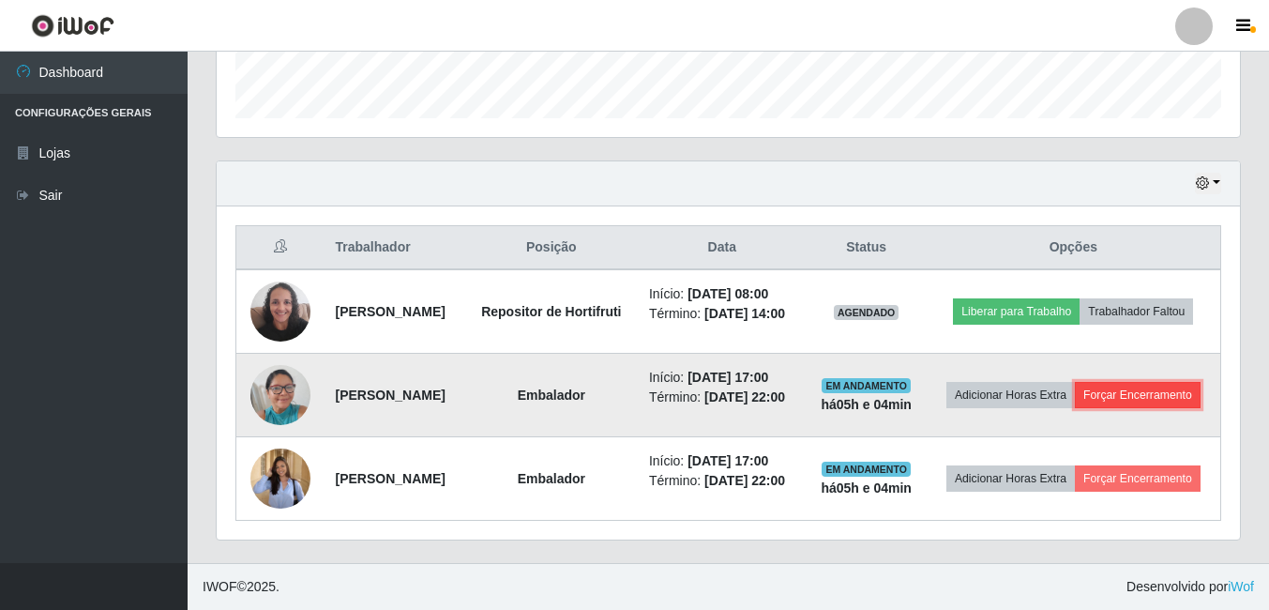
click at [1117, 388] on button "Forçar Encerramento" at bounding box center [1138, 395] width 126 height 26
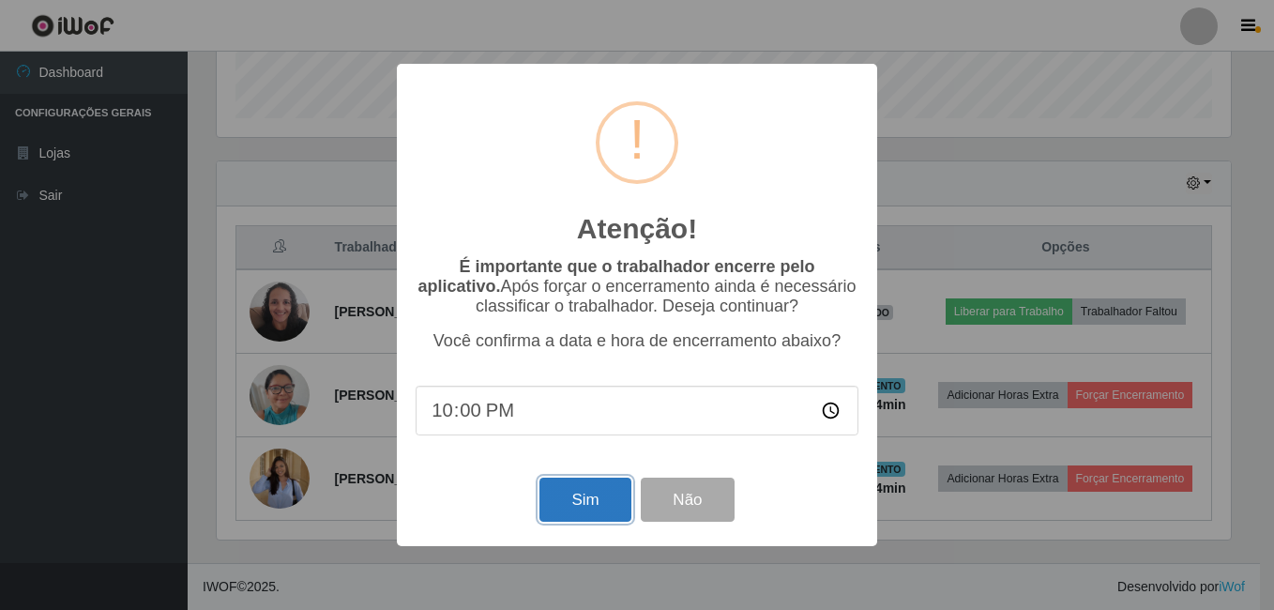
click at [590, 502] on button "Sim" at bounding box center [584, 499] width 91 height 44
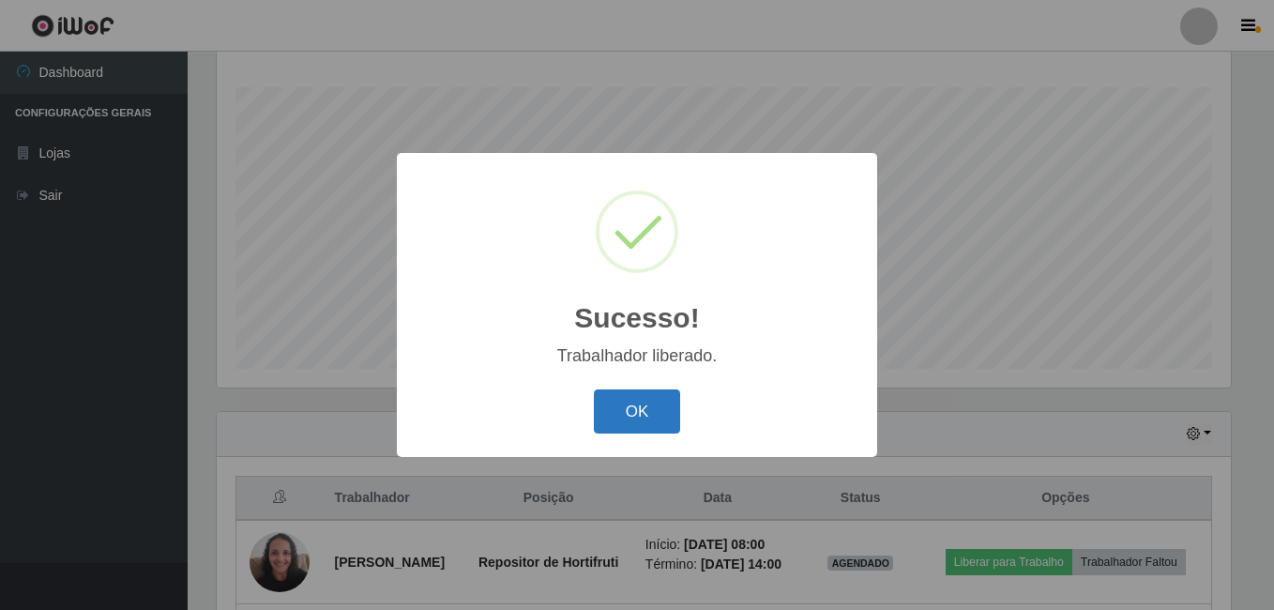
click at [636, 423] on button "OK" at bounding box center [637, 411] width 87 height 44
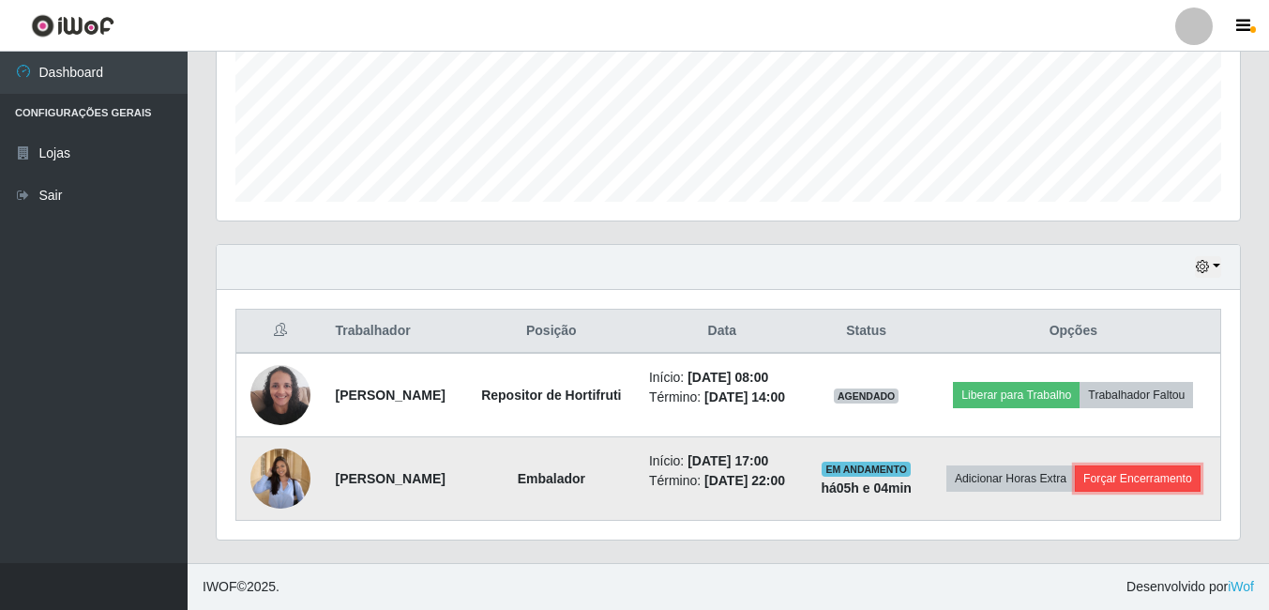
click at [1118, 491] on button "Forçar Encerramento" at bounding box center [1138, 478] width 126 height 26
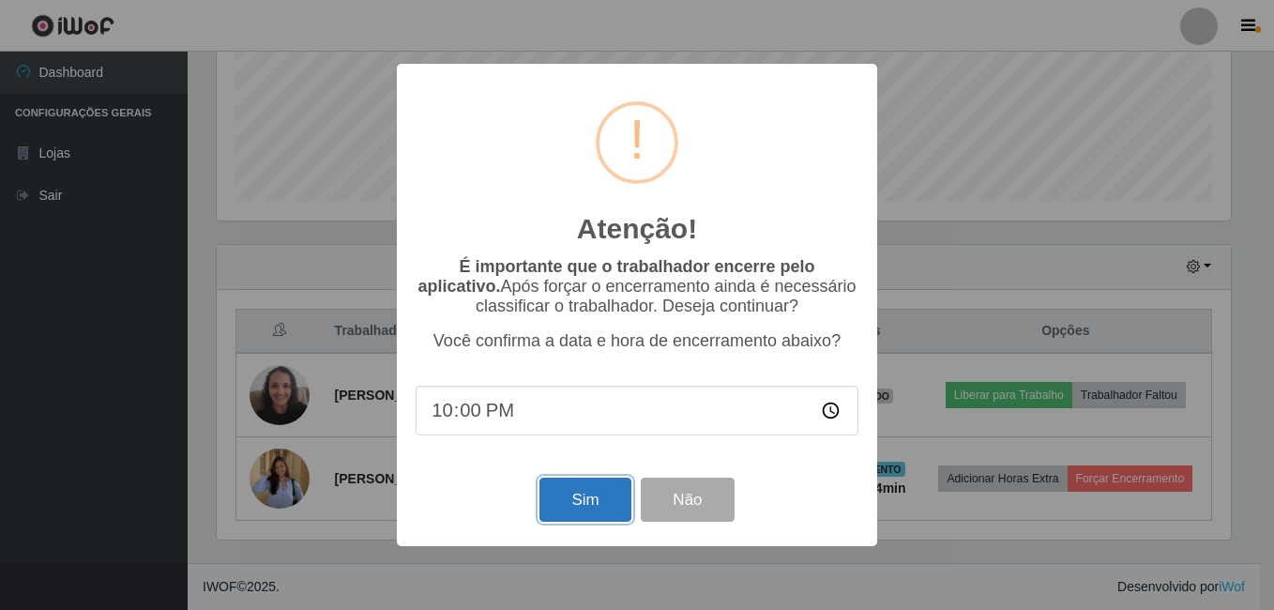
click at [583, 499] on button "Sim" at bounding box center [584, 499] width 91 height 44
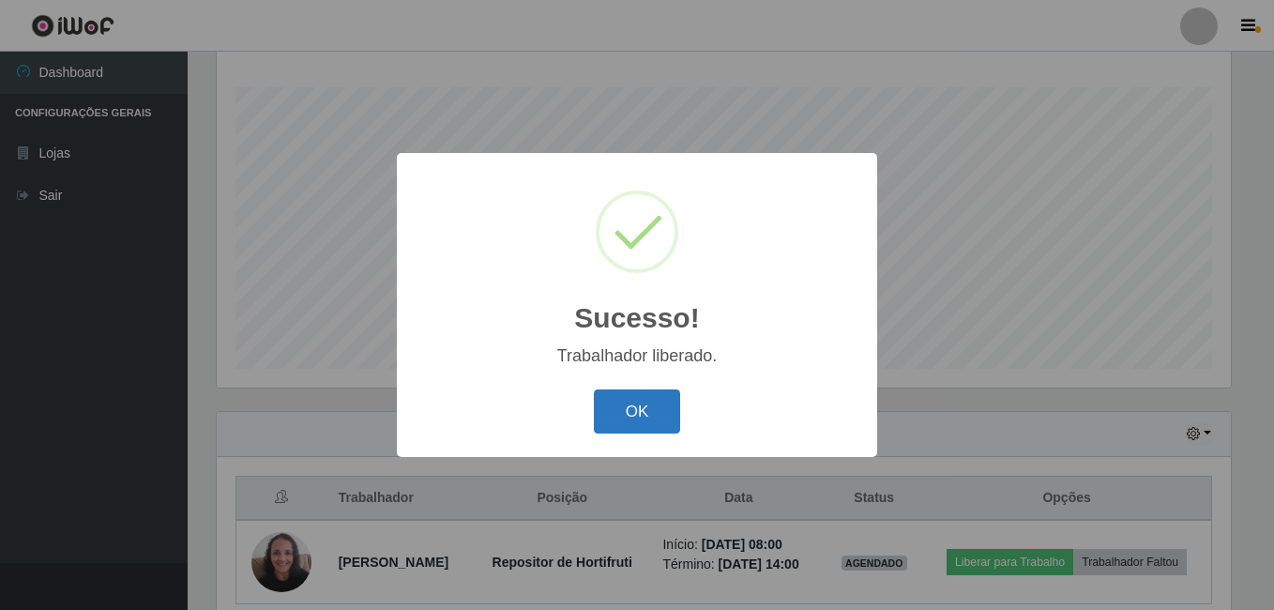
click at [643, 416] on button "OK" at bounding box center [637, 411] width 87 height 44
